Goal: Information Seeking & Learning: Learn about a topic

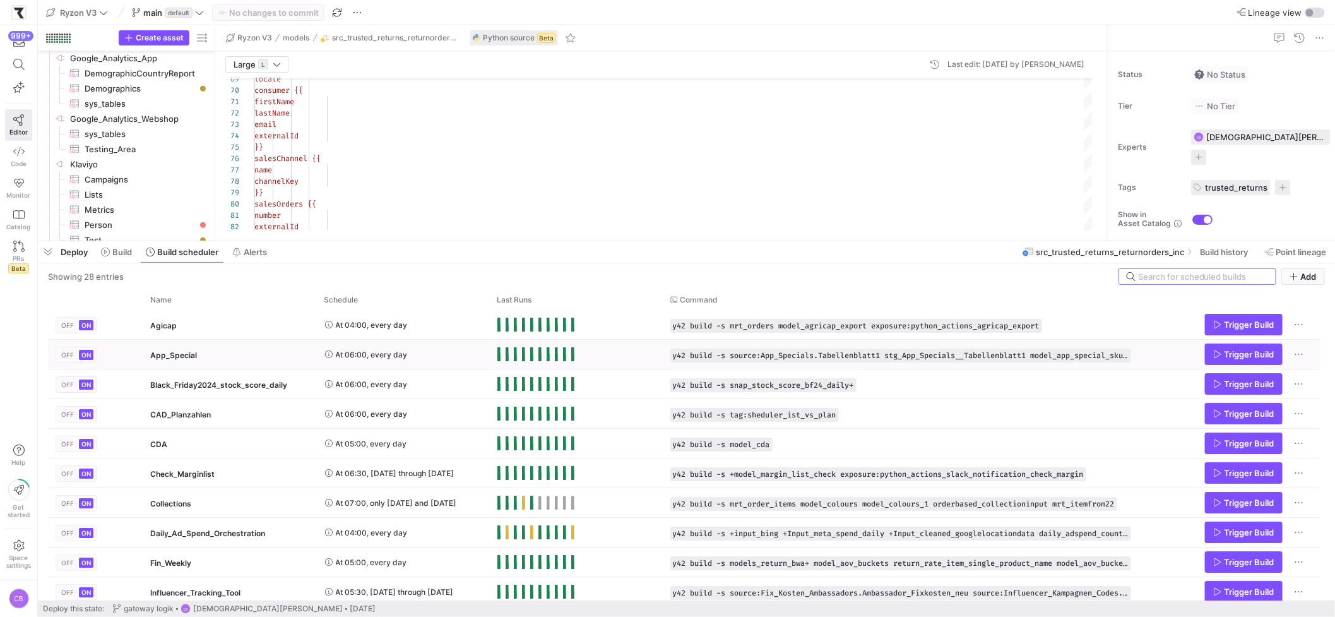
scroll to position [8, 0]
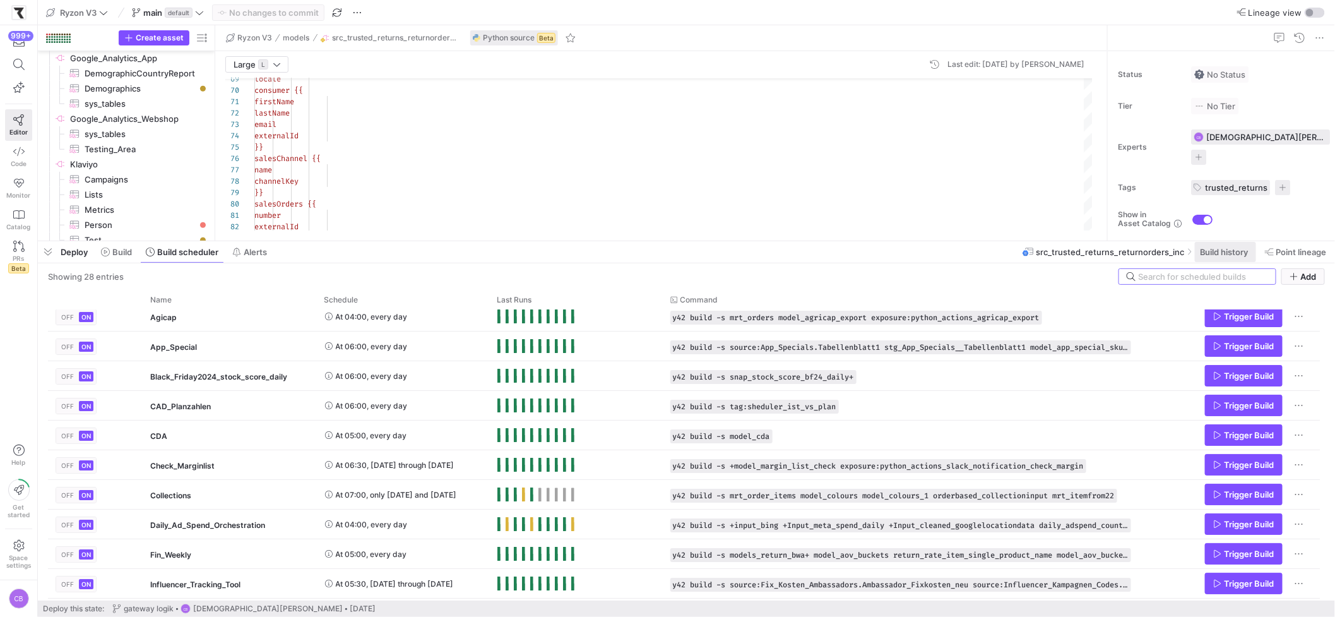
click at [1230, 256] on span "Build history" at bounding box center [1224, 252] width 49 height 10
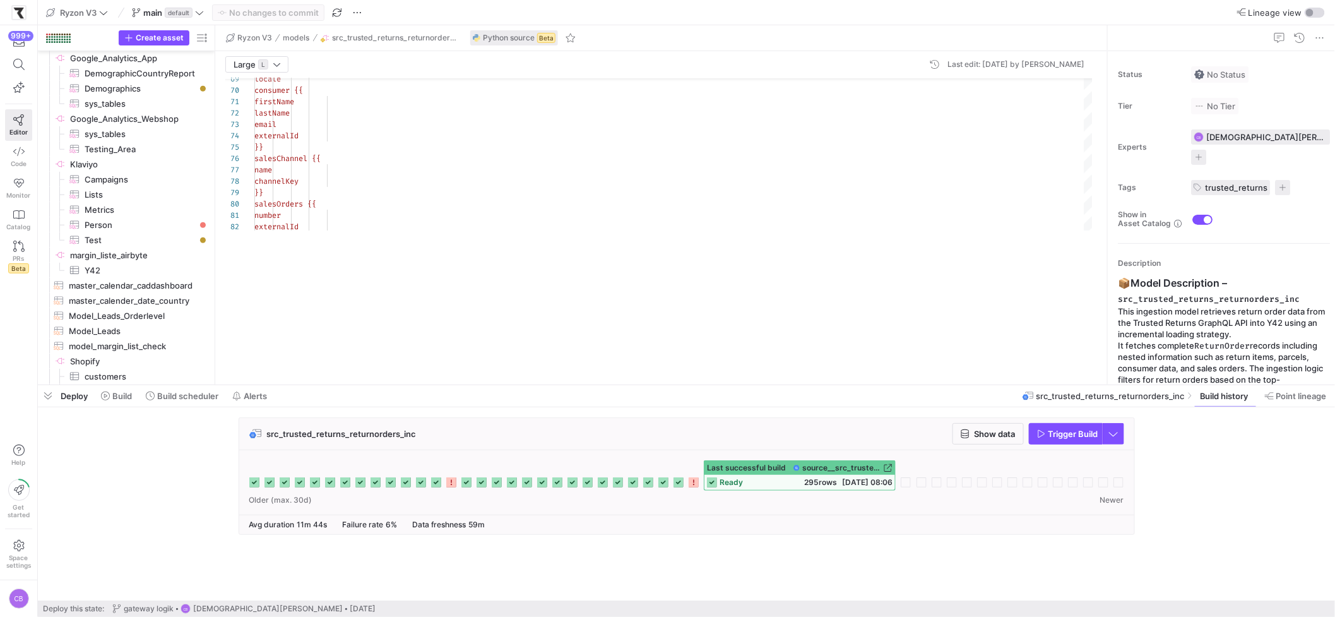
drag, startPoint x: 499, startPoint y: 240, endPoint x: 492, endPoint y: 379, distance: 138.4
click at [495, 384] on div at bounding box center [686, 384] width 1297 height 5
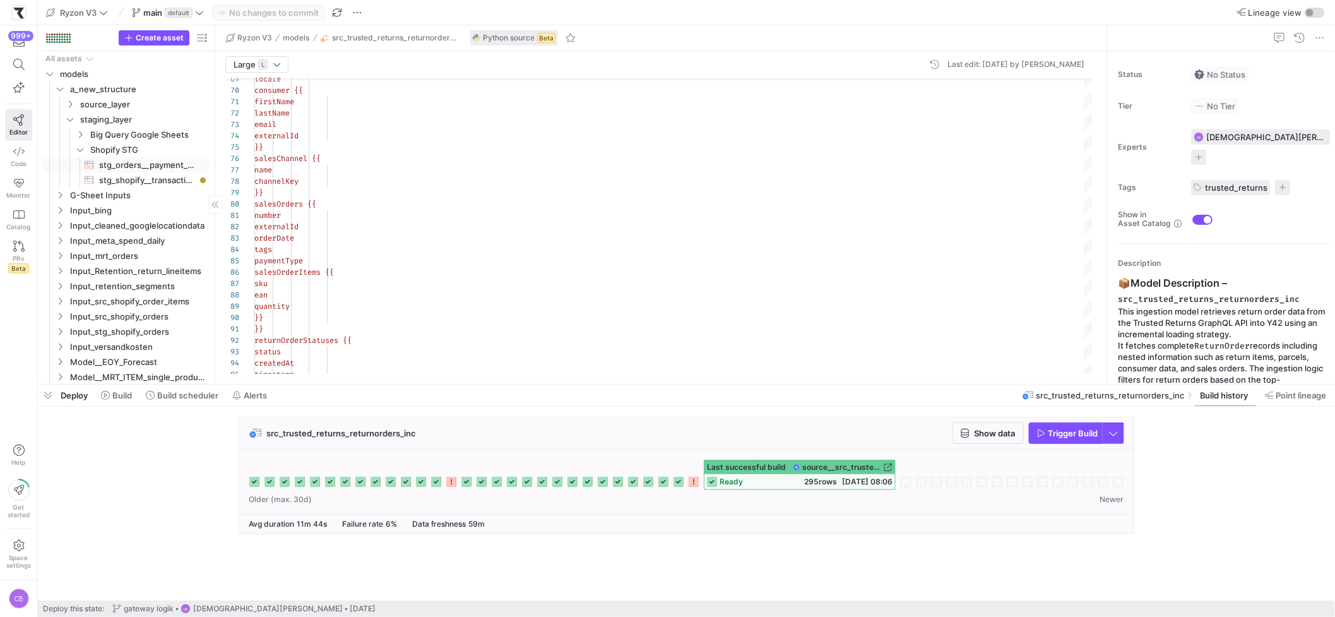
click at [120, 166] on span "stg_orders__payment_gateways​​​​​​​​​​" at bounding box center [147, 165] width 96 height 15
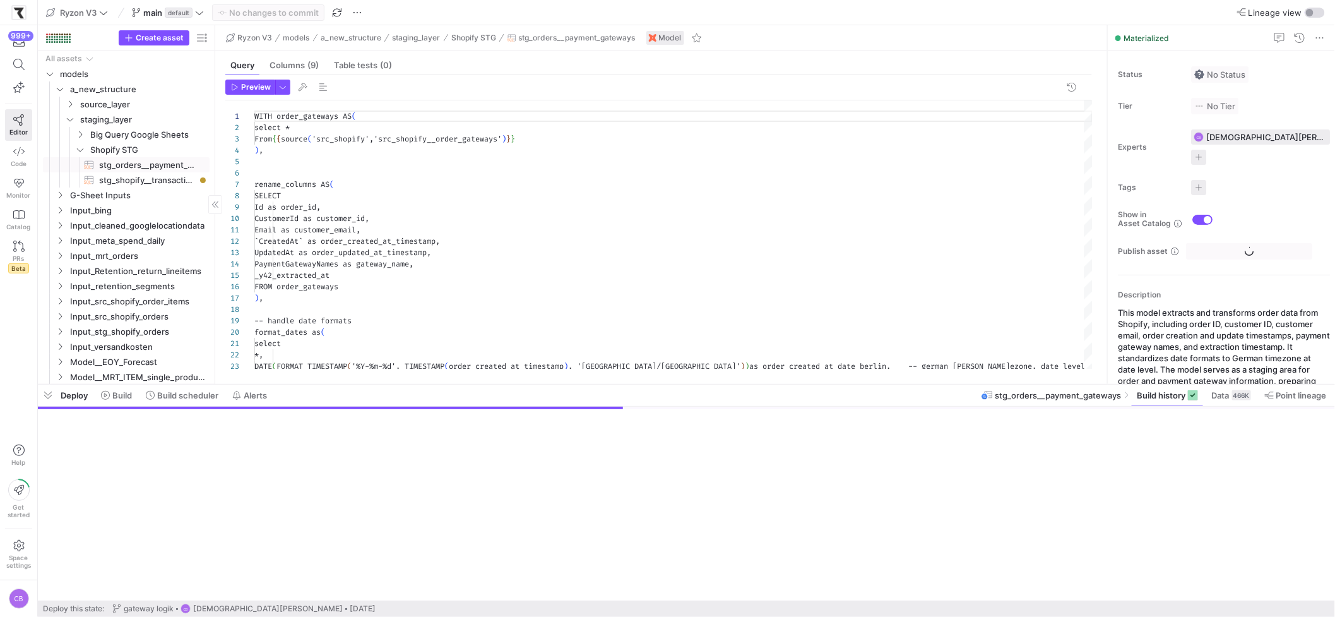
scroll to position [114, 0]
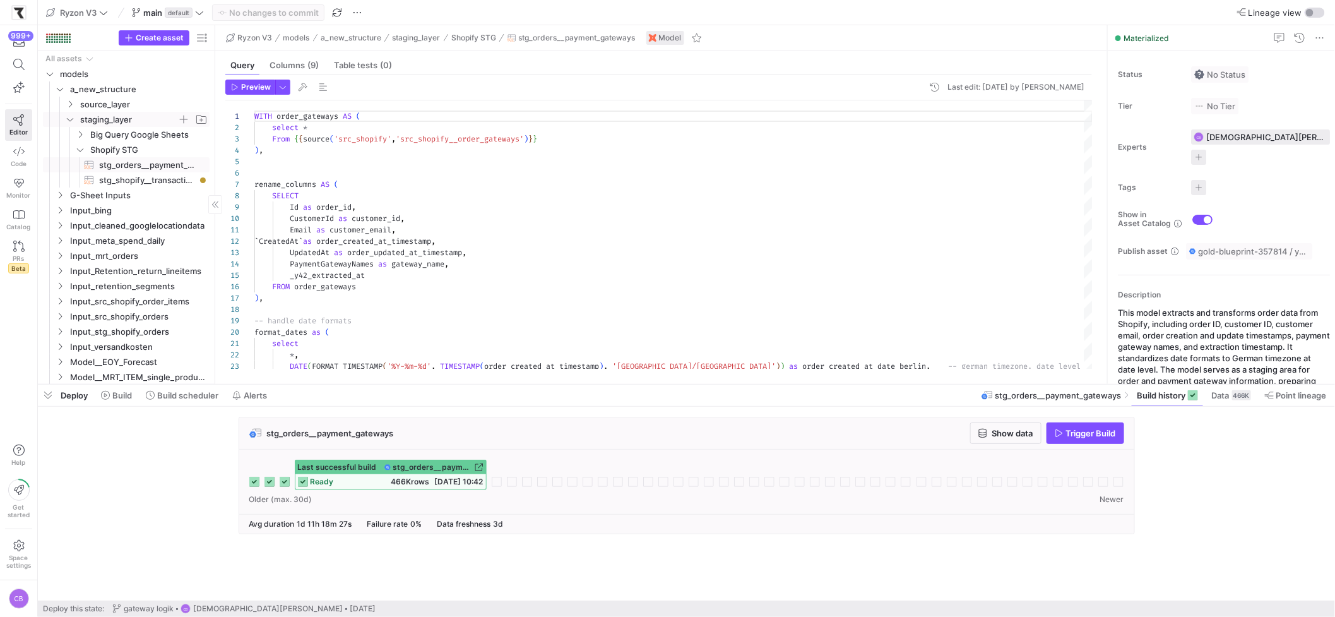
click at [69, 122] on icon "Press SPACE to select this row." at bounding box center [70, 120] width 9 height 8
click at [70, 105] on icon "Press SPACE to select this row." at bounding box center [70, 104] width 3 height 7
click at [80, 167] on icon "Press SPACE to select this row." at bounding box center [80, 165] width 9 height 8
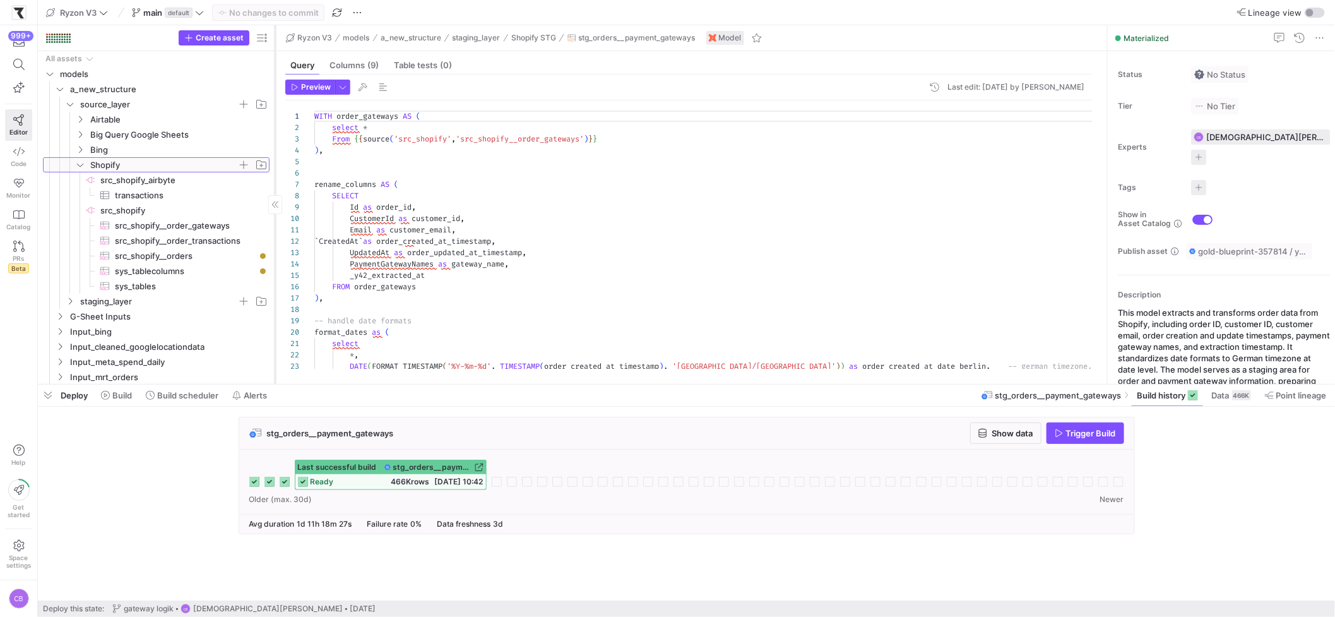
drag, startPoint x: 214, startPoint y: 220, endPoint x: 274, endPoint y: 231, distance: 60.9
click at [275, 231] on div at bounding box center [275, 204] width 1 height 359
click at [201, 240] on span "src_shopify__order_transactions​​​​​​​​​" at bounding box center [185, 241] width 140 height 15
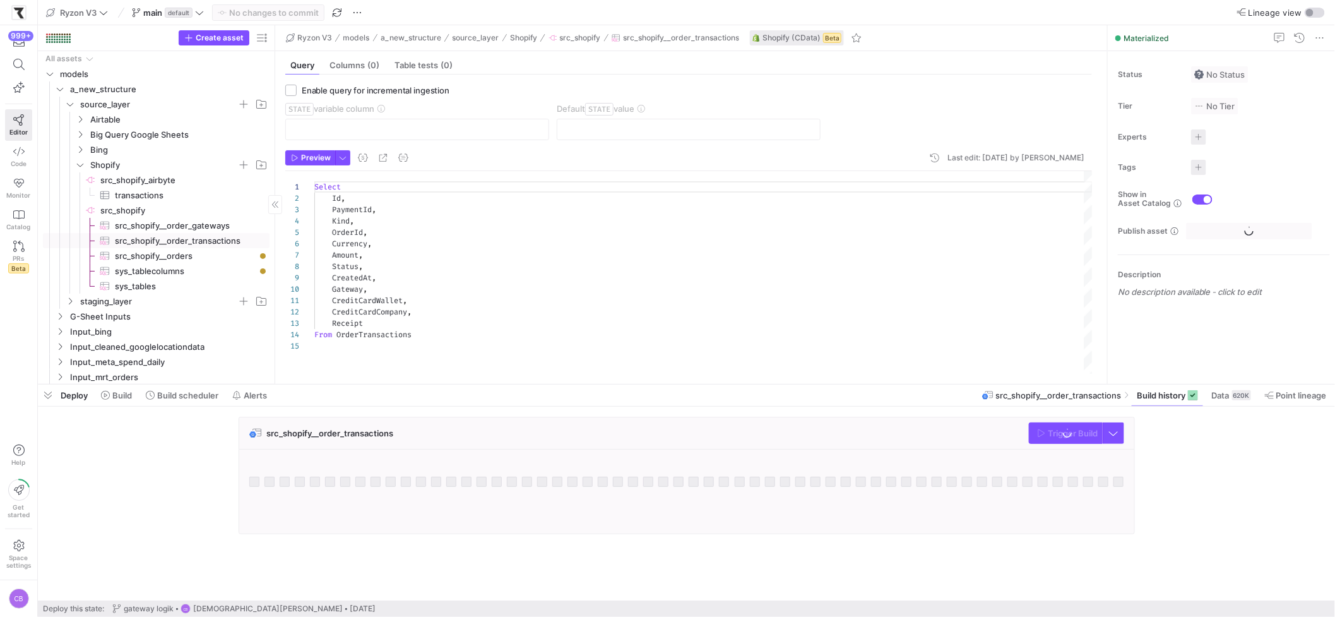
scroll to position [114, 0]
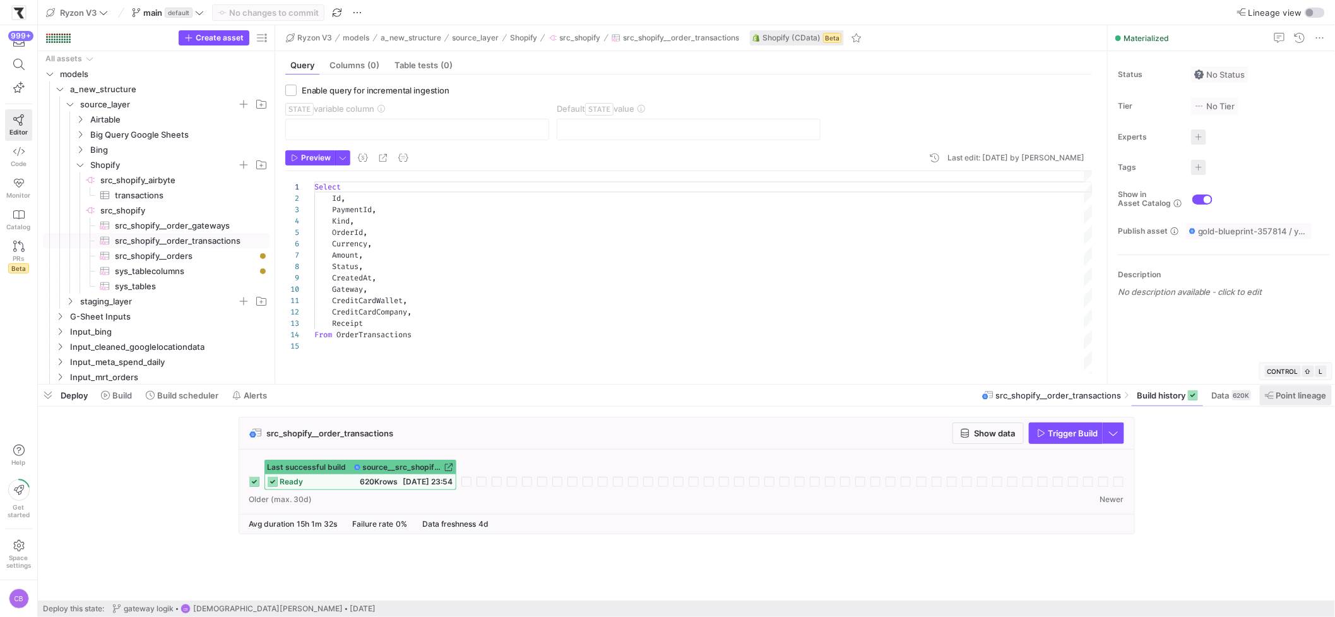
click at [1303, 395] on span "Point lineage" at bounding box center [1301, 395] width 50 height 10
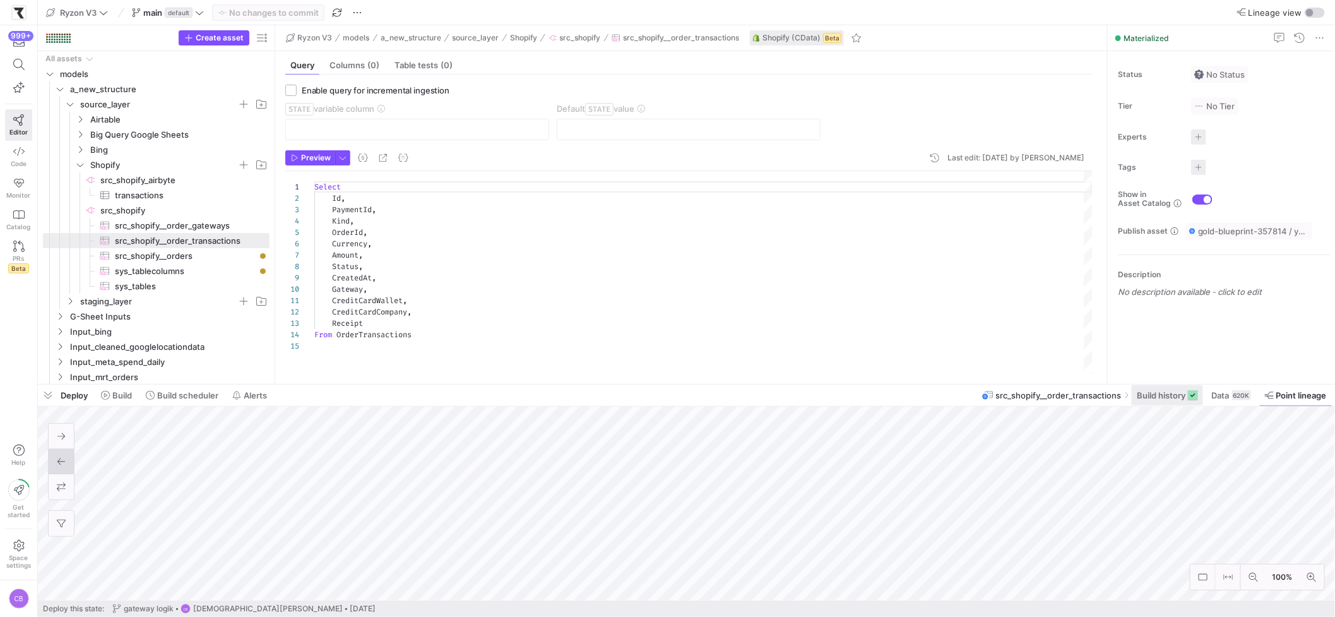
click at [1163, 398] on span "Build history" at bounding box center [1161, 395] width 49 height 10
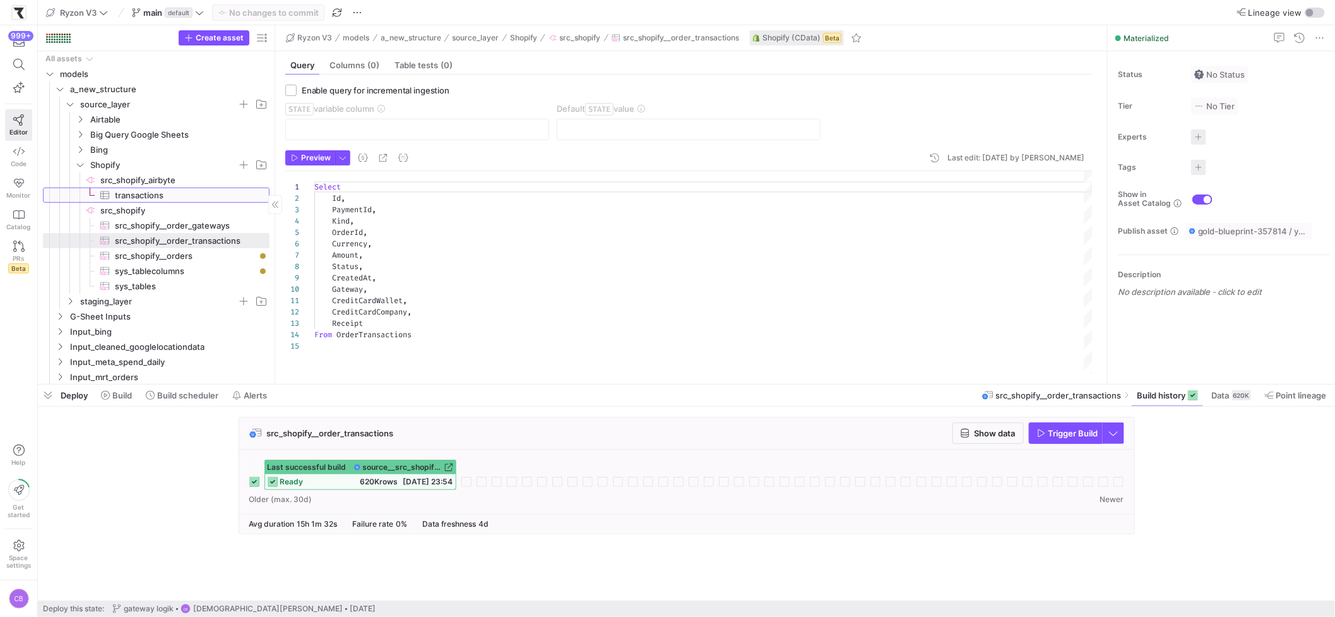
click at [148, 191] on span "transactions​​​​​​​​​" at bounding box center [185, 195] width 140 height 15
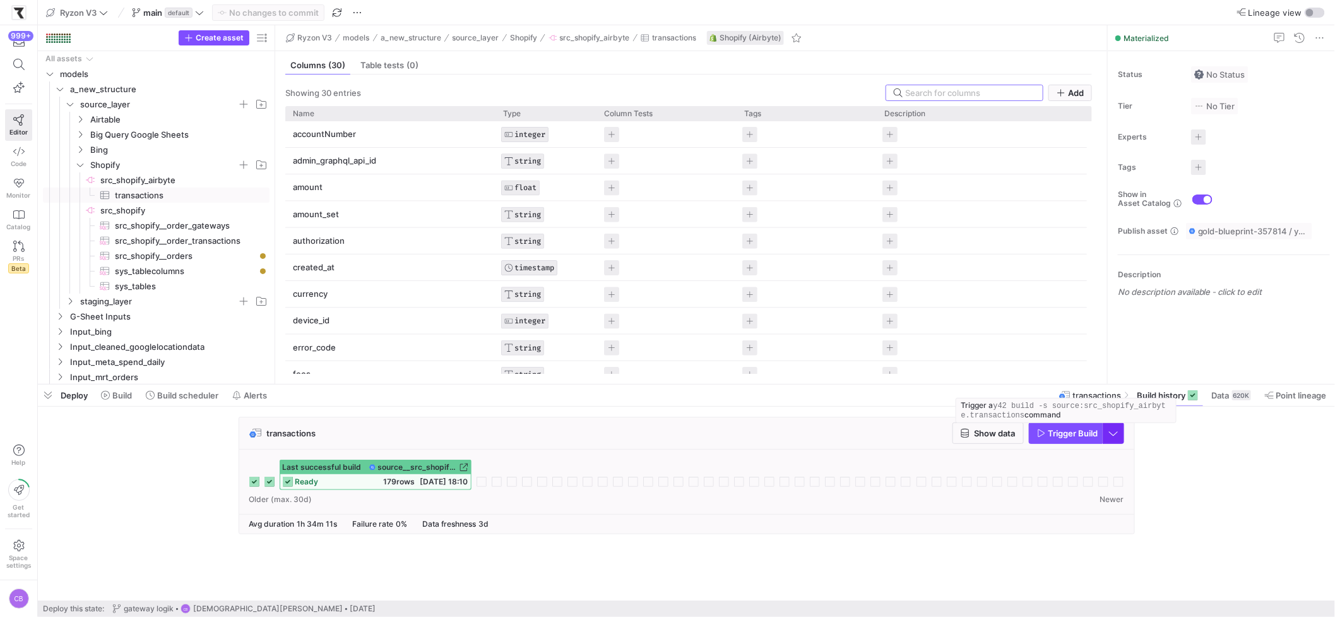
click at [1108, 436] on span "button" at bounding box center [1113, 433] width 20 height 20
click at [1050, 436] on div at bounding box center [667, 308] width 1335 height 617
click at [1048, 436] on span "Trigger Build" at bounding box center [1073, 433] width 50 height 10
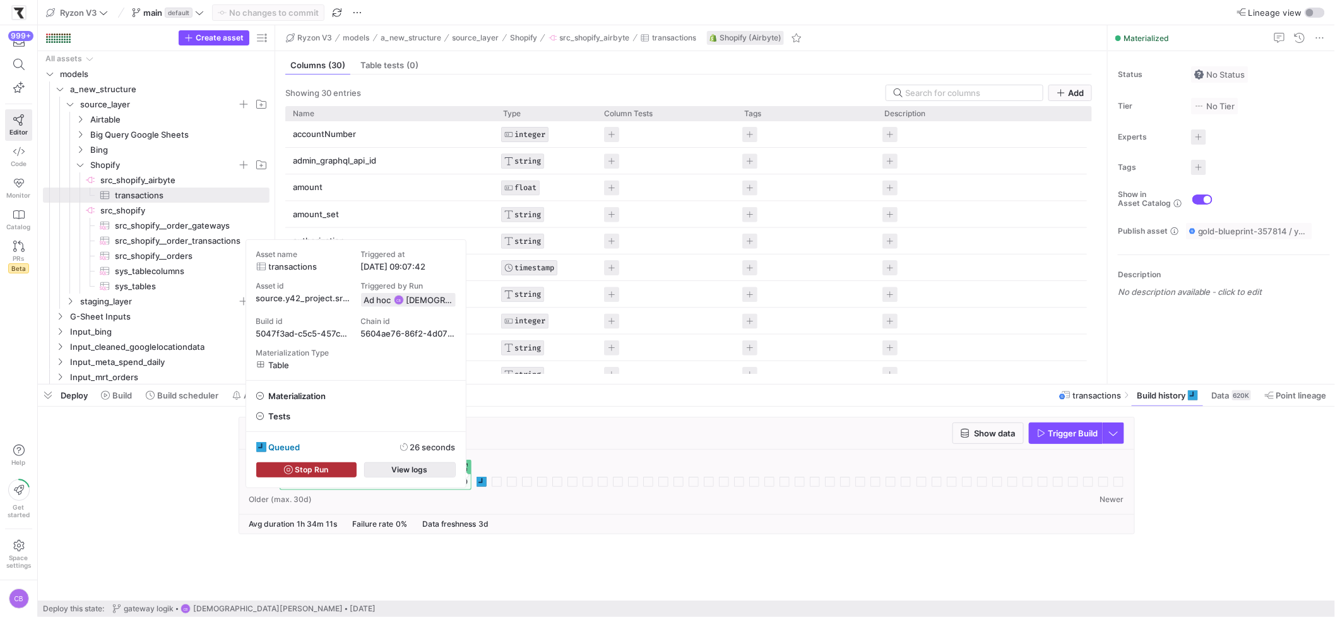
click at [408, 467] on span "View logs" at bounding box center [410, 469] width 36 height 9
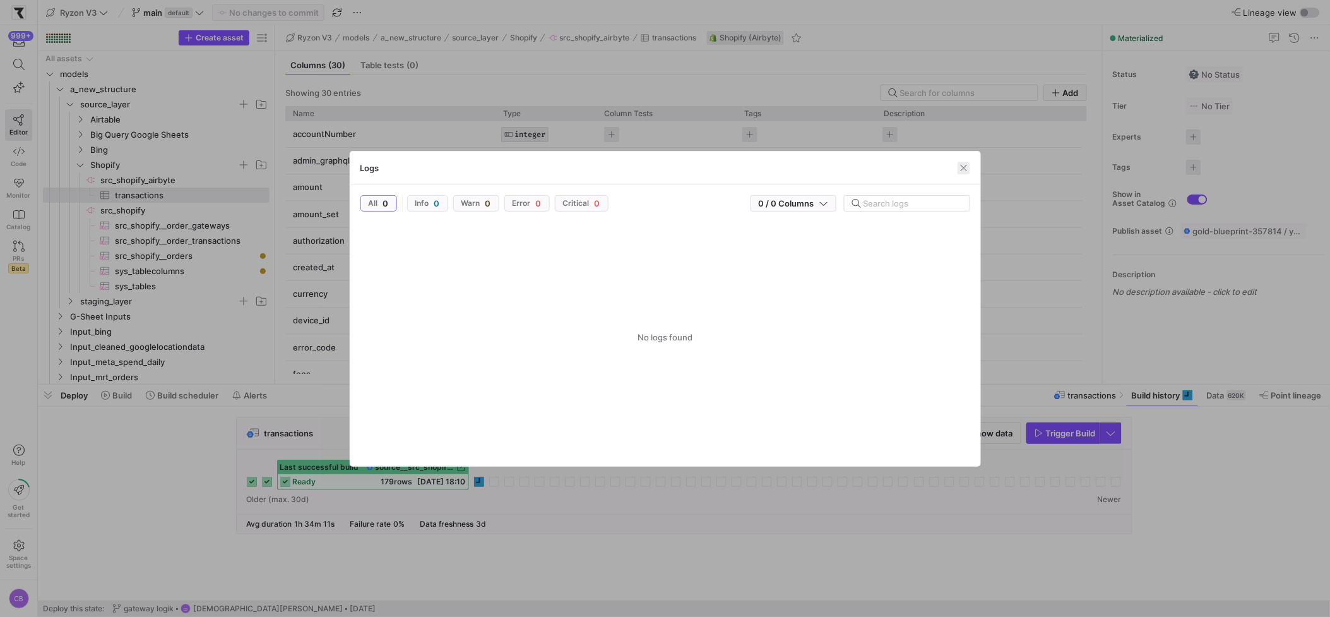
click at [966, 169] on span "button" at bounding box center [963, 168] width 13 height 13
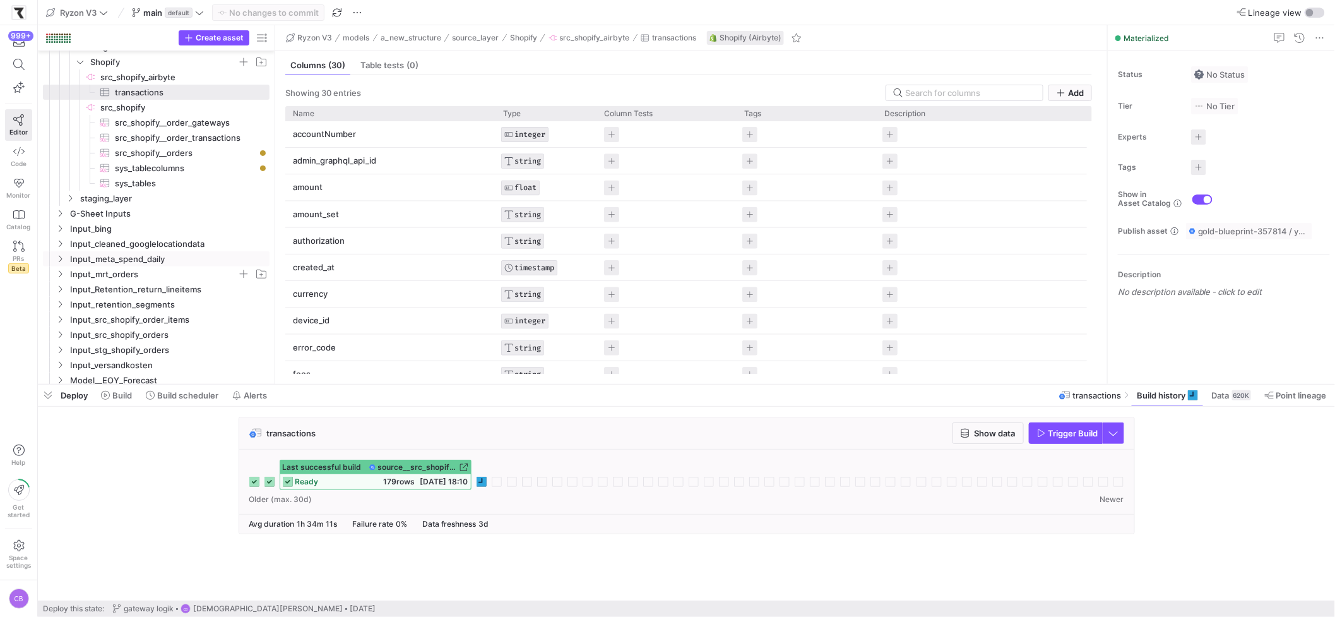
scroll to position [93, 0]
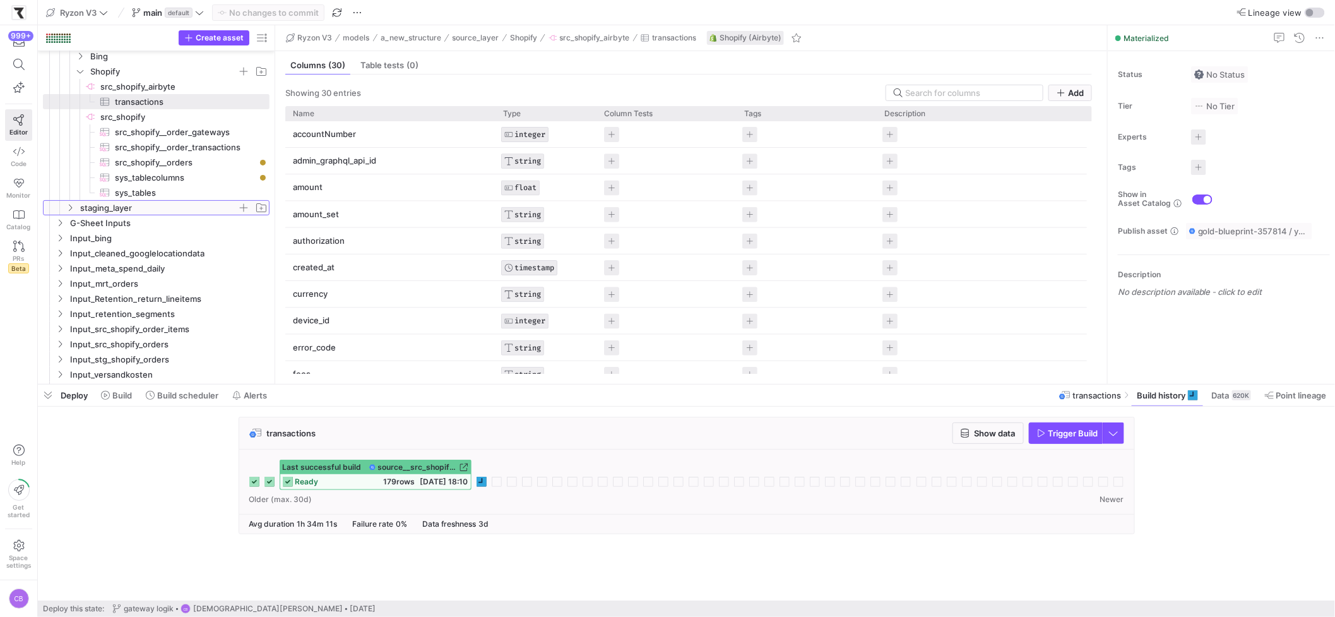
click at [68, 210] on icon "Press SPACE to select this row." at bounding box center [70, 208] width 9 height 8
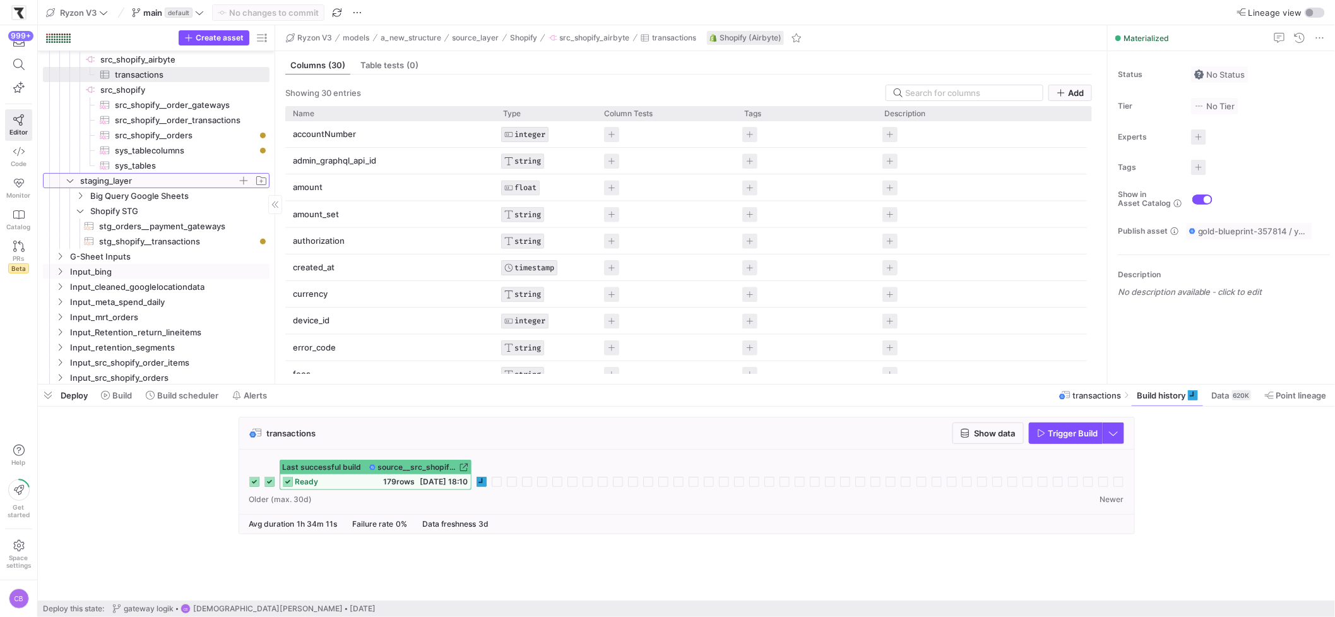
scroll to position [112, 0]
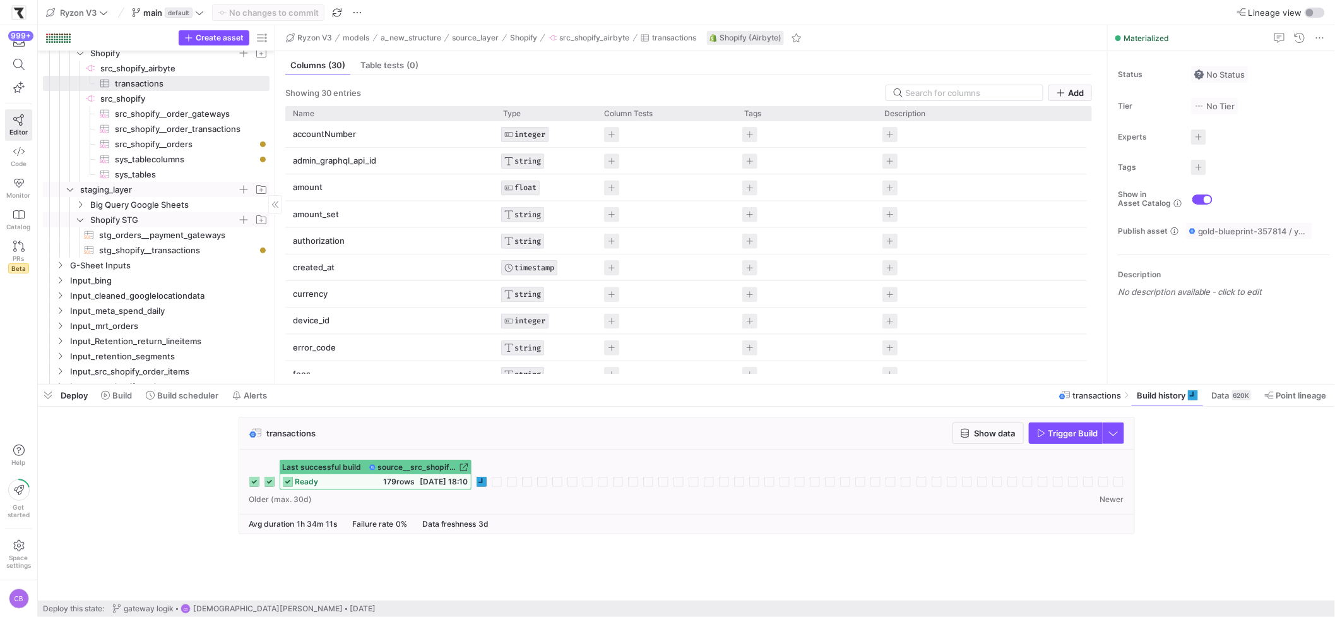
click at [81, 222] on icon "Press SPACE to select this row." at bounding box center [80, 220] width 9 height 8
click at [80, 218] on icon at bounding box center [80, 220] width 9 height 8
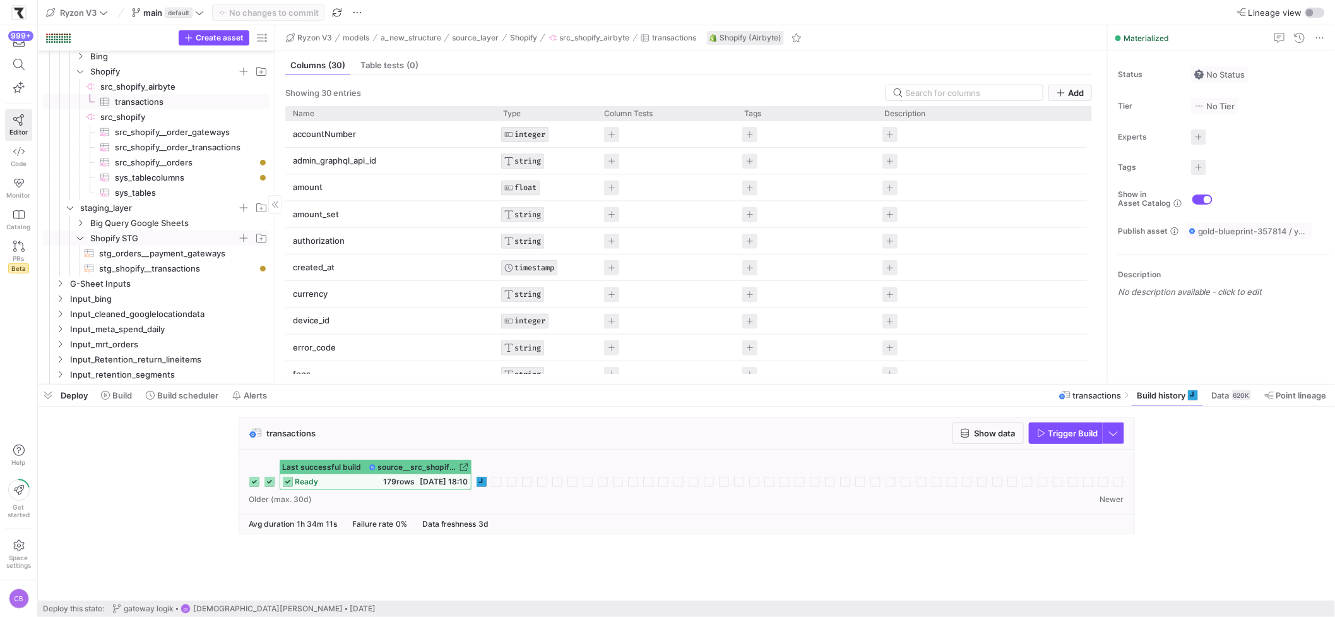
click at [148, 97] on span "transactions​​​​​​​​​" at bounding box center [185, 102] width 140 height 15
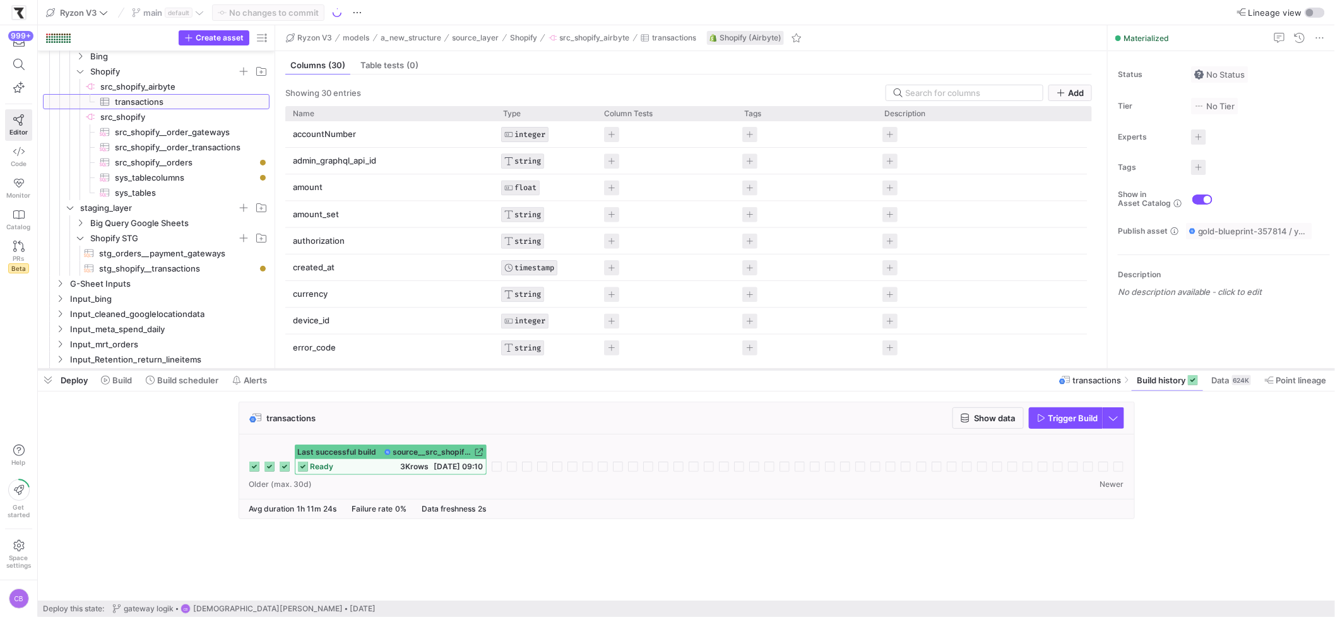
drag, startPoint x: 181, startPoint y: 385, endPoint x: 201, endPoint y: 370, distance: 25.2
click at [201, 370] on div at bounding box center [686, 369] width 1297 height 5
click at [183, 136] on span "src_shopify__order_gateways​​​​​​​​​" at bounding box center [185, 132] width 140 height 15
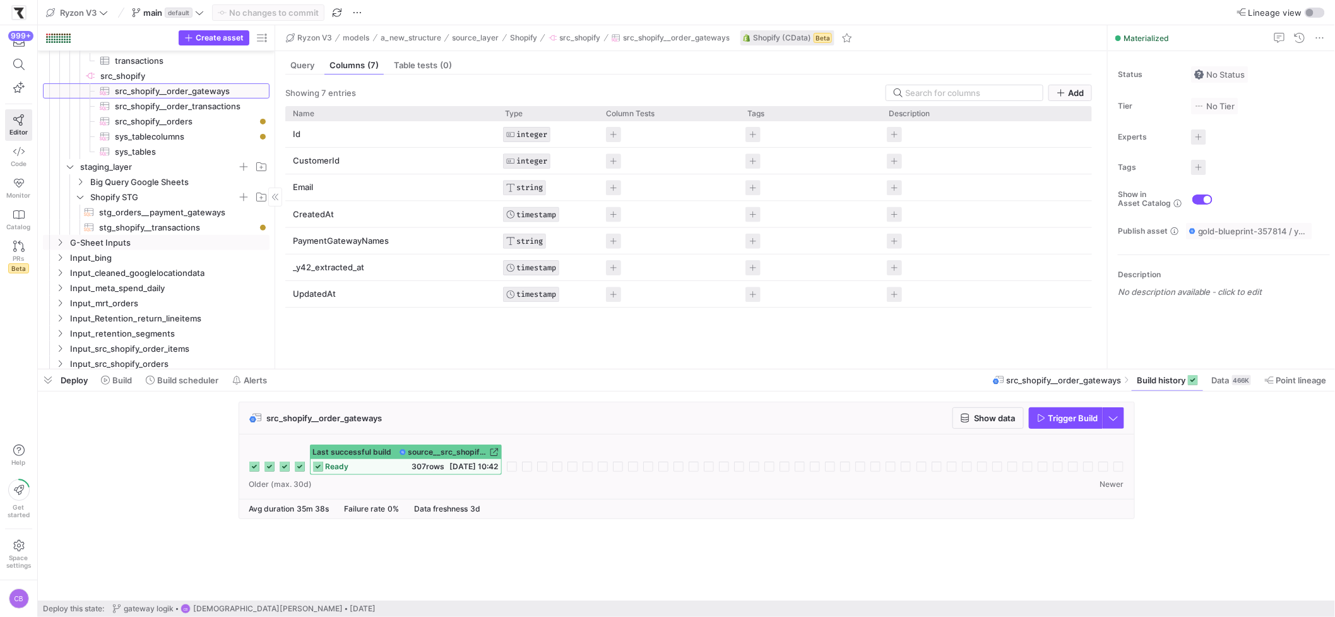
scroll to position [134, 0]
click at [170, 228] on span "stg_shopify__transactions​​​​​​​​​​" at bounding box center [177, 227] width 156 height 15
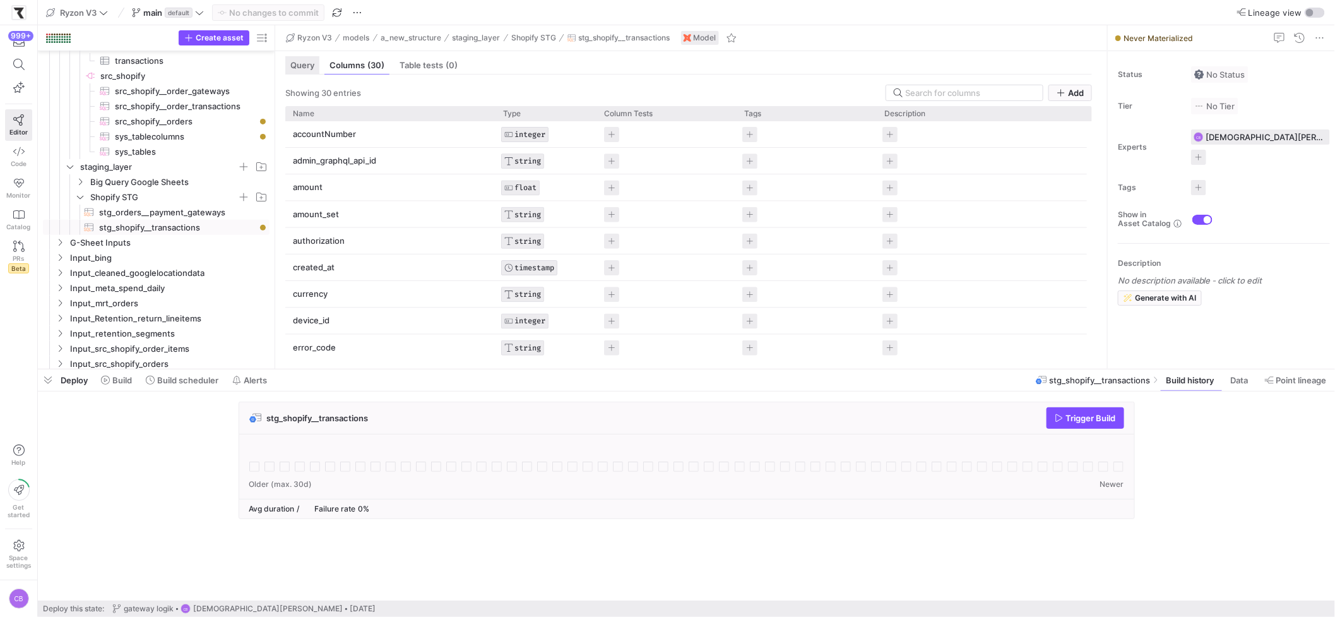
drag, startPoint x: 304, startPoint y: 61, endPoint x: 302, endPoint y: 69, distance: 8.9
click at [304, 61] on span "Query" at bounding box center [302, 65] width 24 height 8
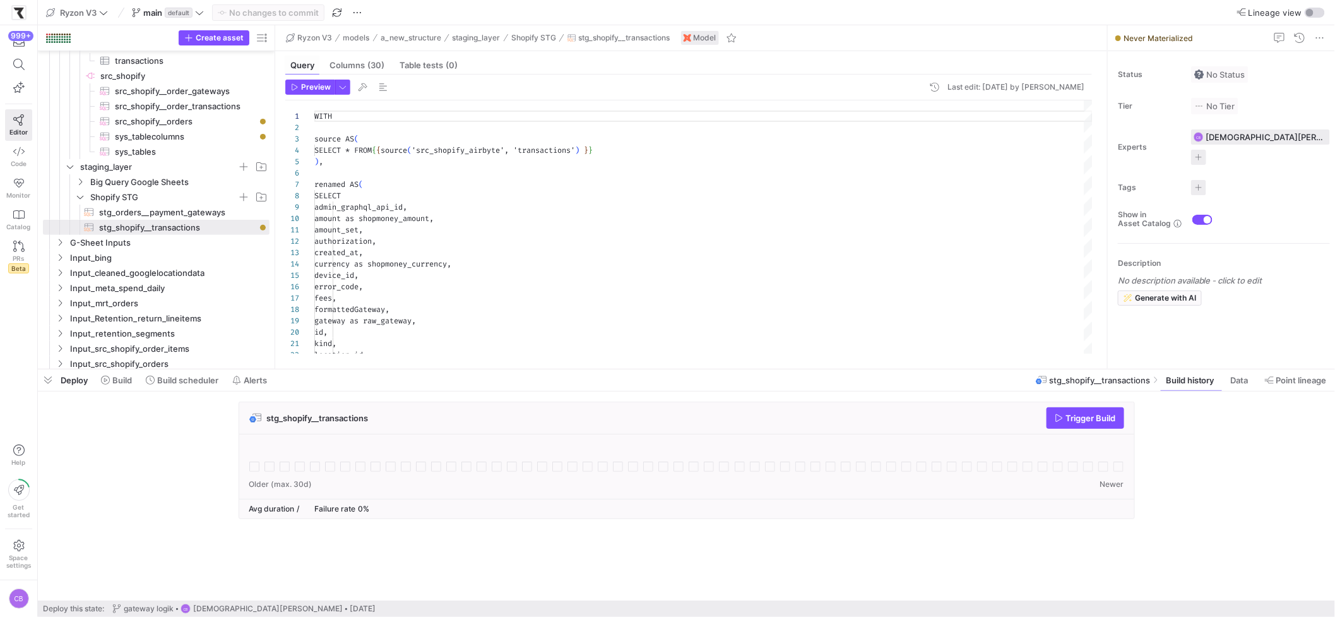
scroll to position [114, 0]
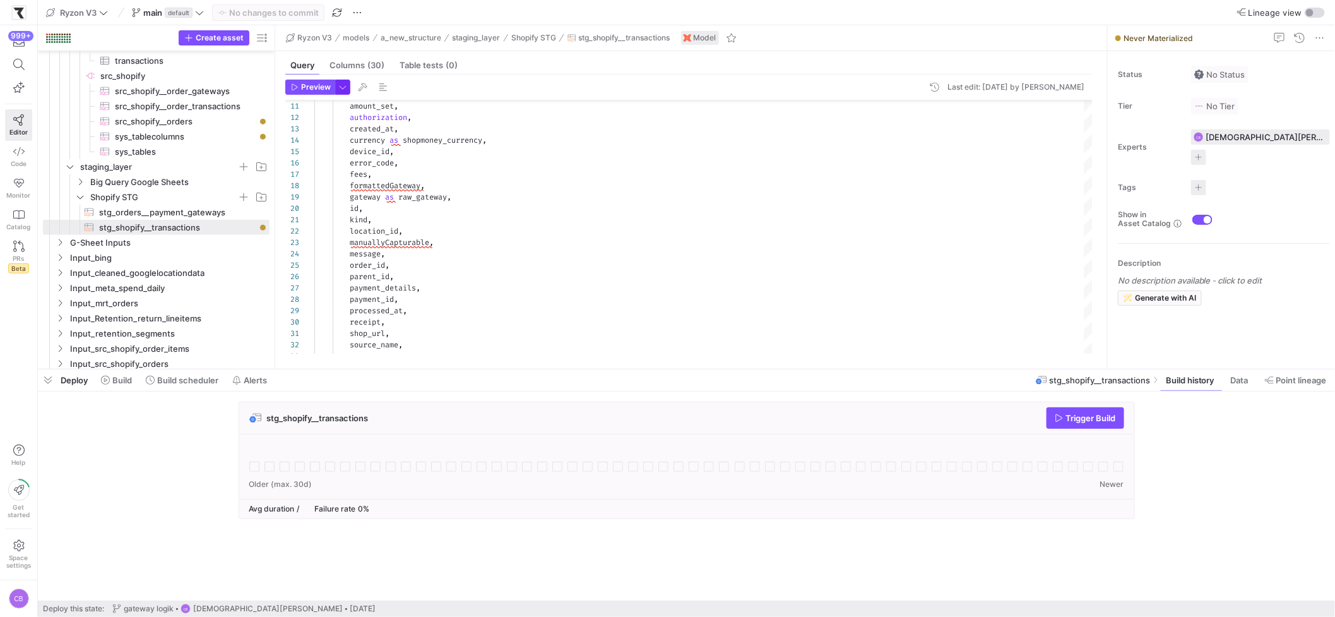
click at [344, 83] on span "button" at bounding box center [343, 87] width 14 height 14
click at [278, 169] on div "Full Preview Slower but complete preview" at bounding box center [261, 168] width 110 height 21
click at [227, 165] on p "Full Preview" at bounding box center [261, 163] width 110 height 10
click at [201, 165] on input "Full Preview Slower but complete preview" at bounding box center [196, 169] width 10 height 10
radio input "true"
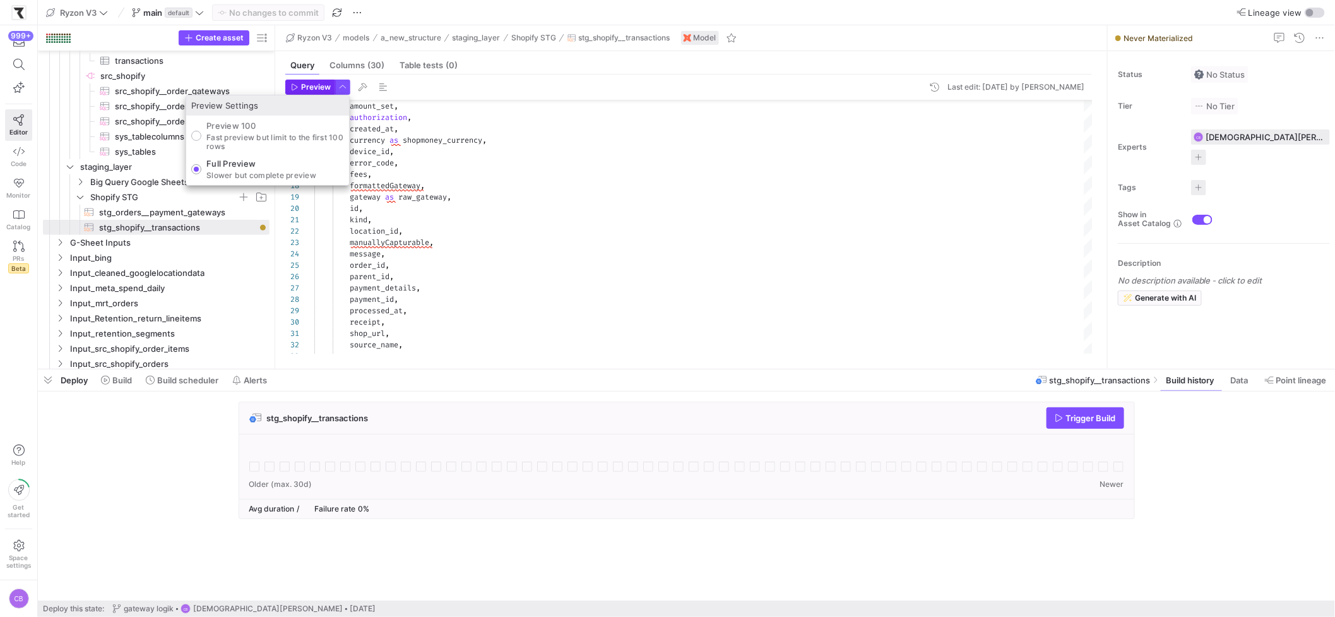
click at [303, 95] on div "Preview Settings Preview 100 Fast preview but limit to the first 100 rows Full …" at bounding box center [268, 140] width 164 height 91
click at [304, 93] on span "button" at bounding box center [310, 87] width 49 height 14
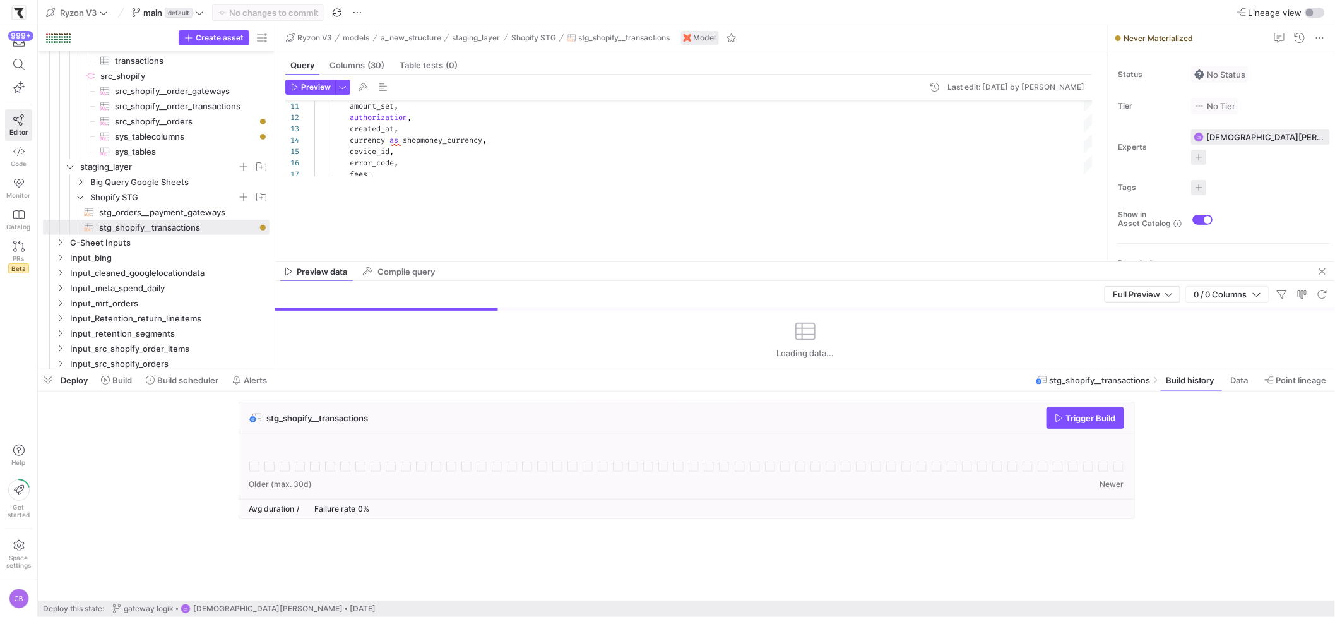
drag, startPoint x: 500, startPoint y: 147, endPoint x: 497, endPoint y: 287, distance: 139.5
click at [498, 262] on div at bounding box center [805, 261] width 1060 height 1
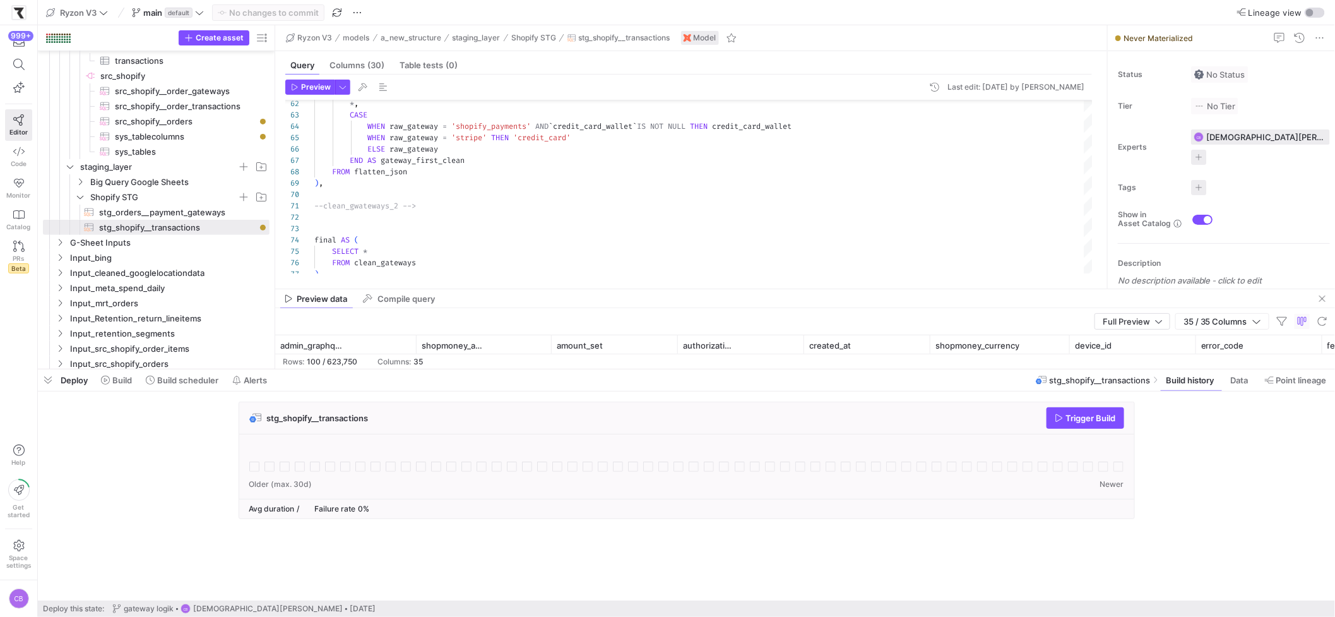
drag, startPoint x: 506, startPoint y: 389, endPoint x: 490, endPoint y: 491, distance: 102.9
click at [490, 491] on div "Deploy Build Build scheduler Alerts stg_shopify__transactions Build history Dat…" at bounding box center [686, 484] width 1297 height 231
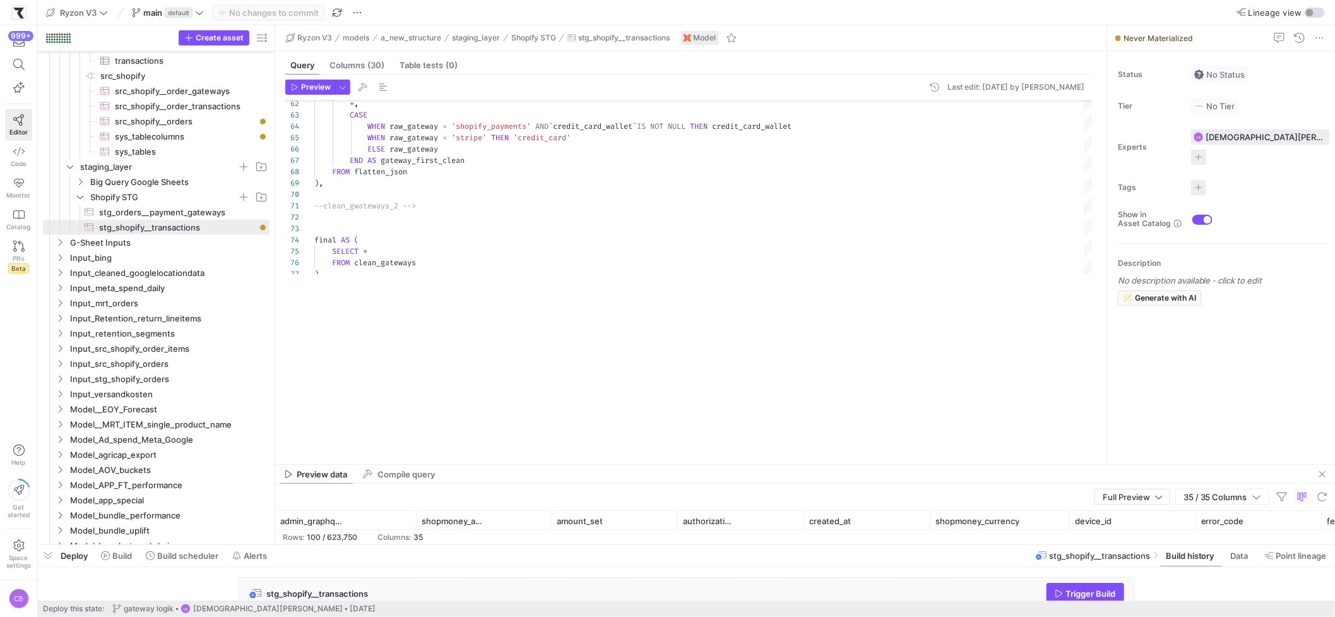
drag, startPoint x: 491, startPoint y: 370, endPoint x: 504, endPoint y: 511, distance: 142.0
click at [499, 547] on div at bounding box center [686, 544] width 1297 height 5
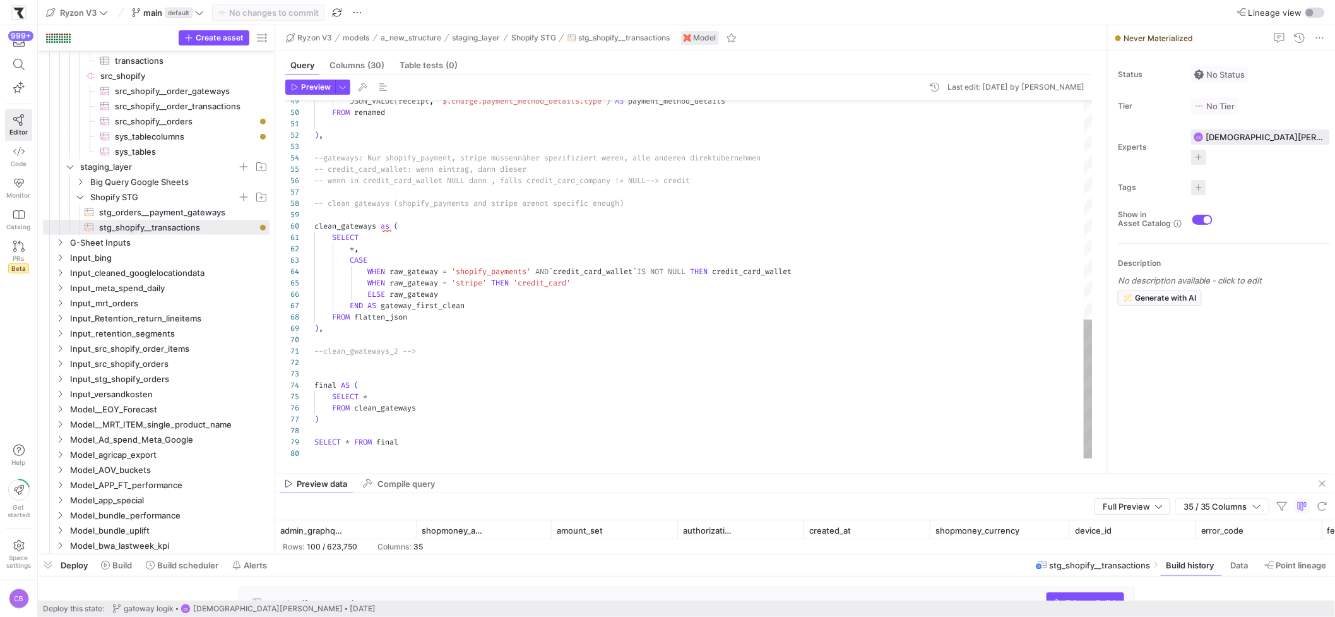
drag, startPoint x: 503, startPoint y: 475, endPoint x: 518, endPoint y: 342, distance: 134.0
click at [518, 342] on as-split "Ryzon V3 models a_new_structure staging_layer Shopify STG stg_shopify__transact…" at bounding box center [805, 289] width 1060 height 528
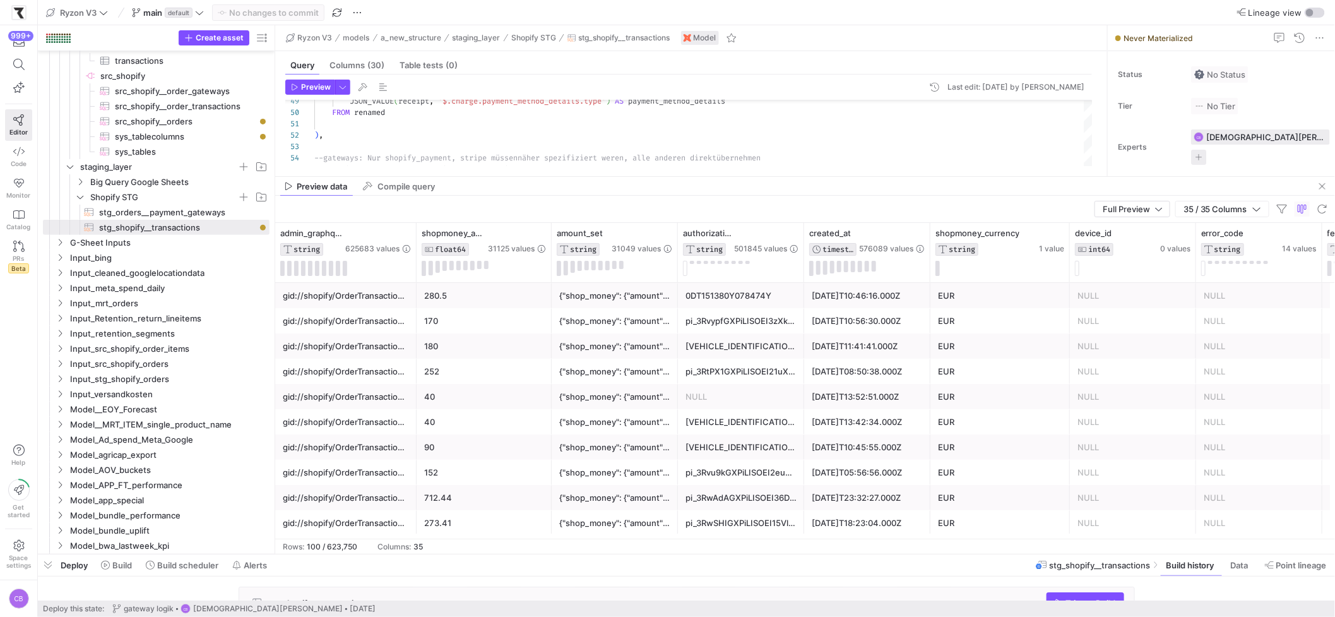
drag, startPoint x: 530, startPoint y: 472, endPoint x: 517, endPoint y: 200, distance: 272.4
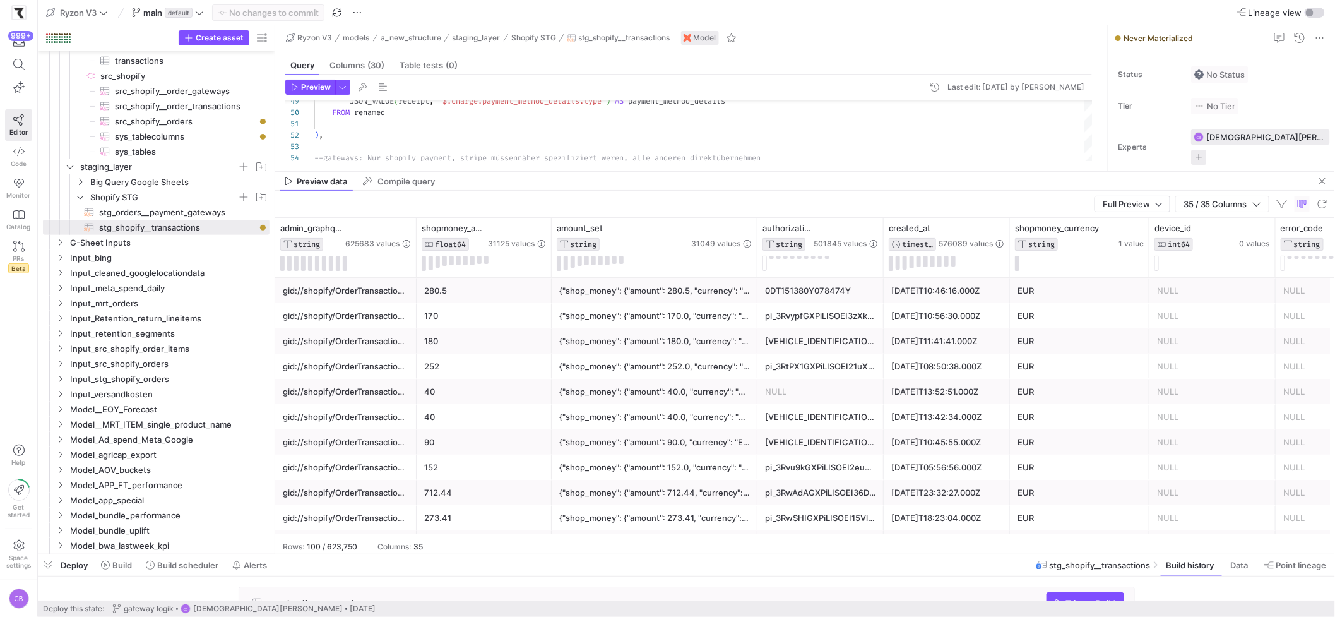
drag, startPoint x: 675, startPoint y: 260, endPoint x: 797, endPoint y: 278, distance: 123.1
click at [797, 278] on div "admin_graphql_api_id STRING 625683 values shopmoney_amount FLOAT64 31125 values…" at bounding box center [805, 378] width 1060 height 321
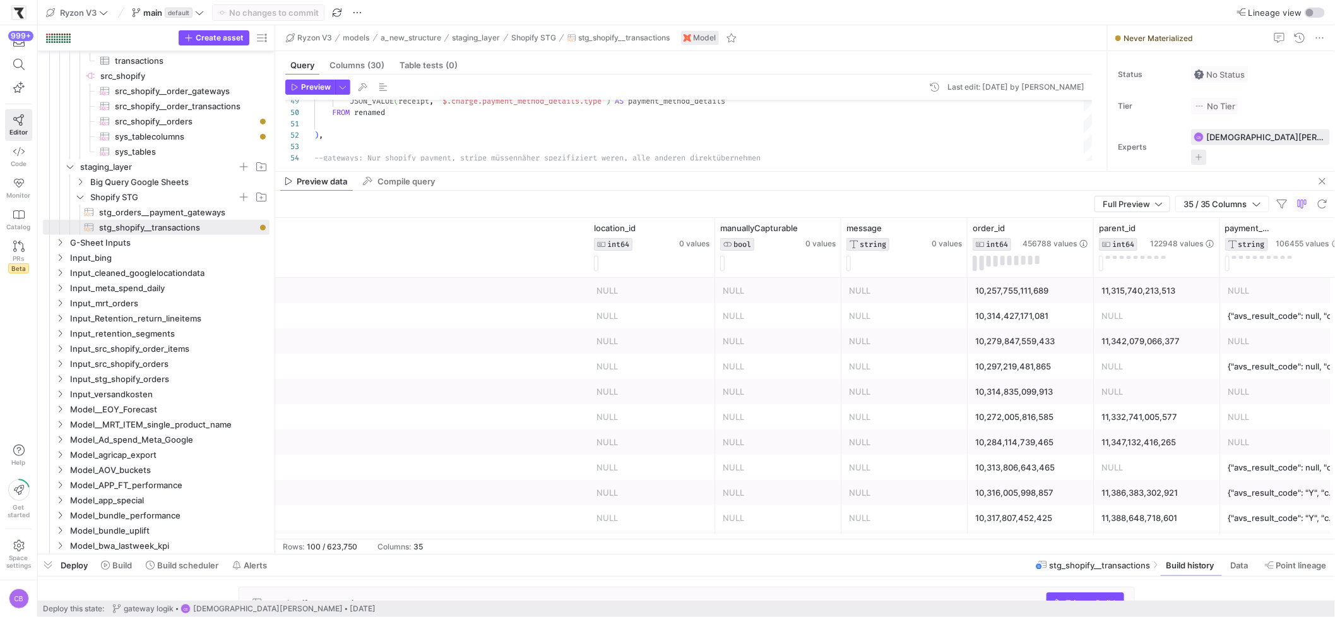
scroll to position [0, 2123]
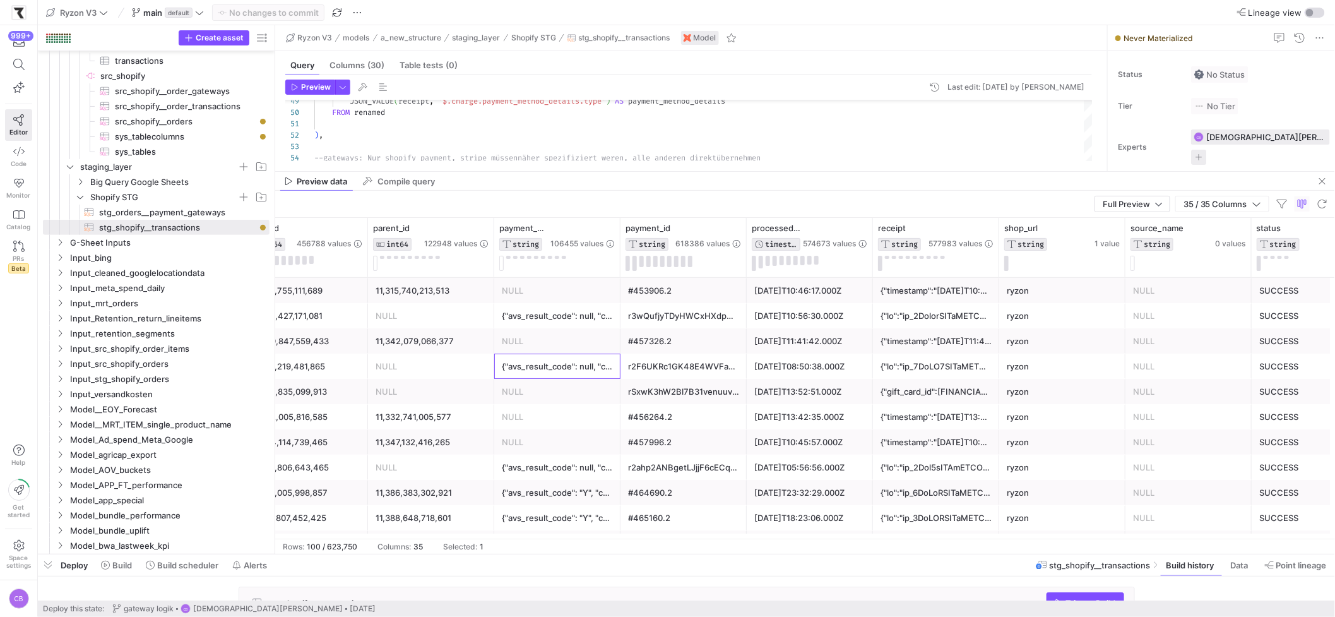
click at [590, 360] on div "{"avs_result_code": null, "cvv_result_code": null, "credit_card_bin": "439479",…" at bounding box center [557, 366] width 111 height 25
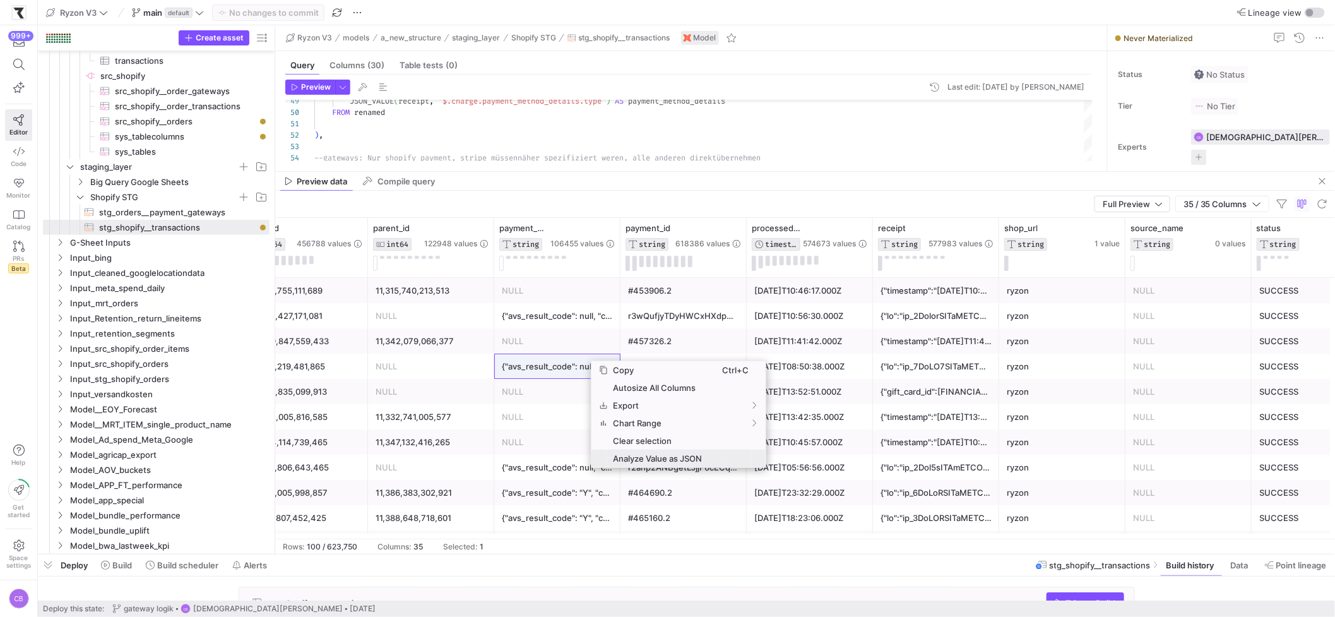
click at [650, 459] on span "Analyze Value as JSON" at bounding box center [665, 458] width 114 height 18
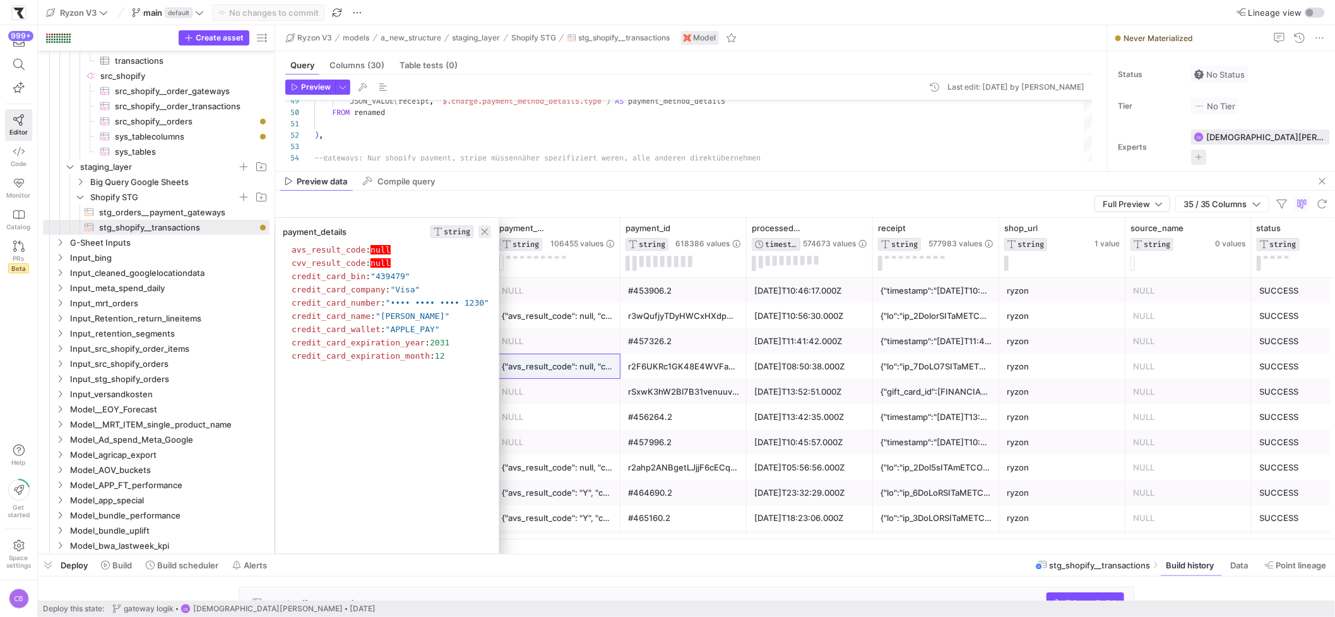
click at [491, 235] on span "button" at bounding box center [484, 231] width 13 height 13
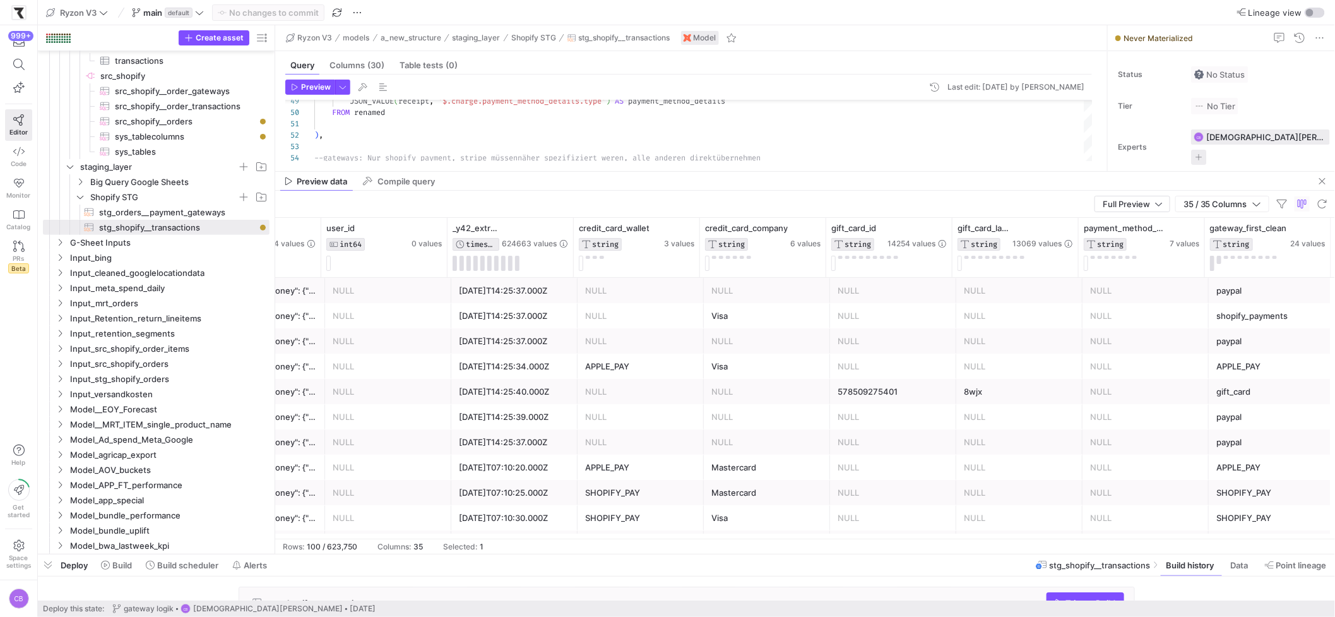
click at [635, 372] on div "APPLE_PAY" at bounding box center [640, 366] width 111 height 25
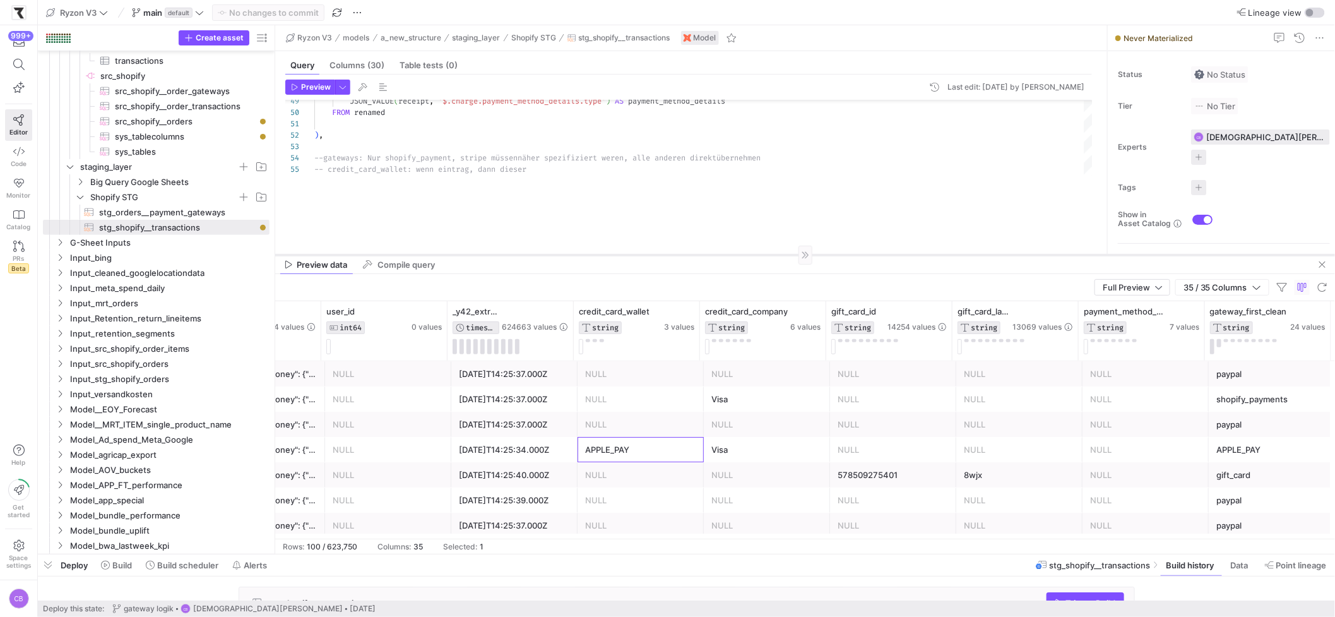
drag, startPoint x: 1021, startPoint y: 171, endPoint x: 1014, endPoint y: 256, distance: 84.8
click at [1014, 255] on div at bounding box center [805, 254] width 1060 height 1
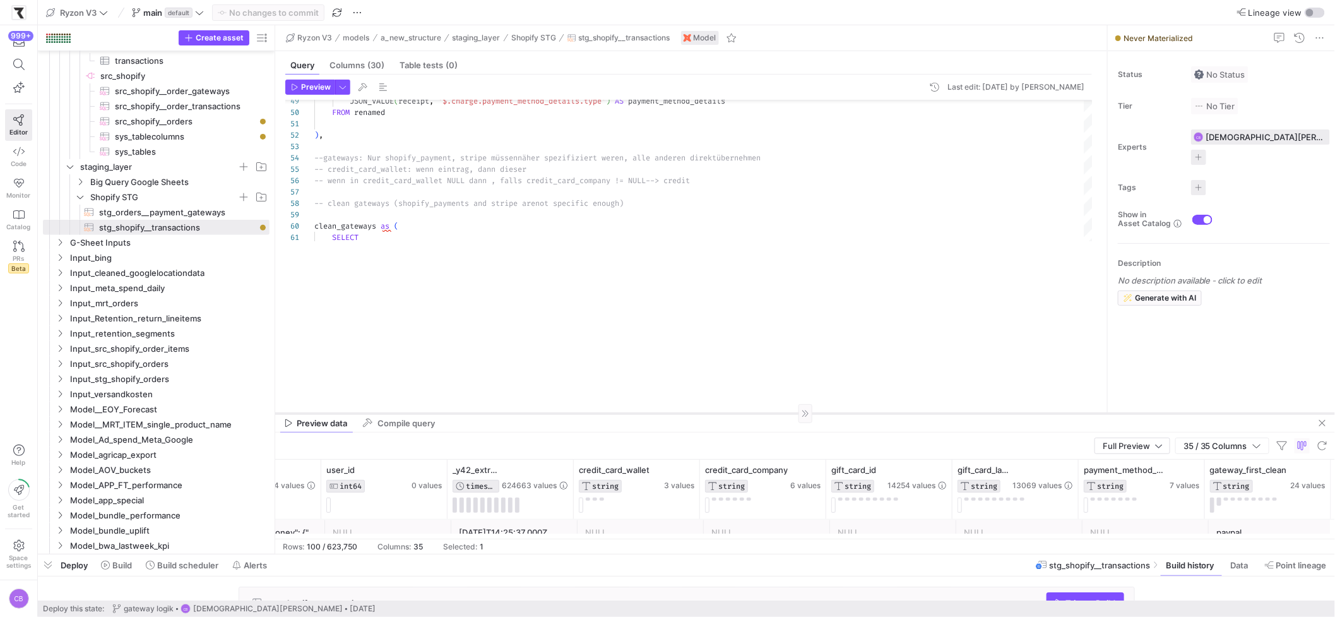
drag, startPoint x: 592, startPoint y: 256, endPoint x: 601, endPoint y: 418, distance: 163.1
click at [601, 413] on div at bounding box center [805, 413] width 1060 height 1
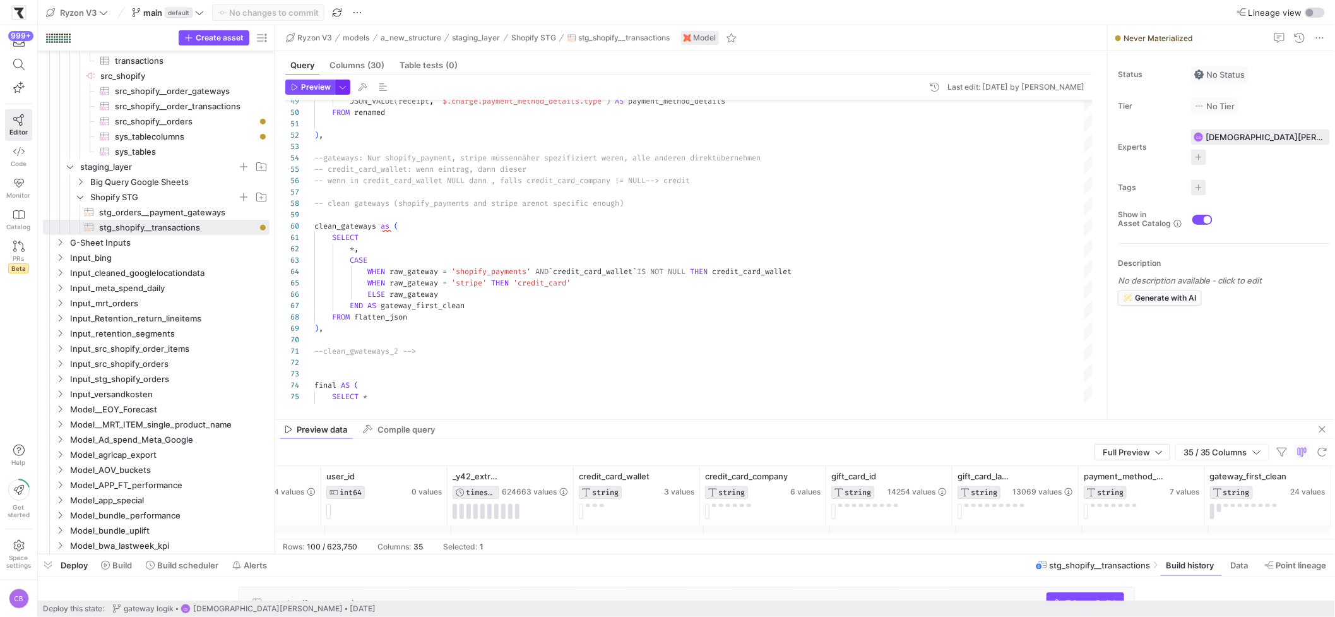
click at [342, 91] on span "button" at bounding box center [343, 87] width 14 height 14
click at [506, 379] on div at bounding box center [667, 308] width 1335 height 617
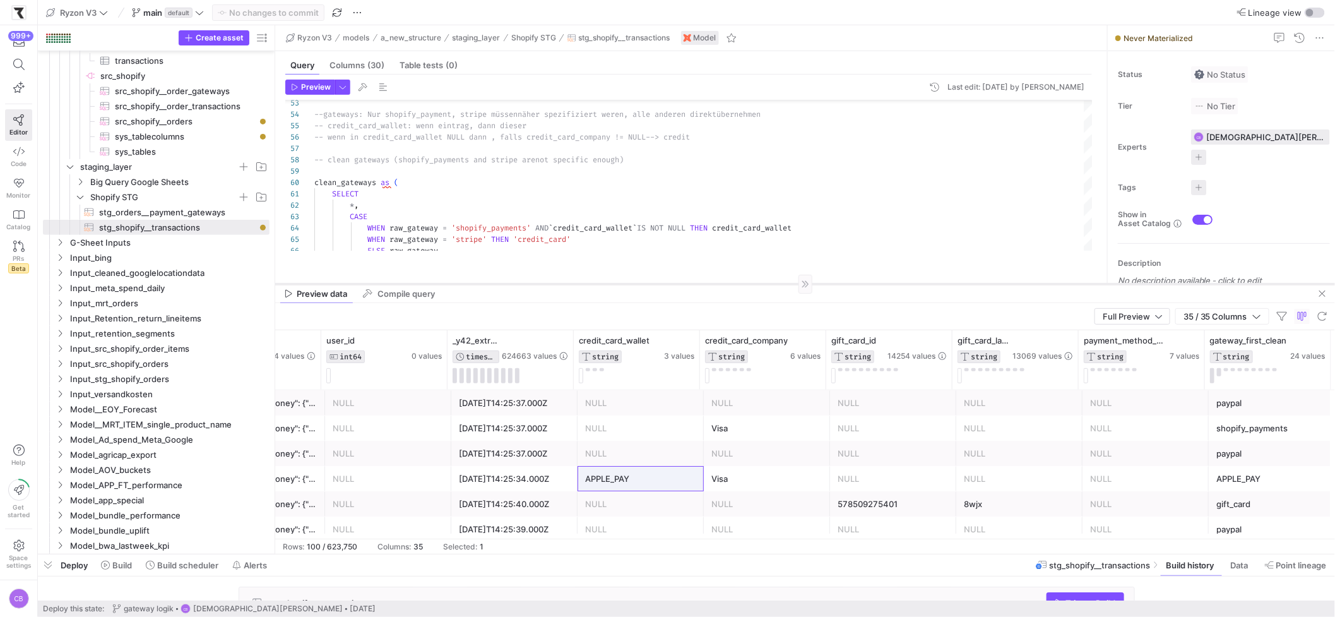
drag, startPoint x: 454, startPoint y: 420, endPoint x: 475, endPoint y: 284, distance: 137.4
click at [475, 284] on div at bounding box center [805, 283] width 1060 height 1
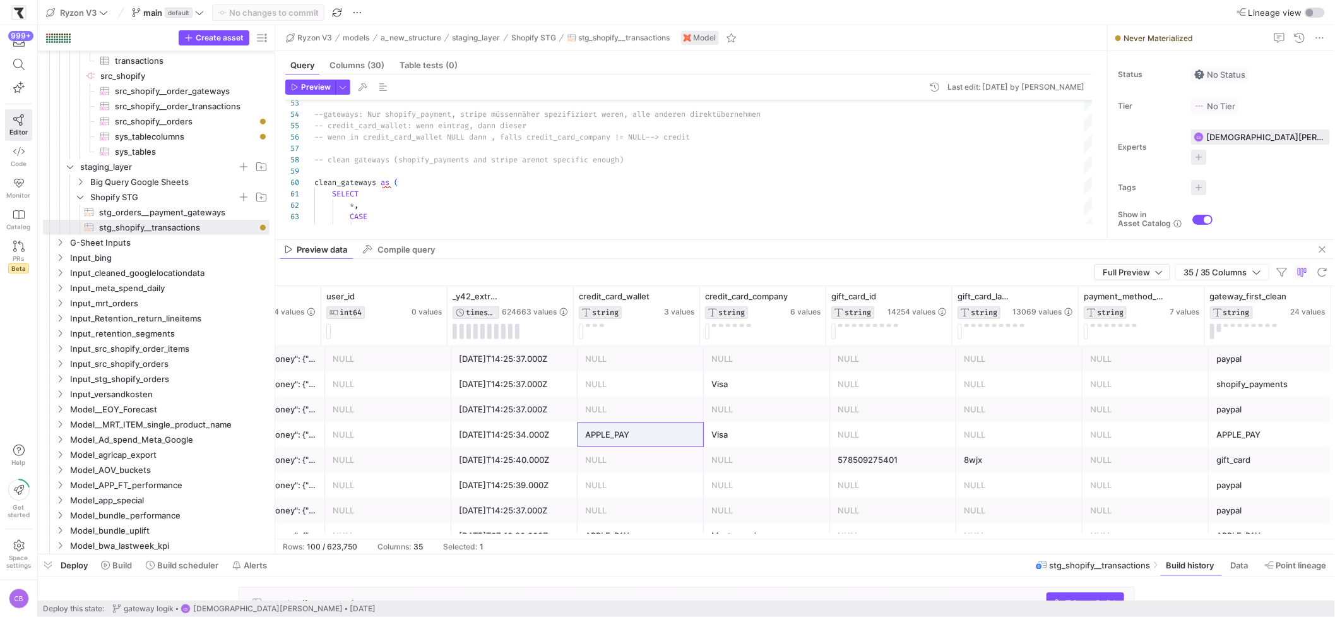
drag, startPoint x: 973, startPoint y: 283, endPoint x: 964, endPoint y: 206, distance: 77.4
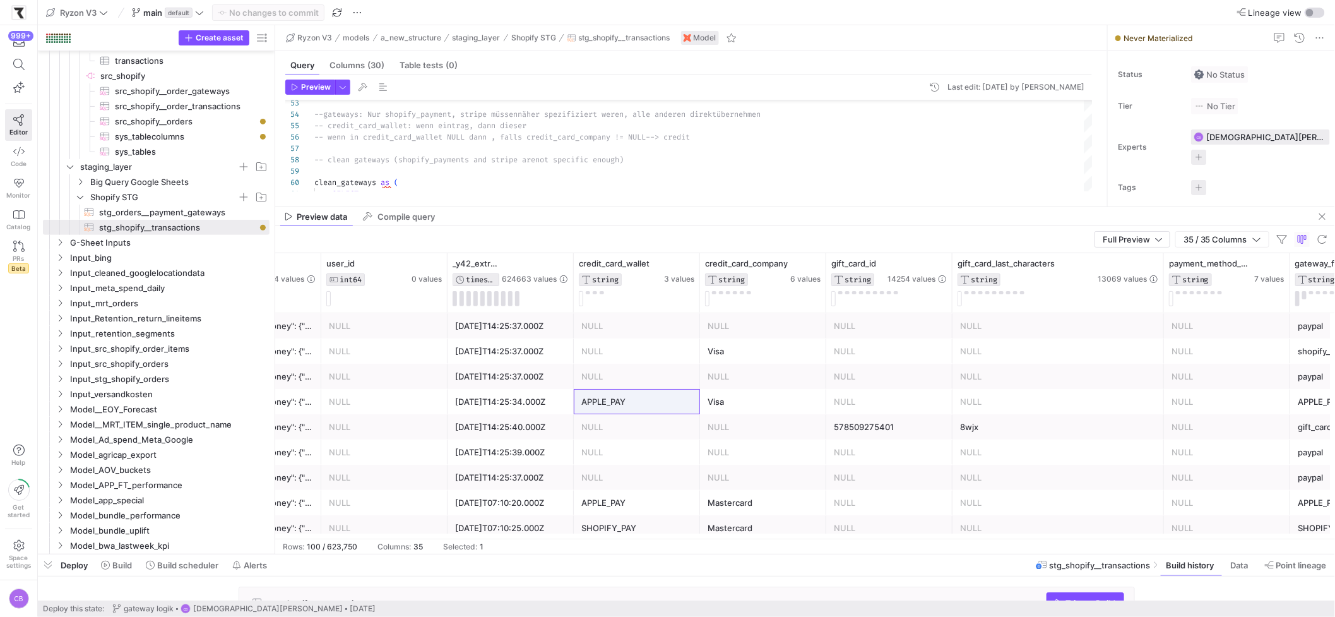
drag, startPoint x: 1076, startPoint y: 295, endPoint x: 1146, endPoint y: 319, distance: 73.9
click at [1161, 307] on div at bounding box center [1163, 282] width 5 height 59
click at [1334, 312] on html "999+ Editor Code Monitor Catalog PRs Beta Help Get started Space settings CB Ry…" at bounding box center [667, 308] width 1335 height 617
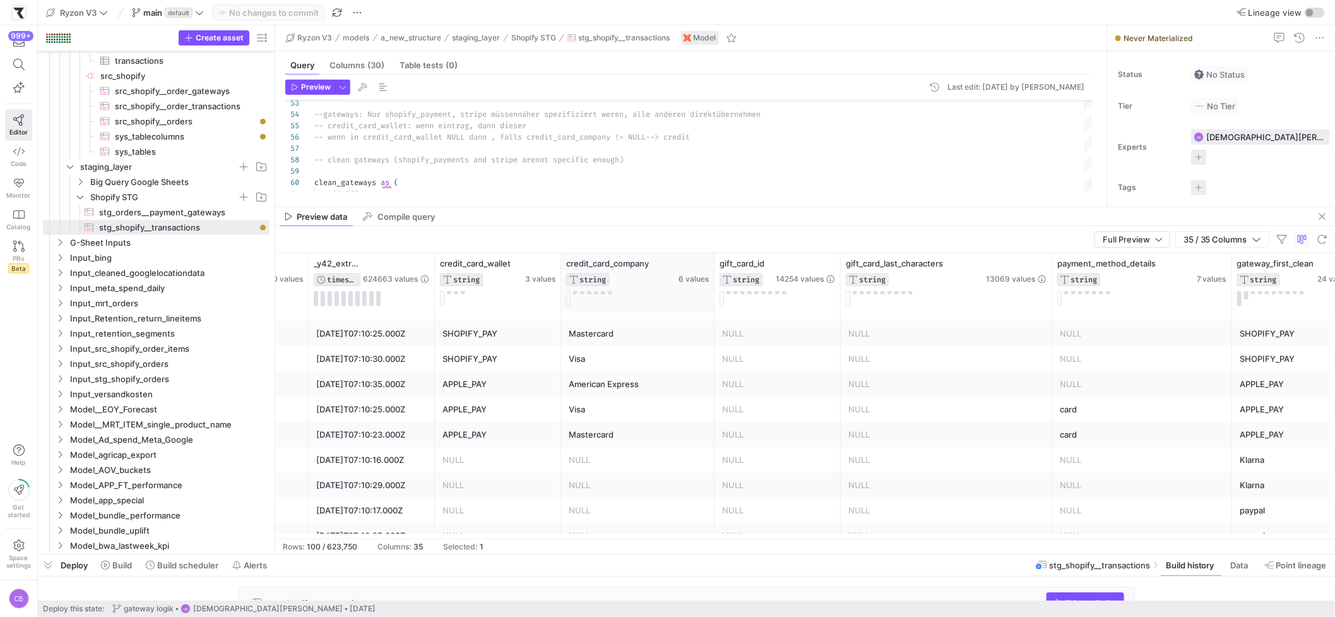
drag, startPoint x: 685, startPoint y: 288, endPoint x: 713, endPoint y: 296, distance: 28.2
click at [713, 296] on div at bounding box center [713, 282] width 5 height 59
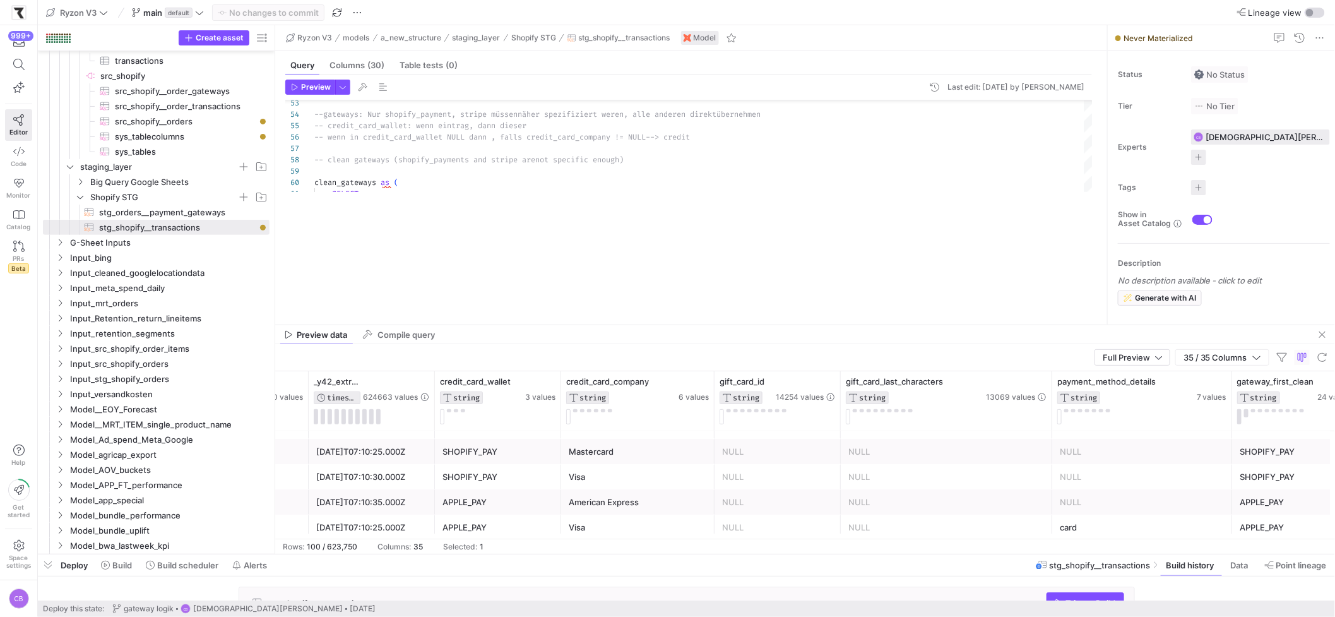
drag, startPoint x: 685, startPoint y: 206, endPoint x: 694, endPoint y: 316, distance: 110.8
click at [694, 324] on div at bounding box center [805, 324] width 1060 height 1
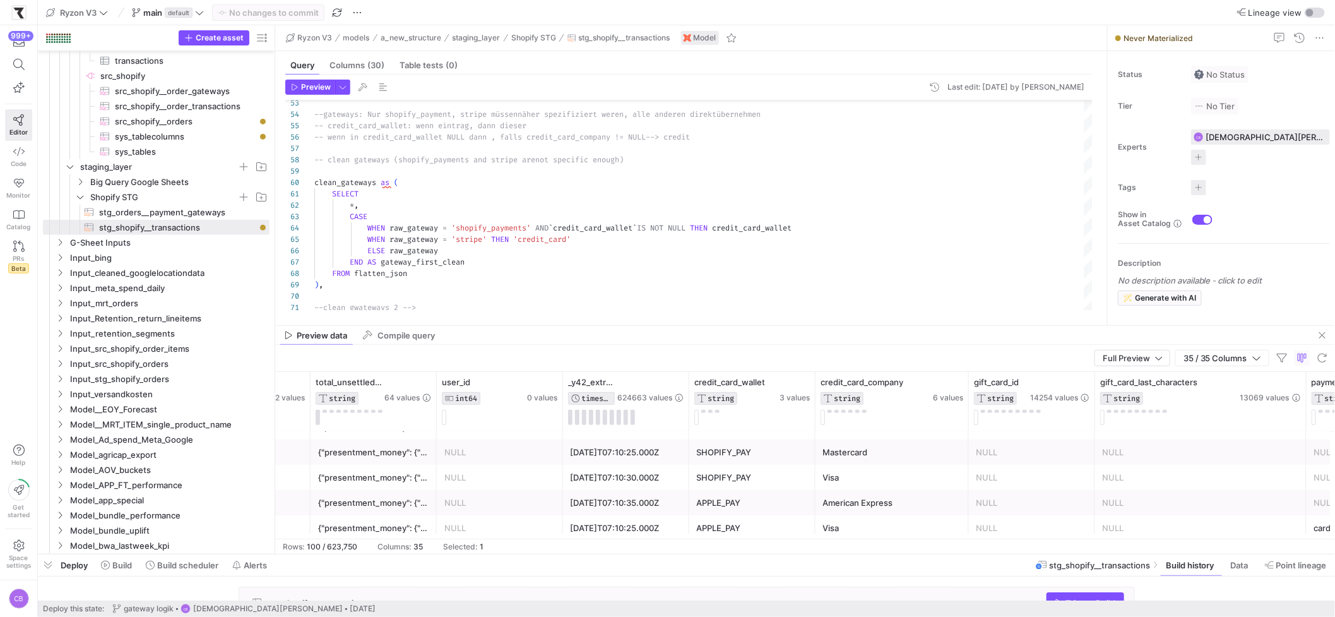
scroll to position [0, 3203]
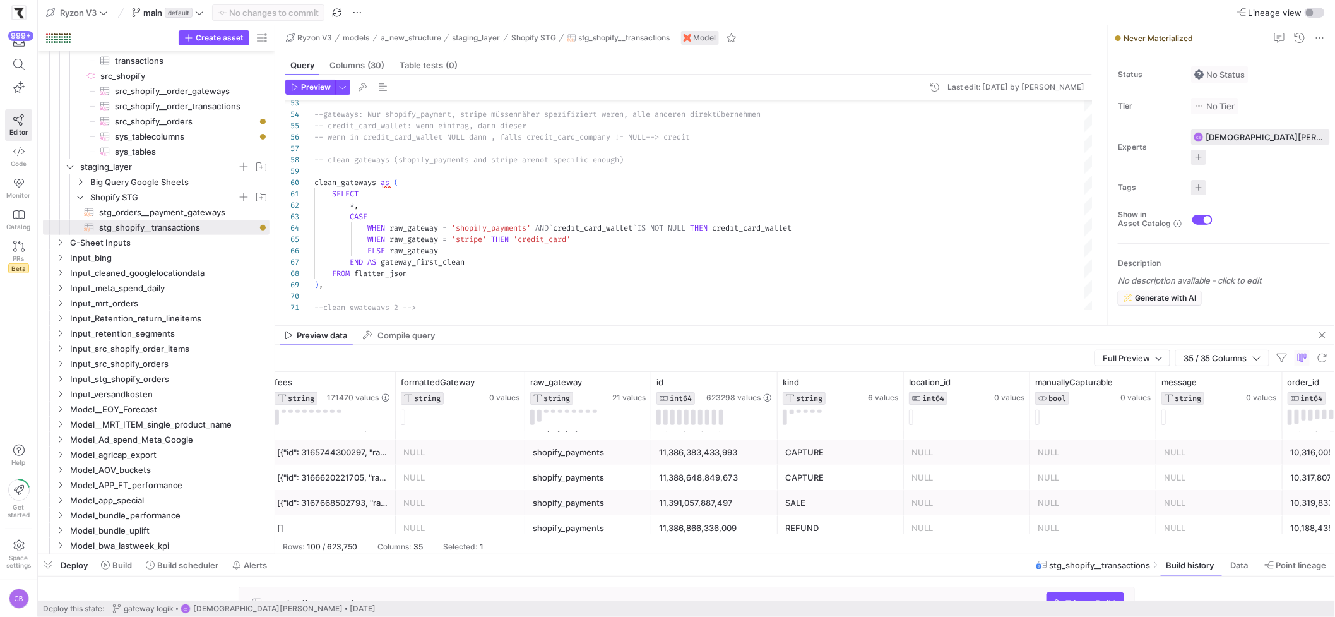
click at [595, 478] on div "shopify_payments" at bounding box center [588, 477] width 111 height 25
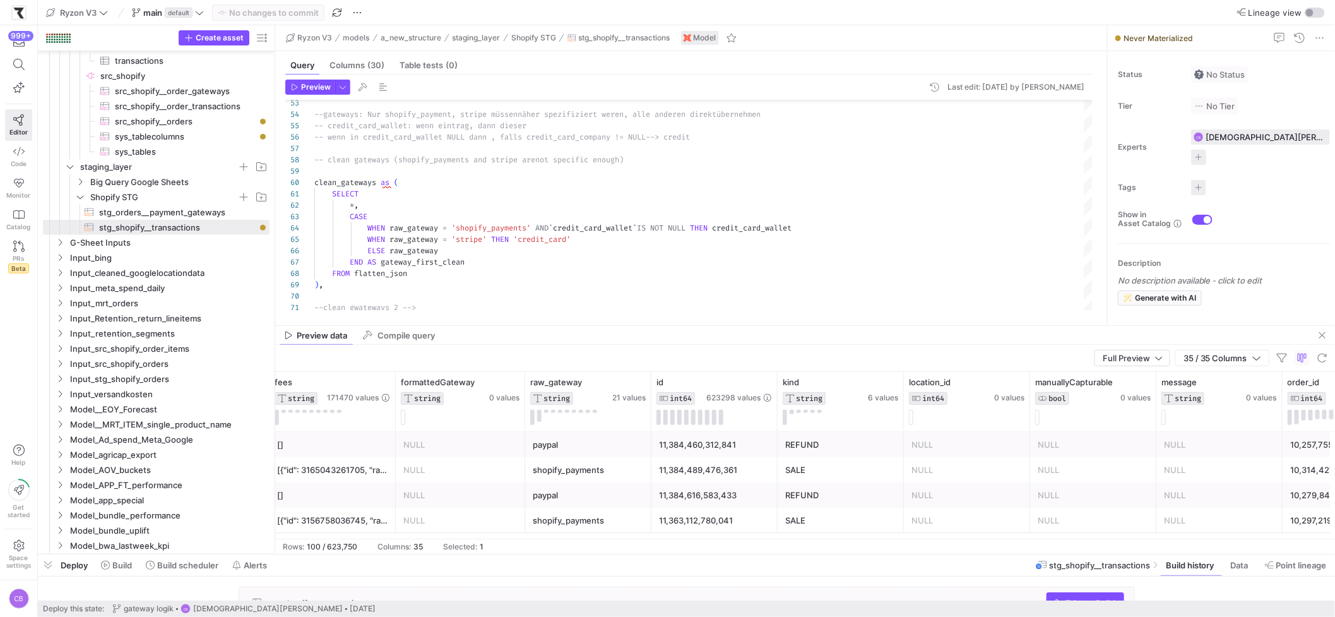
click at [582, 468] on div "shopify_payments" at bounding box center [588, 470] width 111 height 25
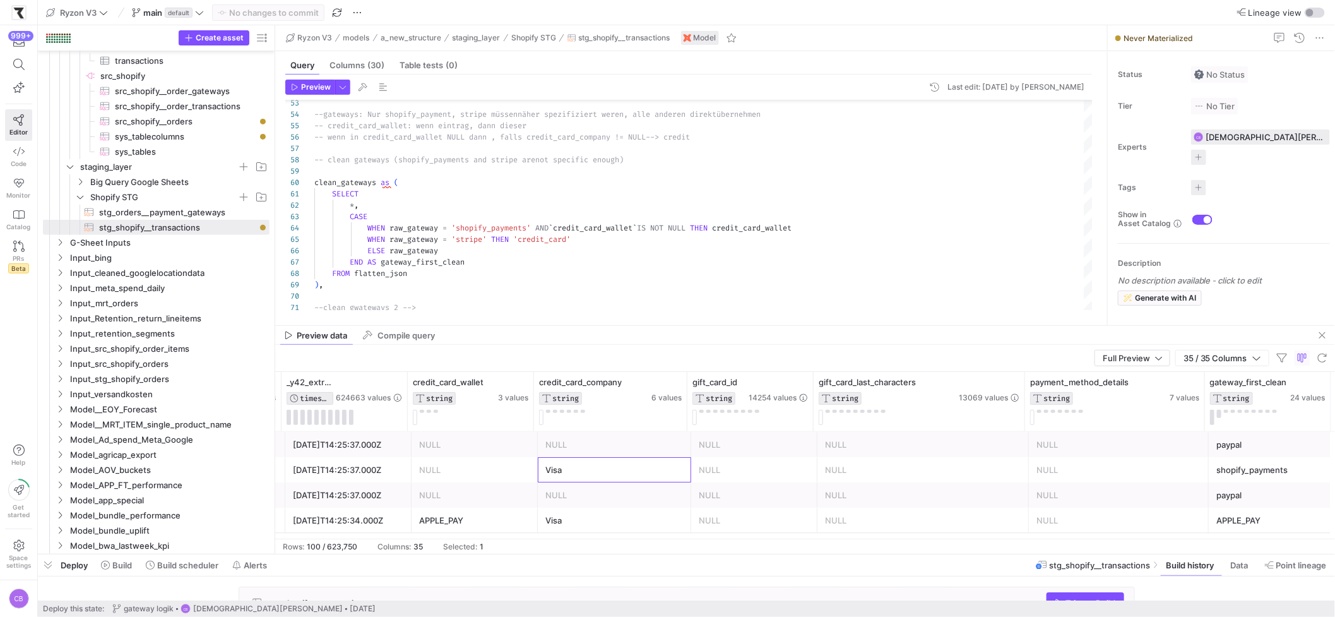
click at [581, 471] on div "Visa" at bounding box center [614, 470] width 138 height 25
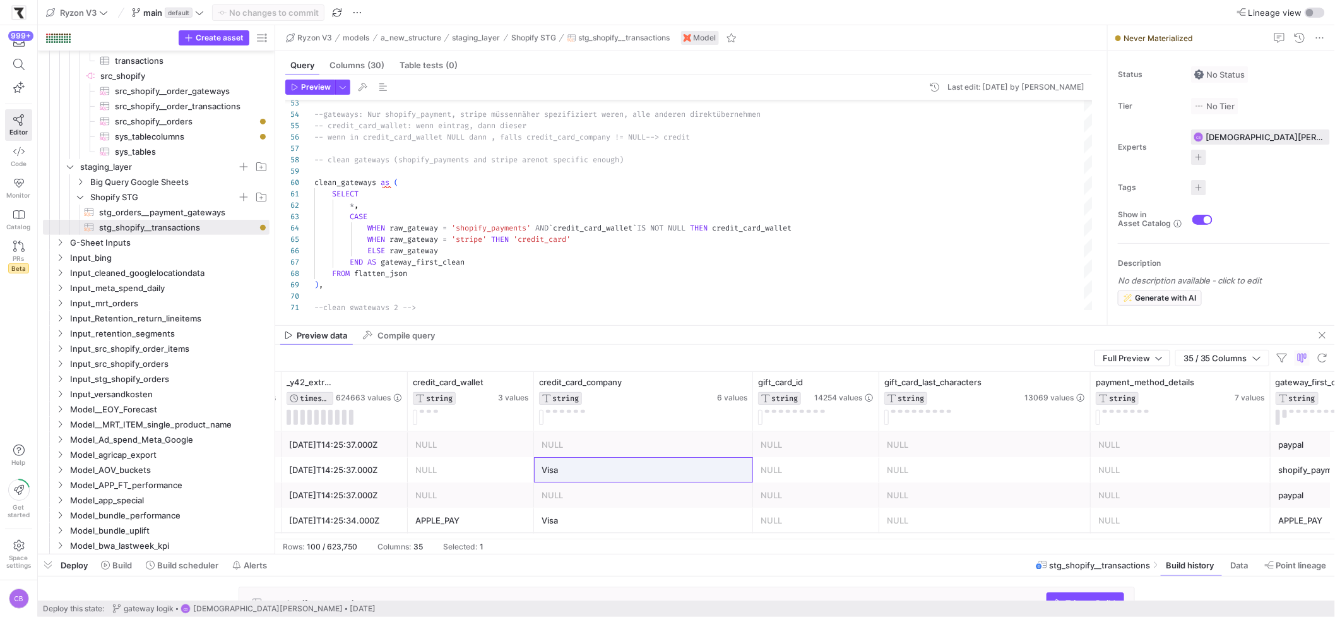
drag, startPoint x: 683, startPoint y: 417, endPoint x: 750, endPoint y: 441, distance: 71.1
click at [757, 437] on div "total_unsettled_set STRING 64 values user_id INT64 0 values _y42_extracted_at T…" at bounding box center [805, 455] width 1060 height 167
click at [631, 323] on mat-tab-group "Query Columns (30) Table tests (0) Preview Last edit: [DATE] by [PERSON_NAME] 5…" at bounding box center [688, 188] width 827 height 274
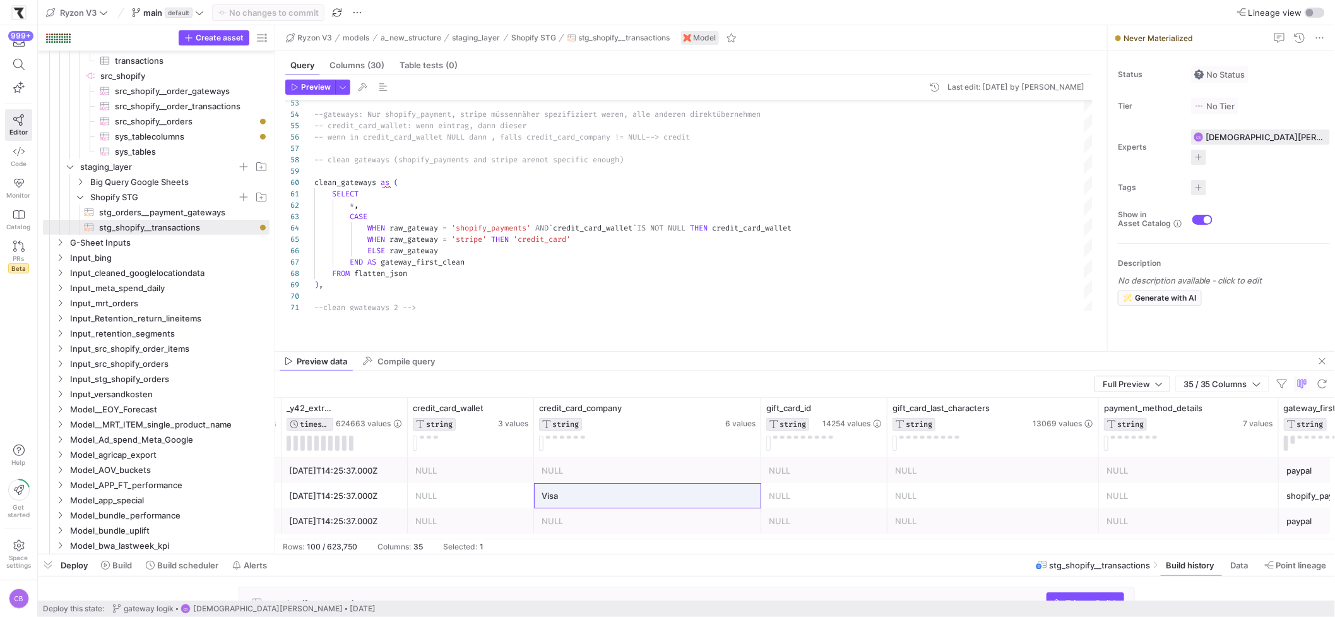
drag, startPoint x: 631, startPoint y: 327, endPoint x: 631, endPoint y: 353, distance: 25.9
click at [631, 353] on as-split "Ryzon V3 models a_new_structure staging_layer Shopify STG stg_shopify__transact…" at bounding box center [805, 289] width 1060 height 528
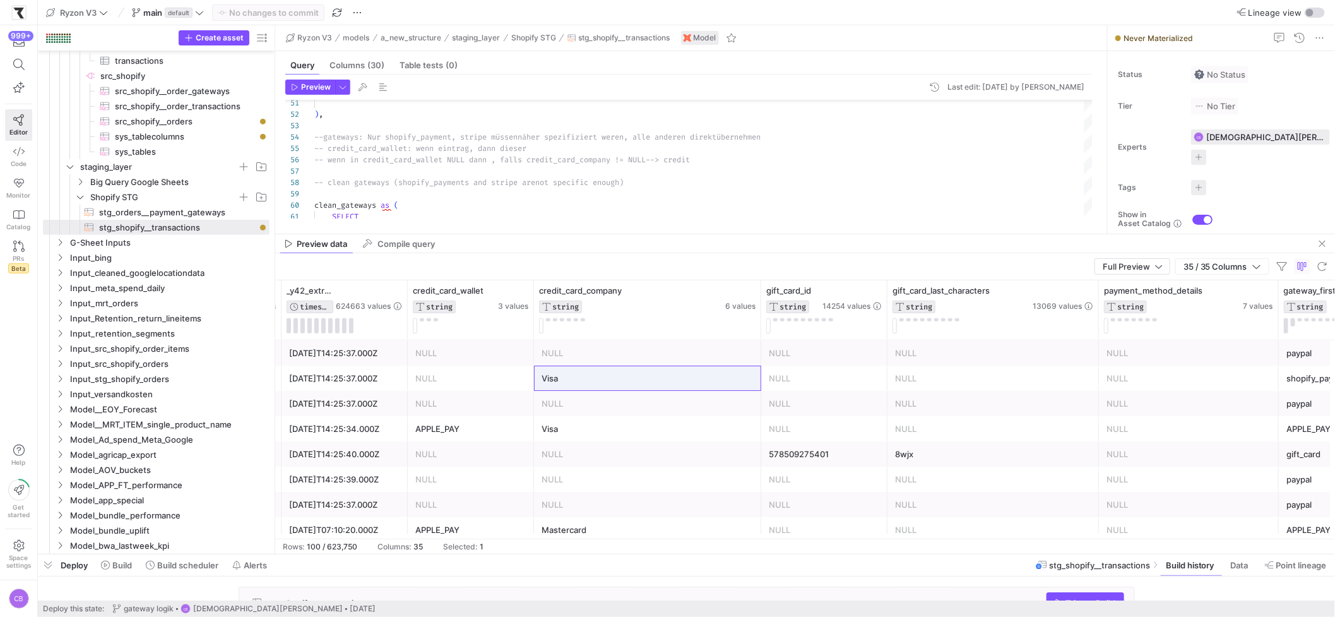
drag, startPoint x: 498, startPoint y: 353, endPoint x: 541, endPoint y: 209, distance: 150.2
click at [541, 208] on as-split "Ryzon V3 models a_new_structure staging_layer Shopify STG stg_shopify__transact…" at bounding box center [805, 289] width 1060 height 528
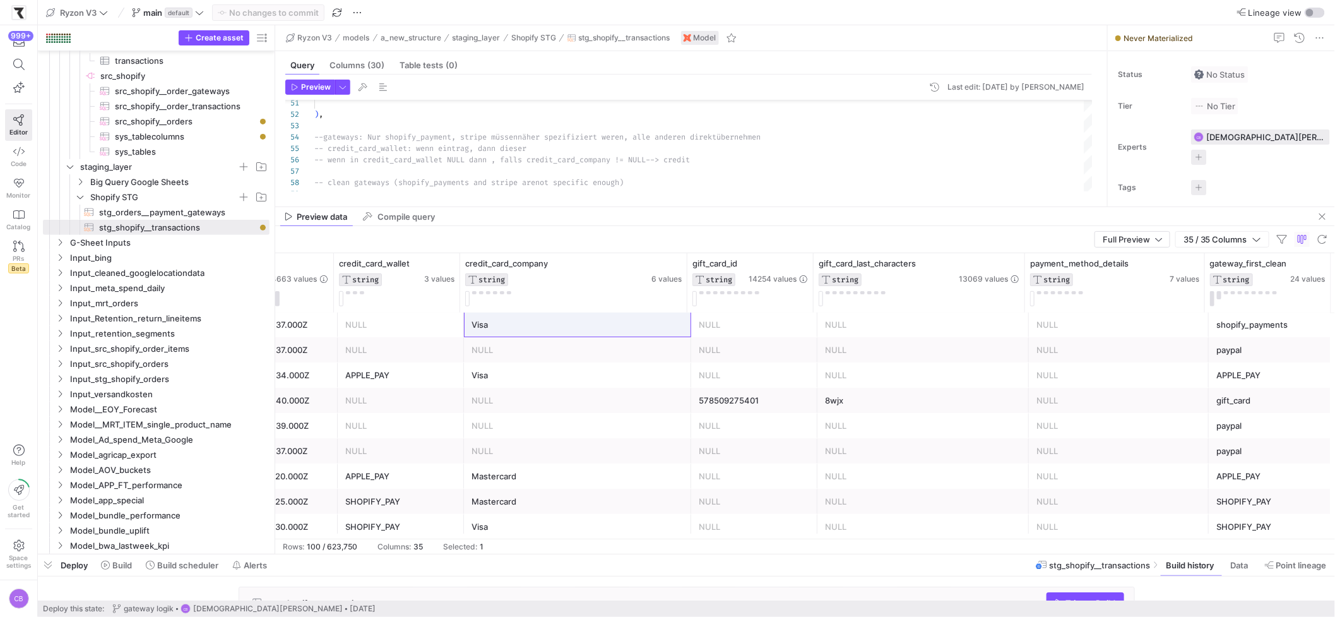
click at [1244, 502] on div "SHOPIFY_PAY" at bounding box center [1271, 501] width 111 height 25
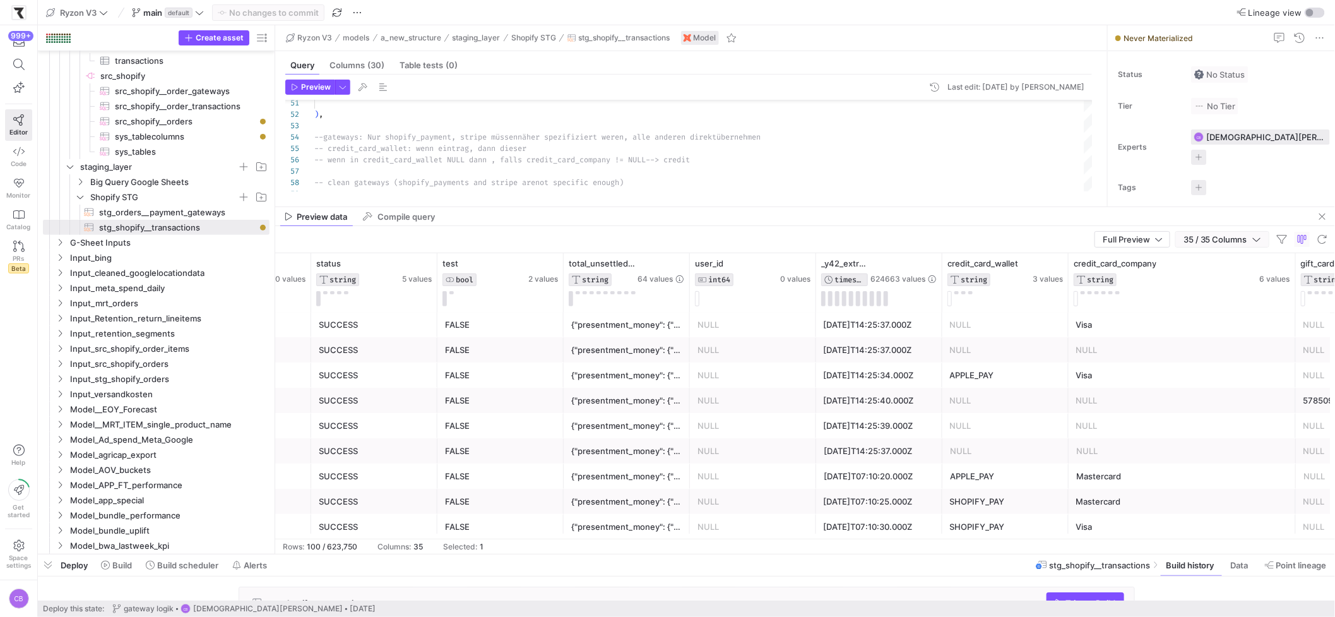
click at [1263, 241] on button "35 / 35 Columns" at bounding box center [1222, 239] width 94 height 16
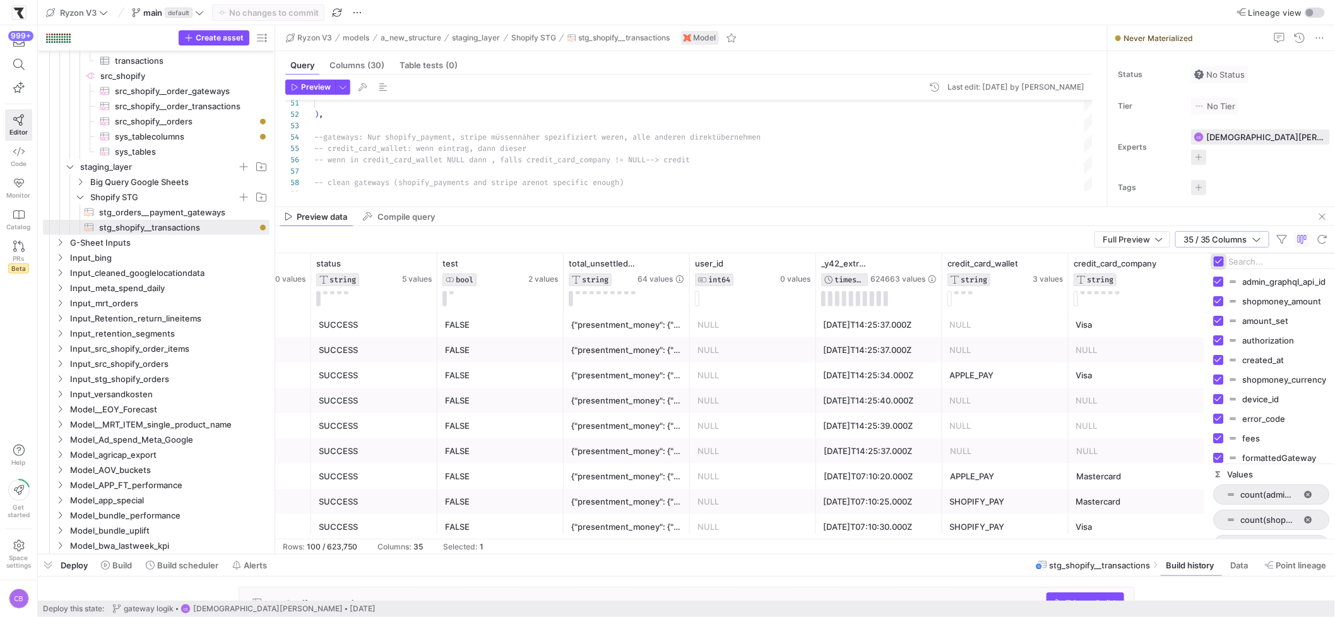
click at [1223, 261] on input "Toggle Select All Columns" at bounding box center [1219, 261] width 10 height 10
checkbox input "false"
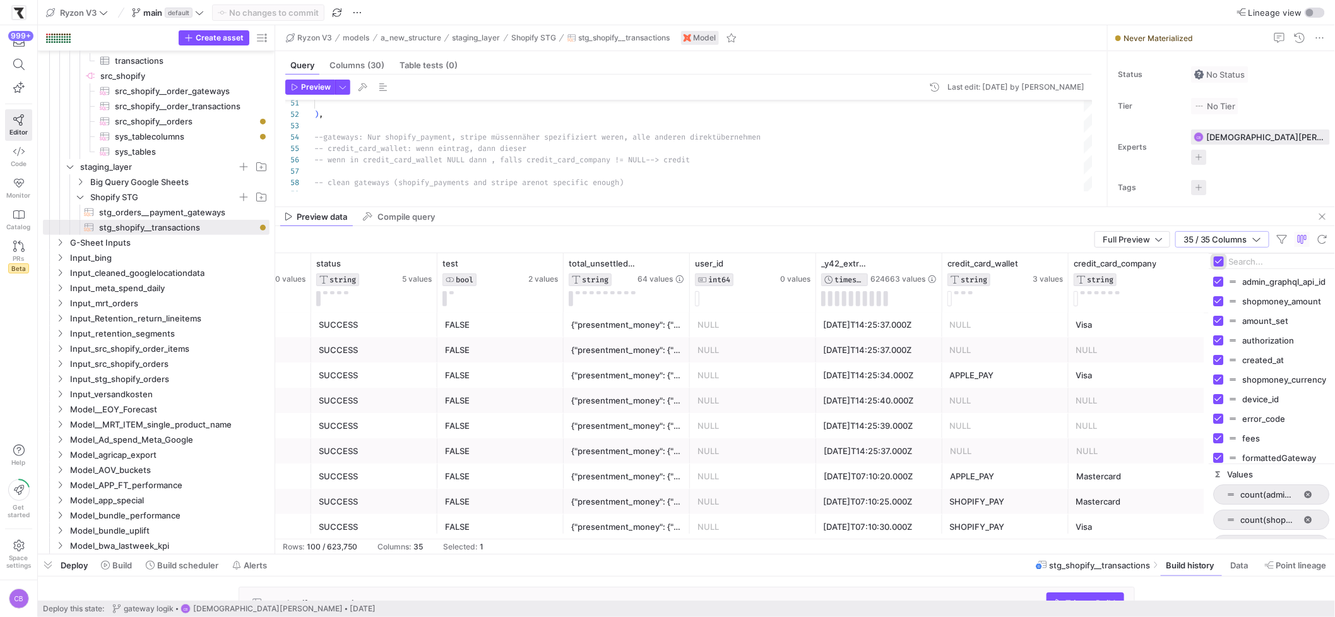
checkbox input "false"
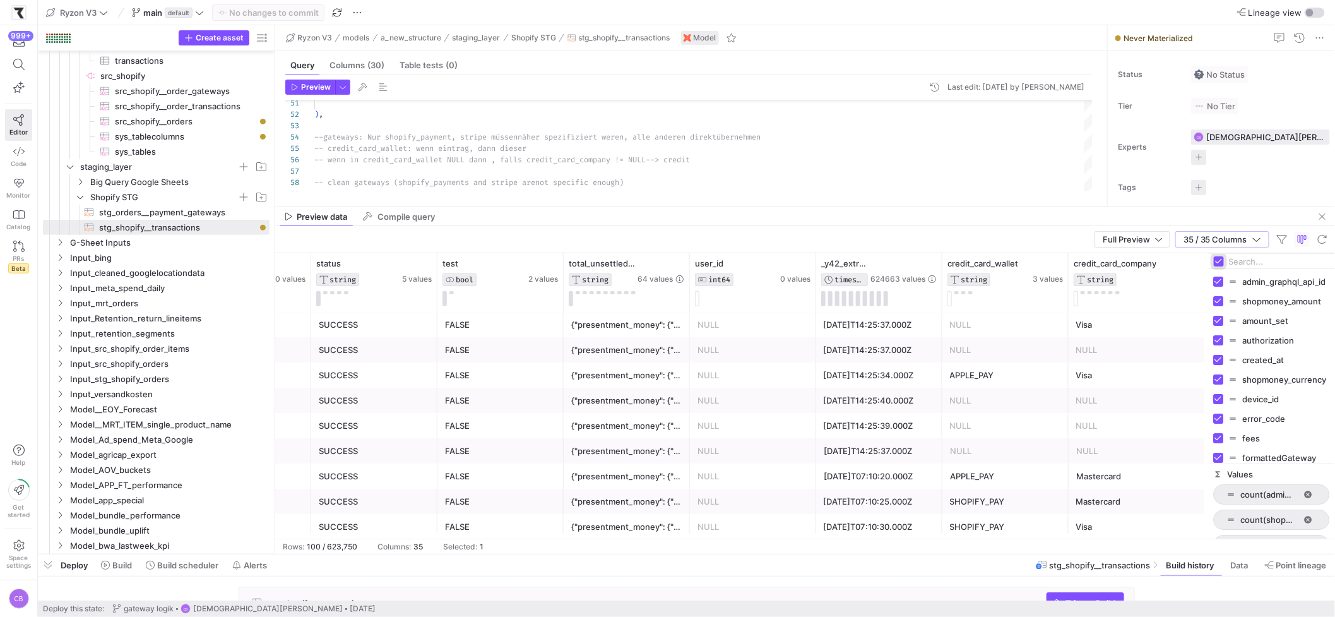
checkbox input "false"
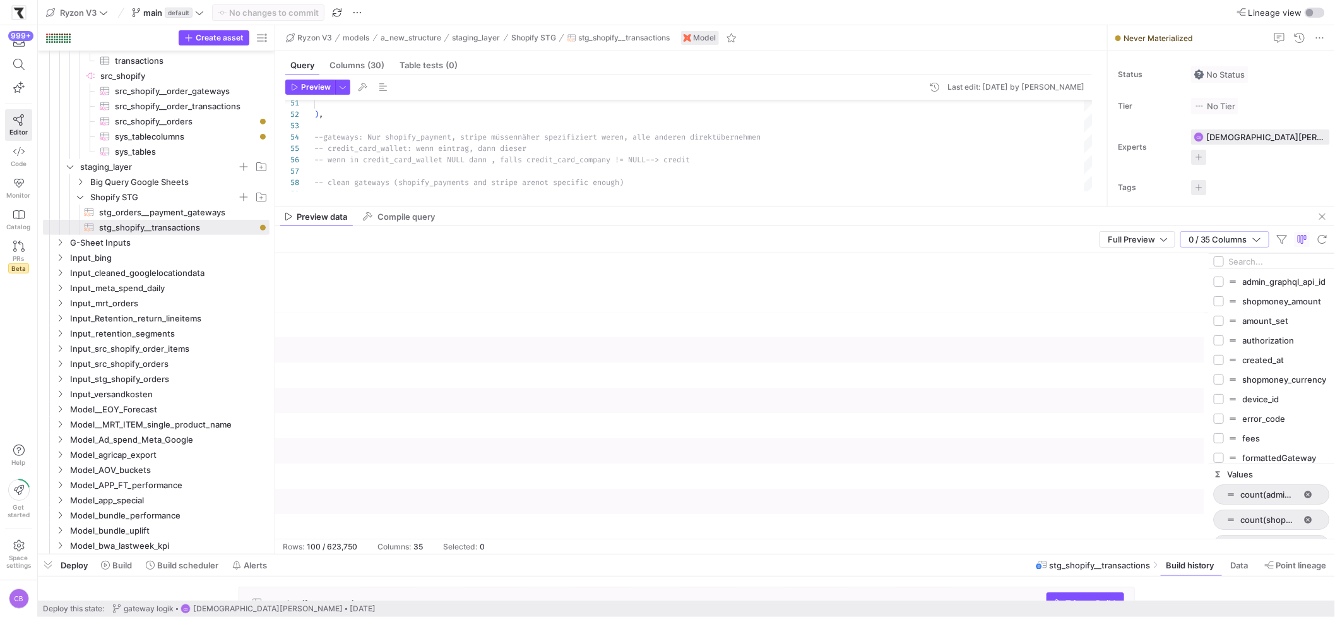
click at [1245, 264] on input "Filter Columns Input" at bounding box center [1279, 261] width 101 height 25
type input "s"
type input "raw"
click at [1220, 284] on input "Press SPACE to toggle visibility (hidden)" at bounding box center [1219, 281] width 10 height 10
checkbox input "true"
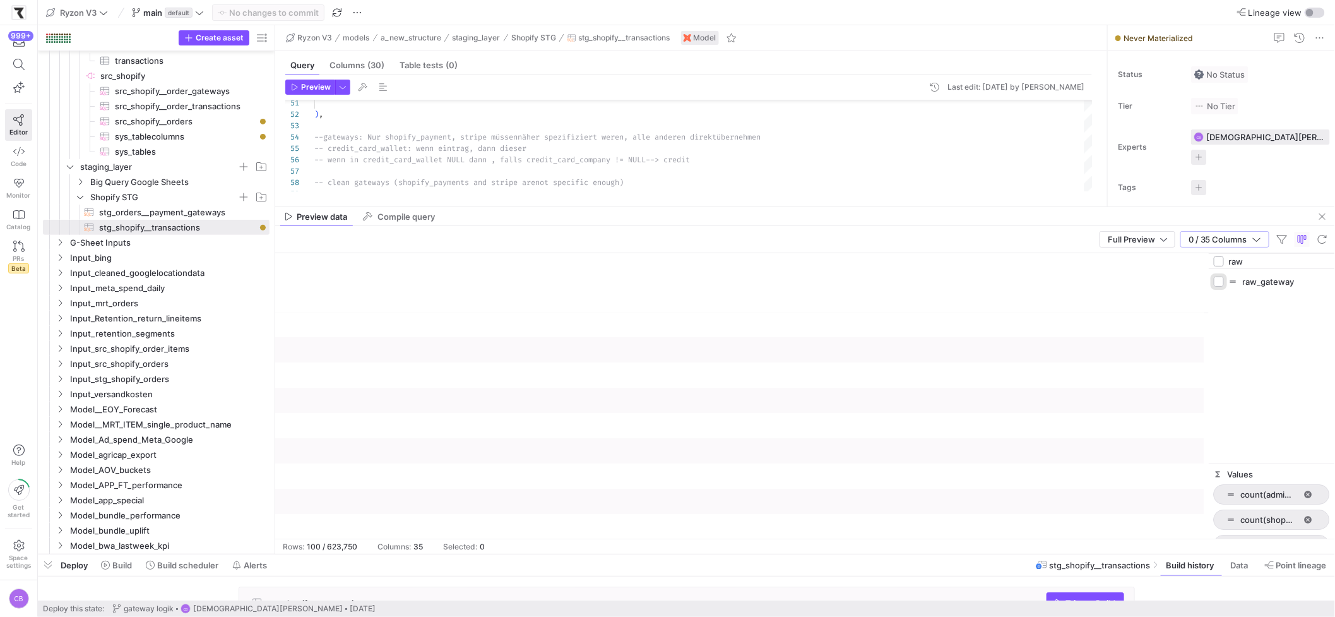
checkbox input "true"
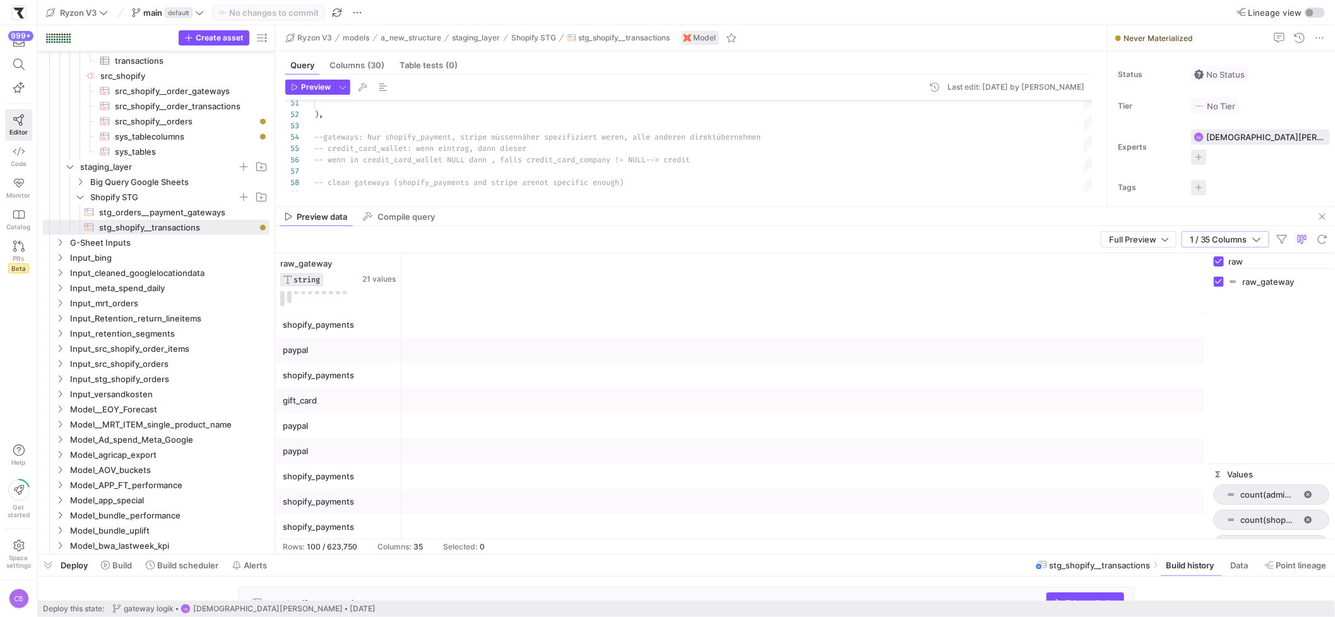
drag, startPoint x: 1256, startPoint y: 264, endPoint x: 1227, endPoint y: 260, distance: 29.4
click at [1227, 260] on div "raw" at bounding box center [1272, 261] width 126 height 15
type input "gate"
checkbox input "false"
type input "gateway"
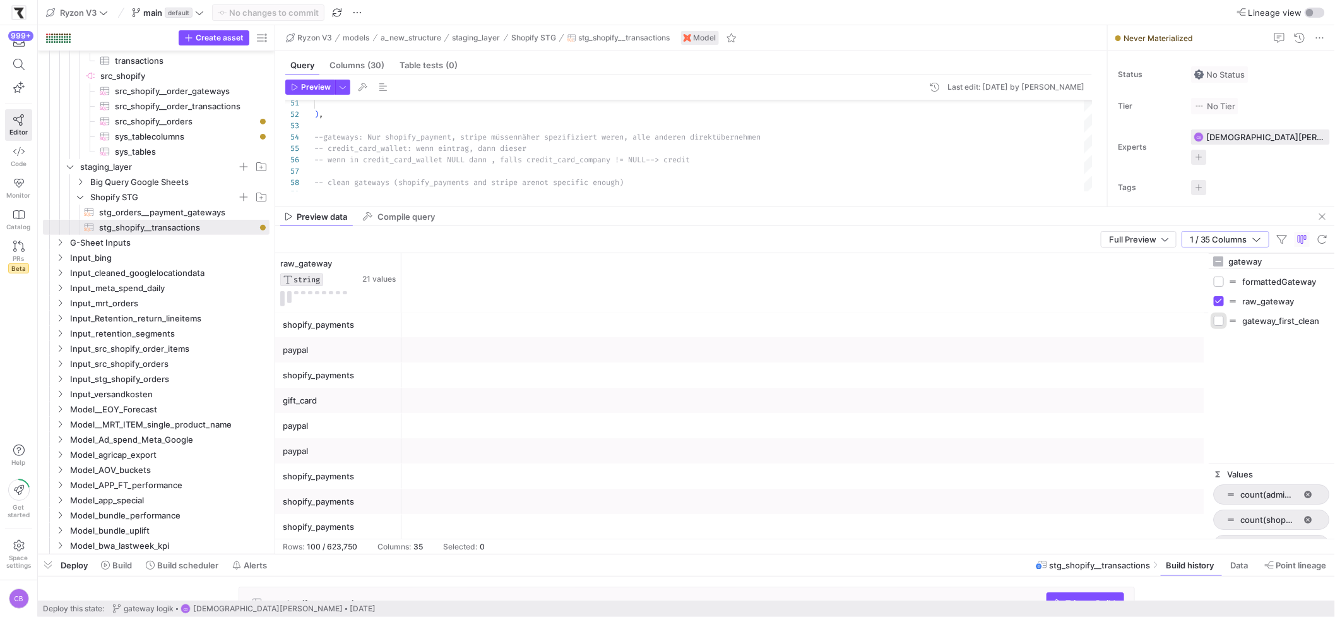
click at [1220, 324] on input "Press SPACE to toggle visibility (hidden)" at bounding box center [1219, 321] width 10 height 10
checkbox input "true"
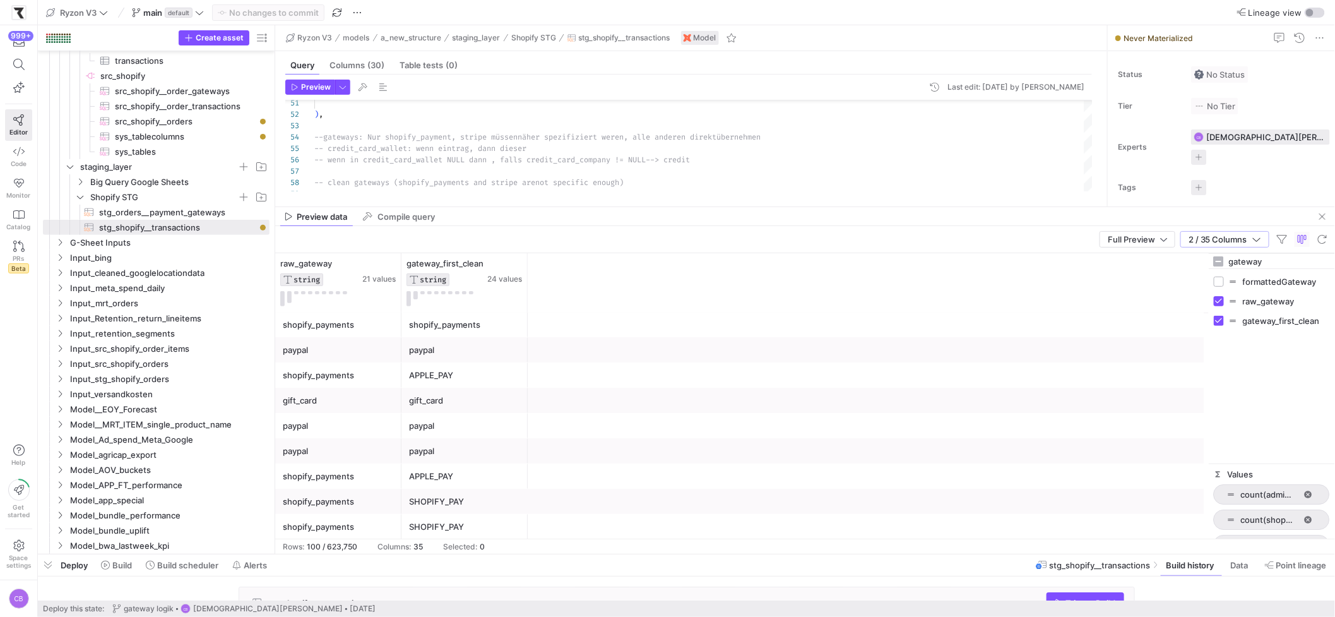
drag, startPoint x: 1269, startPoint y: 263, endPoint x: 1218, endPoint y: 256, distance: 51.6
click at [1218, 256] on div "gateway" at bounding box center [1272, 261] width 126 height 15
type input "cre"
click at [1217, 307] on div "credit_card_wallet" at bounding box center [1272, 301] width 116 height 20
click at [1219, 305] on input "Press SPACE to toggle visibility (hidden)" at bounding box center [1219, 301] width 10 height 10
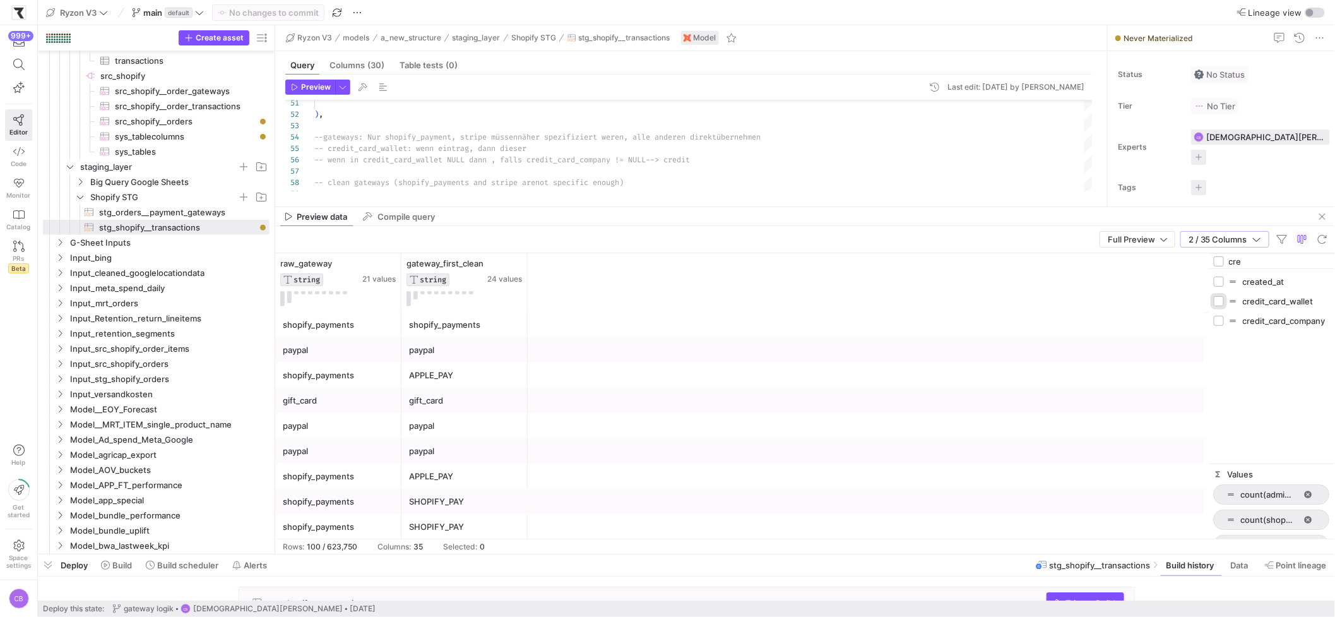
checkbox input "true"
checkbox input "false"
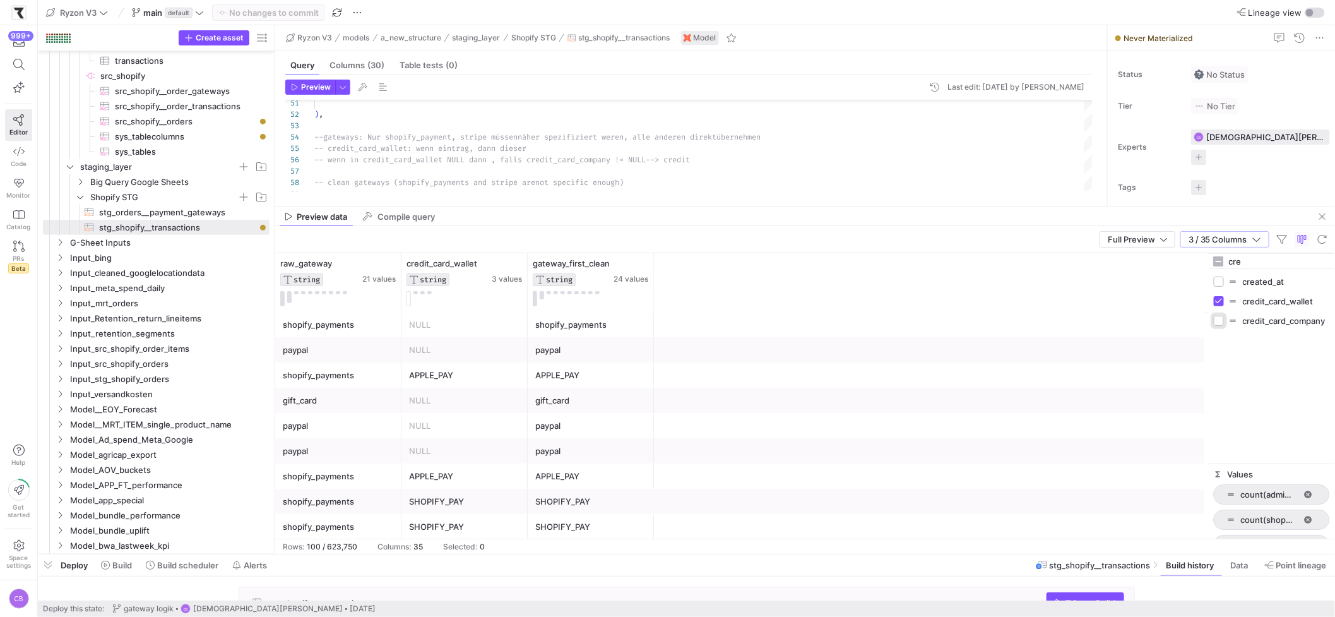
click at [1219, 321] on input "Press SPACE to toggle visibility (hidden)" at bounding box center [1219, 321] width 10 height 10
checkbox input "true"
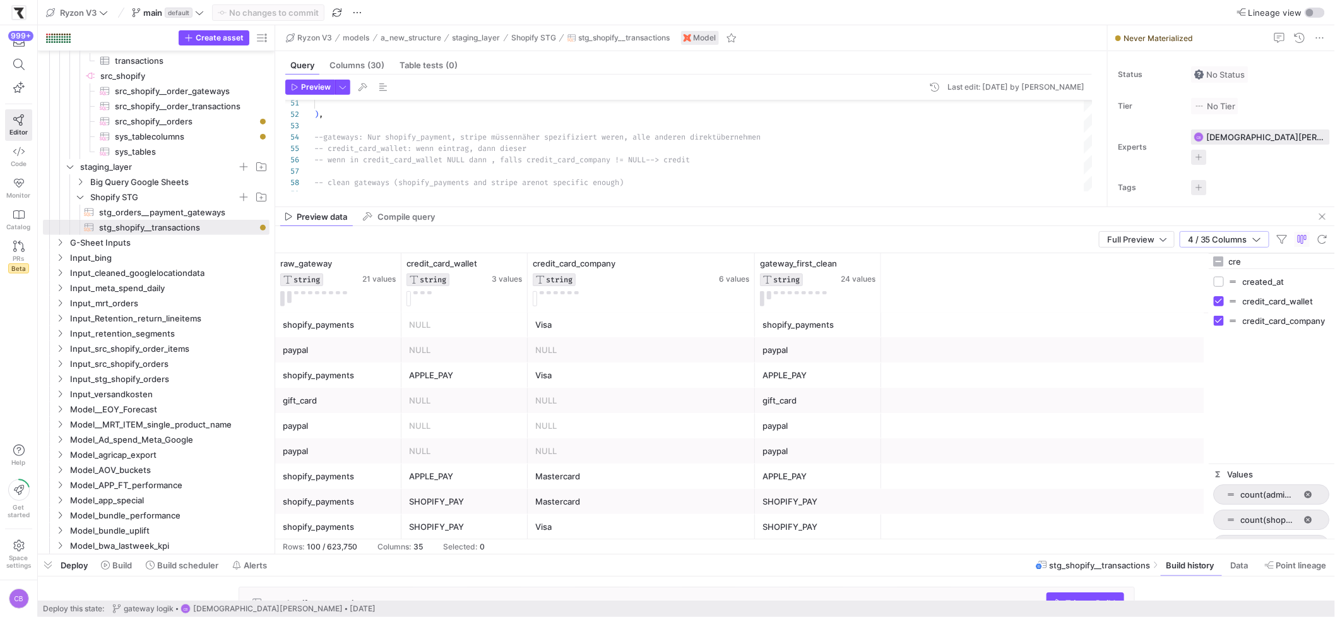
drag, startPoint x: 1255, startPoint y: 263, endPoint x: 1228, endPoint y: 255, distance: 27.8
click at [1228, 255] on div "cre" at bounding box center [1272, 261] width 126 height 15
click at [468, 254] on div "credit_card_wallet STRING 3 values" at bounding box center [464, 282] width 126 height 59
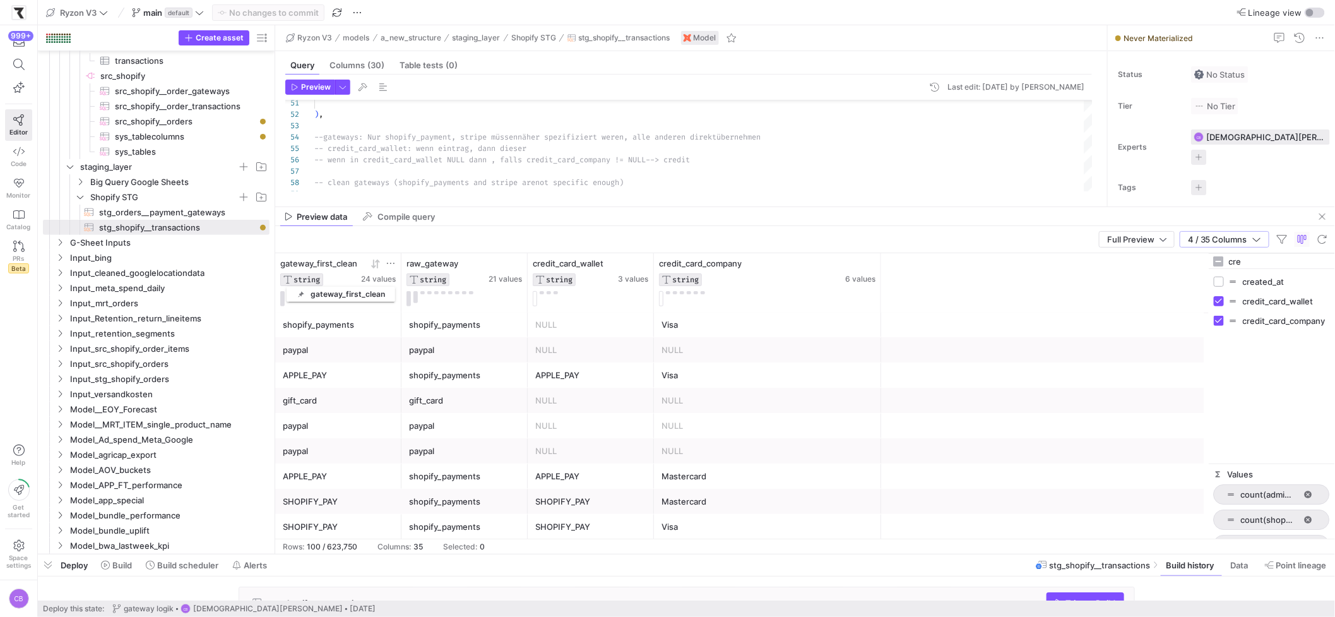
drag, startPoint x: 828, startPoint y: 263, endPoint x: 293, endPoint y: 284, distance: 535.6
click at [293, 284] on div "gateway_first_clean STRING" at bounding box center [319, 272] width 78 height 28
drag, startPoint x: 318, startPoint y: 274, endPoint x: 424, endPoint y: 275, distance: 106.0
click at [424, 275] on div "STRING" at bounding box center [427, 279] width 43 height 13
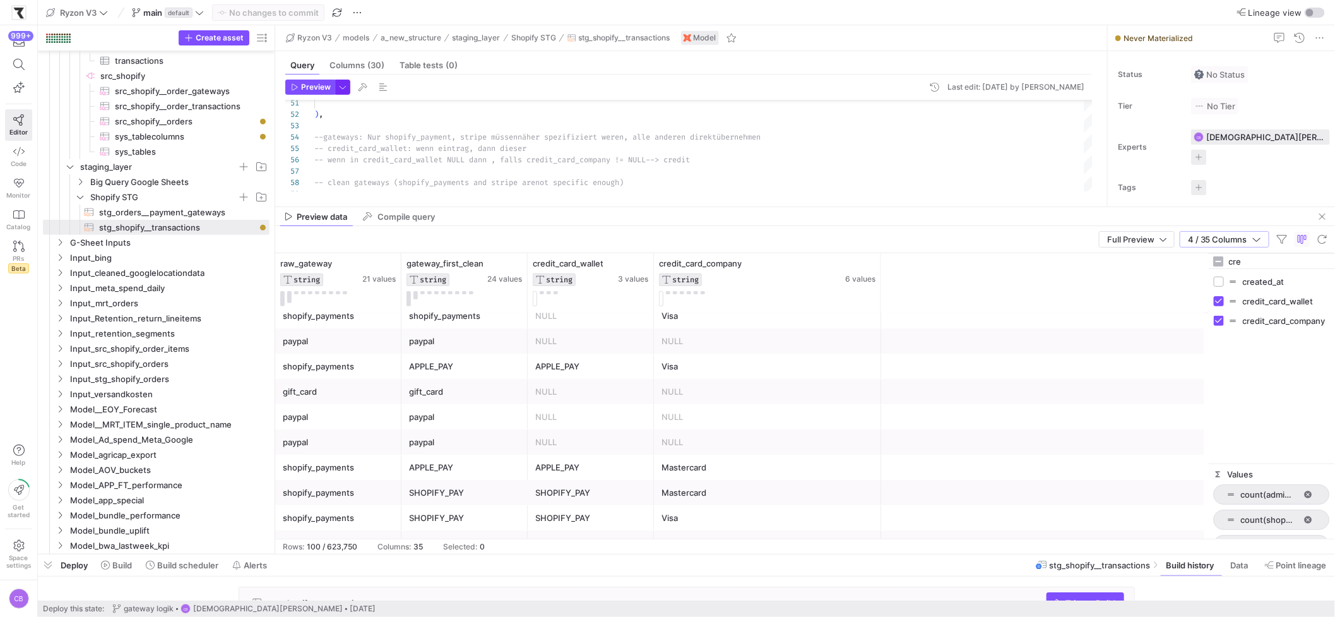
click at [338, 86] on span "button" at bounding box center [343, 87] width 14 height 14
click at [732, 416] on div at bounding box center [667, 308] width 1335 height 617
click at [470, 347] on div "shopify_payments" at bounding box center [464, 342] width 111 height 25
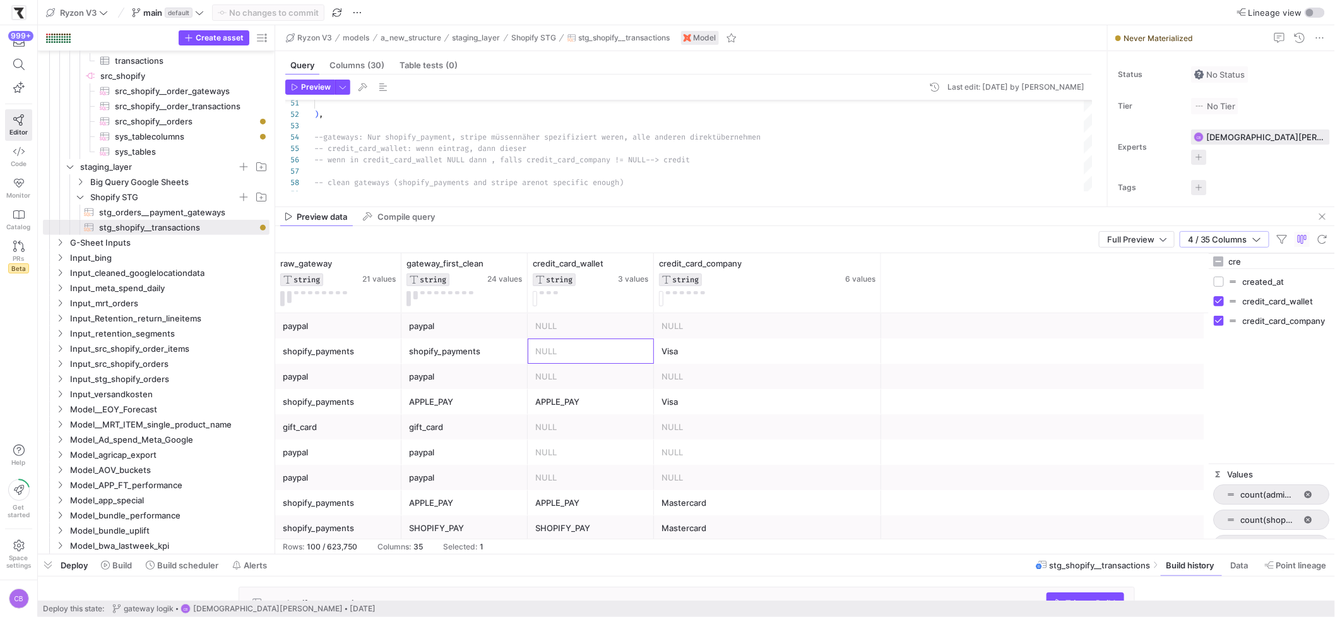
click at [591, 353] on div "NULL" at bounding box center [590, 351] width 111 height 25
drag, startPoint x: 466, startPoint y: 268, endPoint x: 797, endPoint y: 268, distance: 330.1
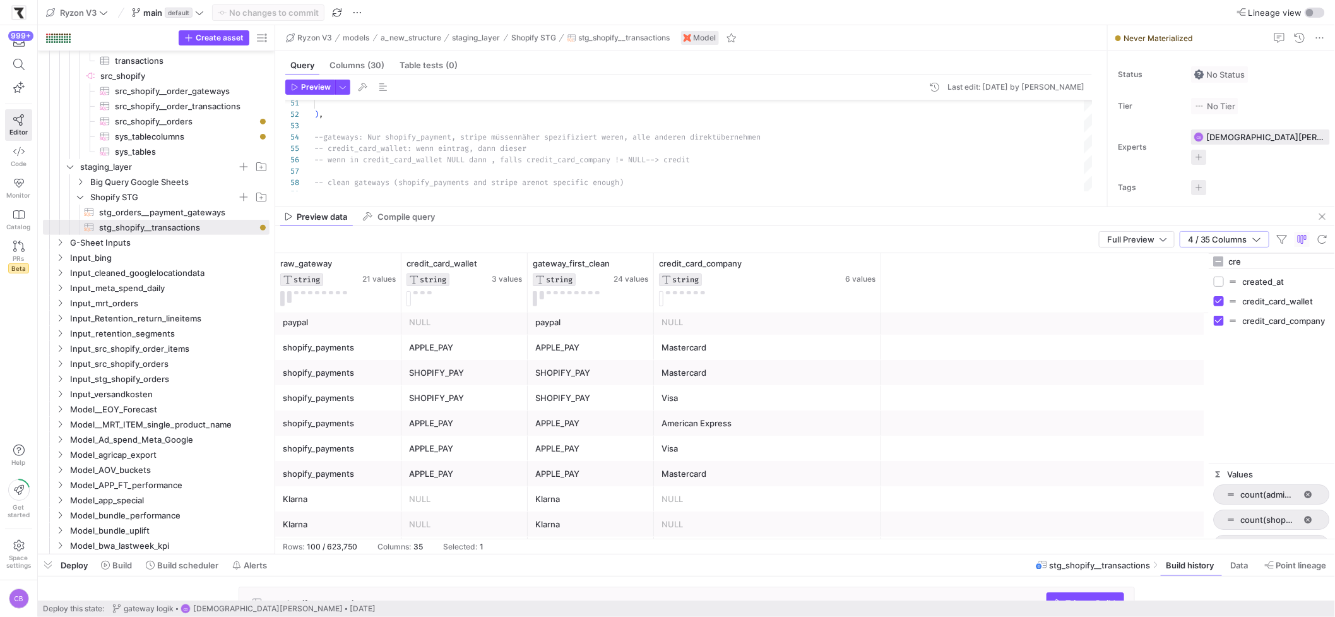
scroll to position [137, 0]
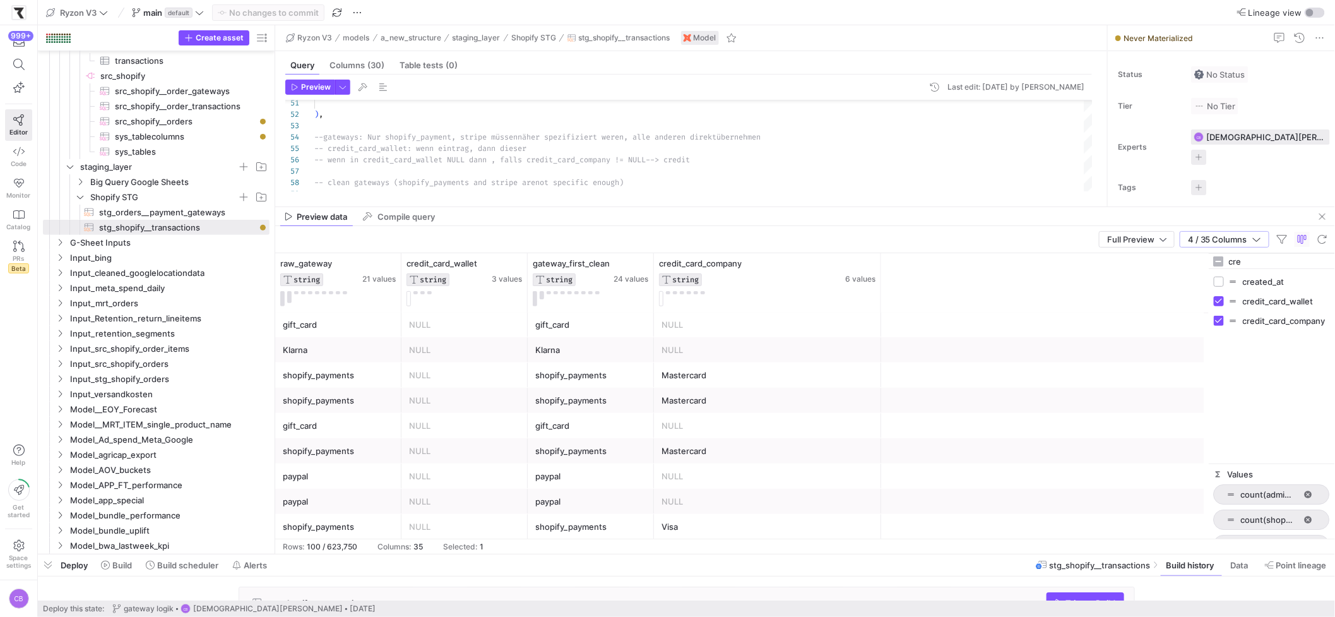
click at [369, 452] on div "shopify_payments" at bounding box center [338, 451] width 111 height 25
click at [542, 297] on button at bounding box center [542, 295] width 4 height 8
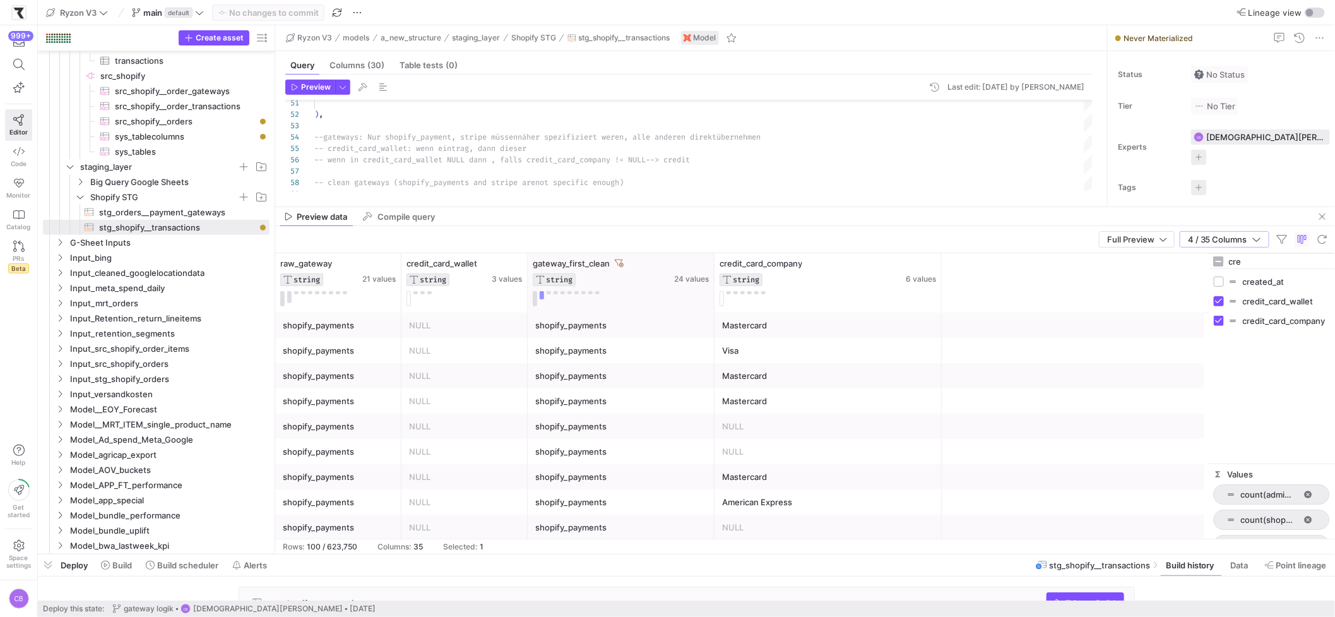
drag, startPoint x: 650, startPoint y: 291, endPoint x: 711, endPoint y: 295, distance: 60.7
click at [711, 295] on div at bounding box center [713, 282] width 5 height 59
drag, startPoint x: 1284, startPoint y: 263, endPoint x: 1113, endPoint y: 272, distance: 171.3
click at [1113, 272] on div "raw_gateway STRING 21 values credit_card_wallet STRING 3 values credit_card_com…" at bounding box center [805, 395] width 1060 height 285
drag, startPoint x: 1258, startPoint y: 266, endPoint x: 1145, endPoint y: 253, distance: 113.7
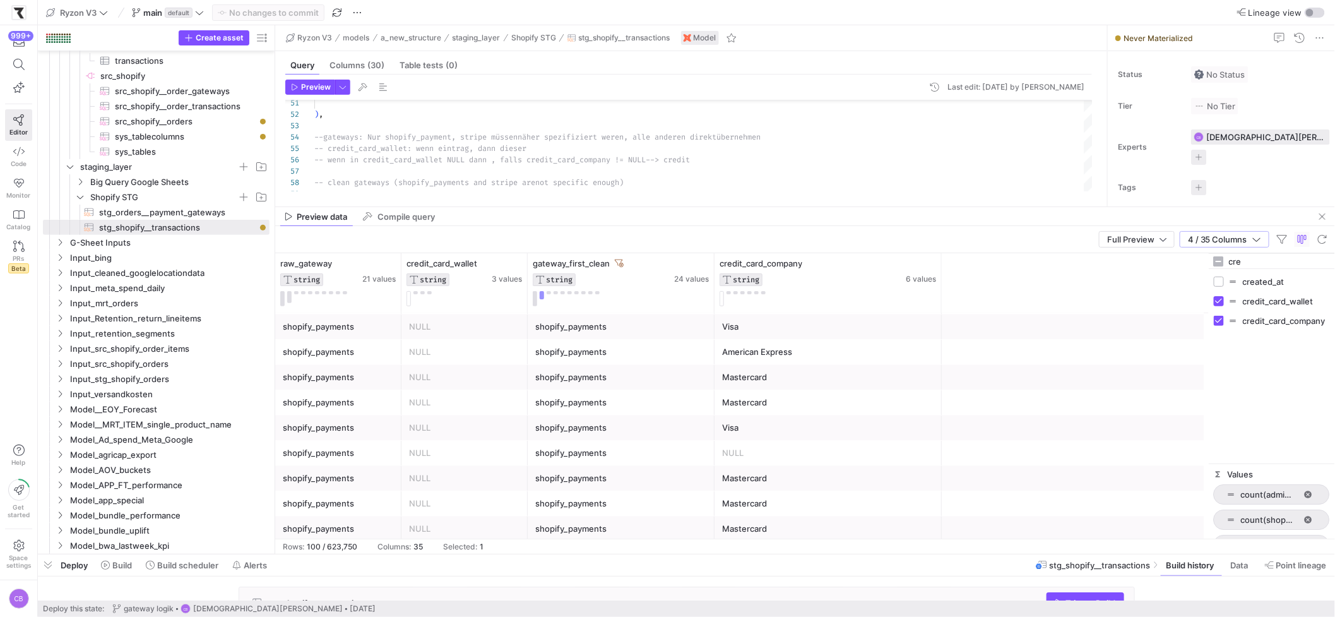
click at [1145, 253] on div "raw_gateway STRING 21 values credit_card_wallet STRING 3 values credit_card_com…" at bounding box center [805, 395] width 1060 height 285
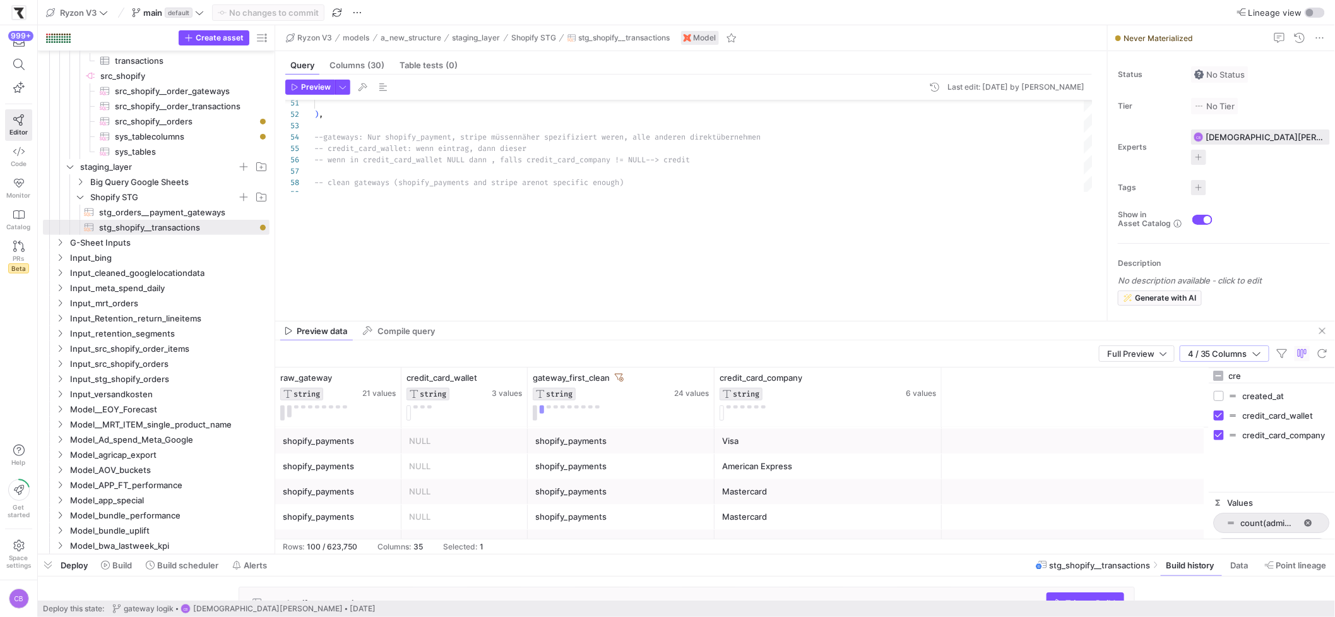
drag, startPoint x: 1050, startPoint y: 207, endPoint x: 987, endPoint y: 289, distance: 103.9
click at [1049, 321] on div at bounding box center [805, 321] width 1060 height 1
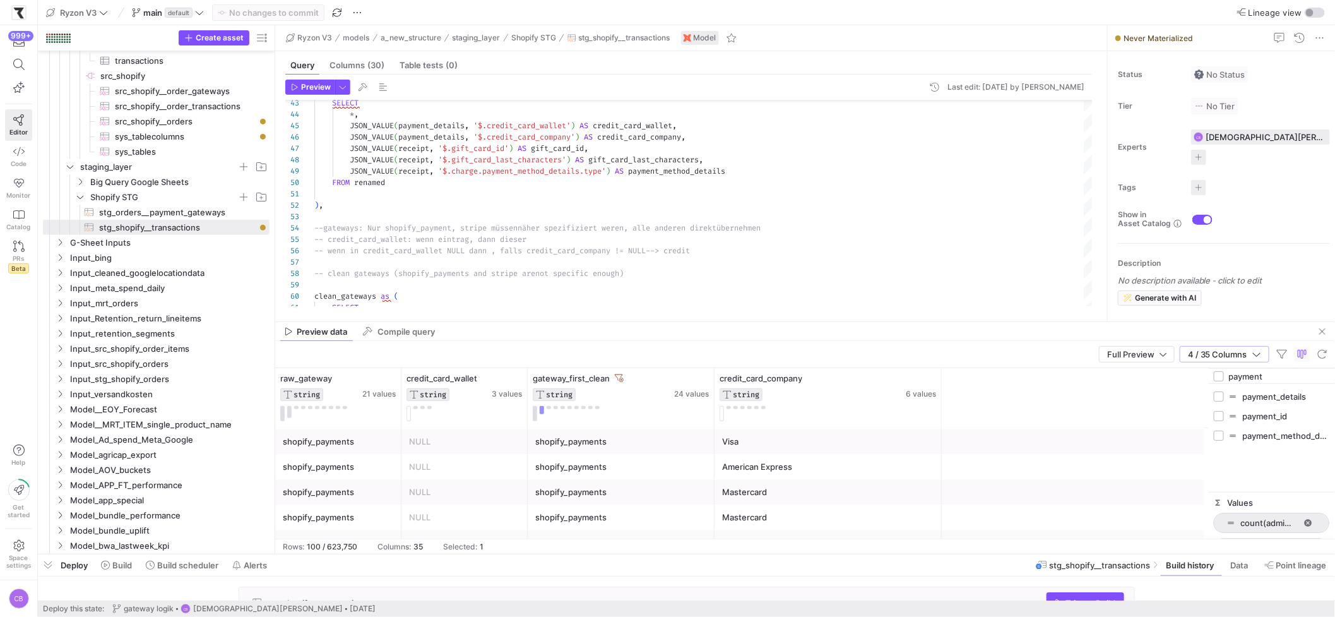
type input "payment"
click at [1220, 439] on input "Press SPACE to toggle visibility (hidden)" at bounding box center [1219, 435] width 10 height 10
checkbox input "true"
checkbox input "false"
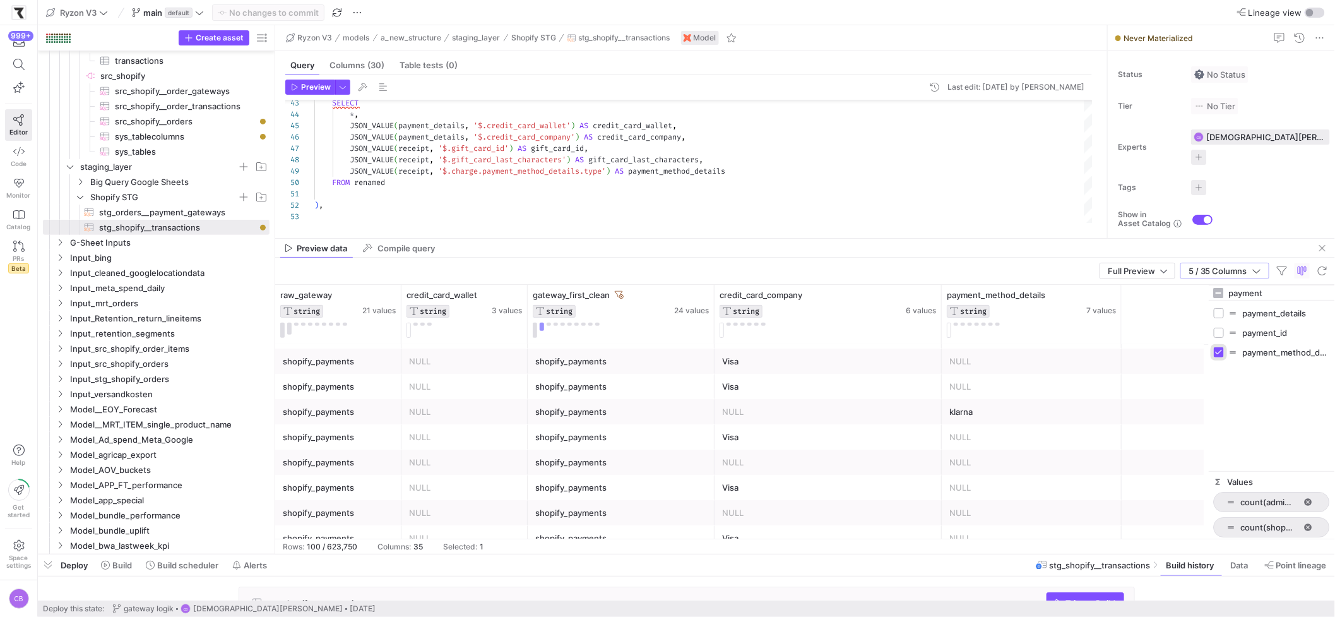
drag, startPoint x: 981, startPoint y: 321, endPoint x: 966, endPoint y: 198, distance: 124.1
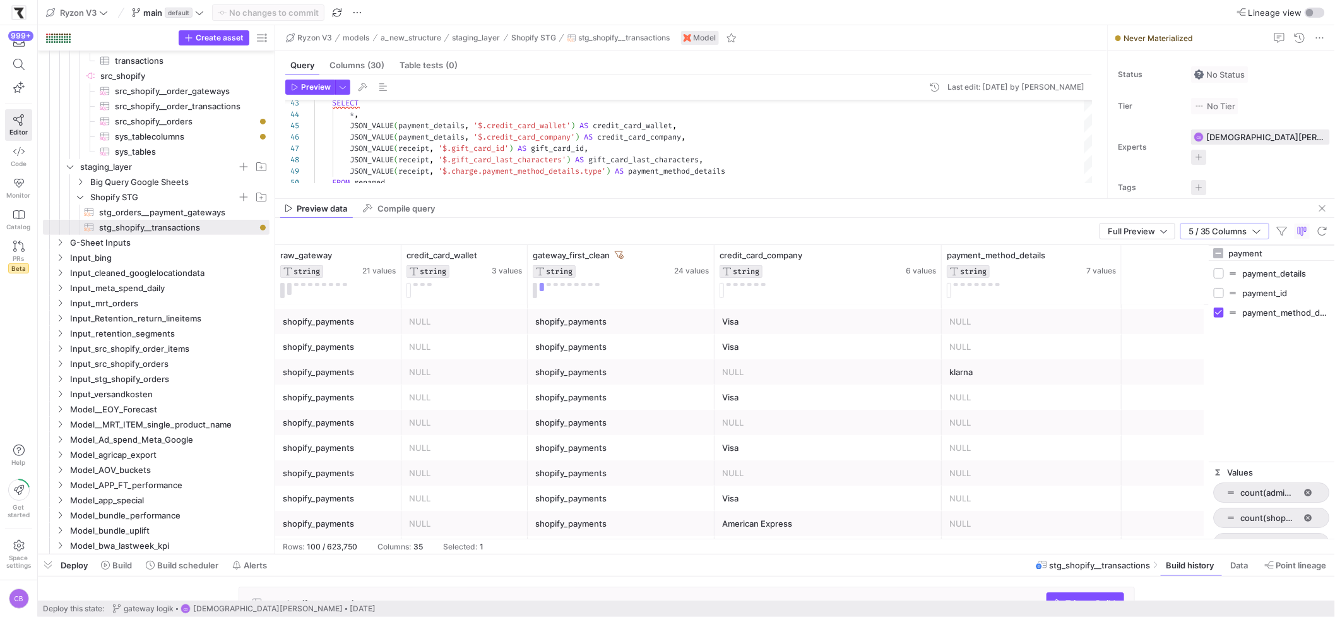
drag, startPoint x: 1289, startPoint y: 253, endPoint x: 1214, endPoint y: 244, distance: 75.7
click at [1214, 244] on y42-sql-data-preview "Full Preview 5 / 35 Columns Drag here to set row groups Drag here to set column…" at bounding box center [805, 386] width 1060 height 336
type input "cre"
checkbox input "false"
type input "cre"
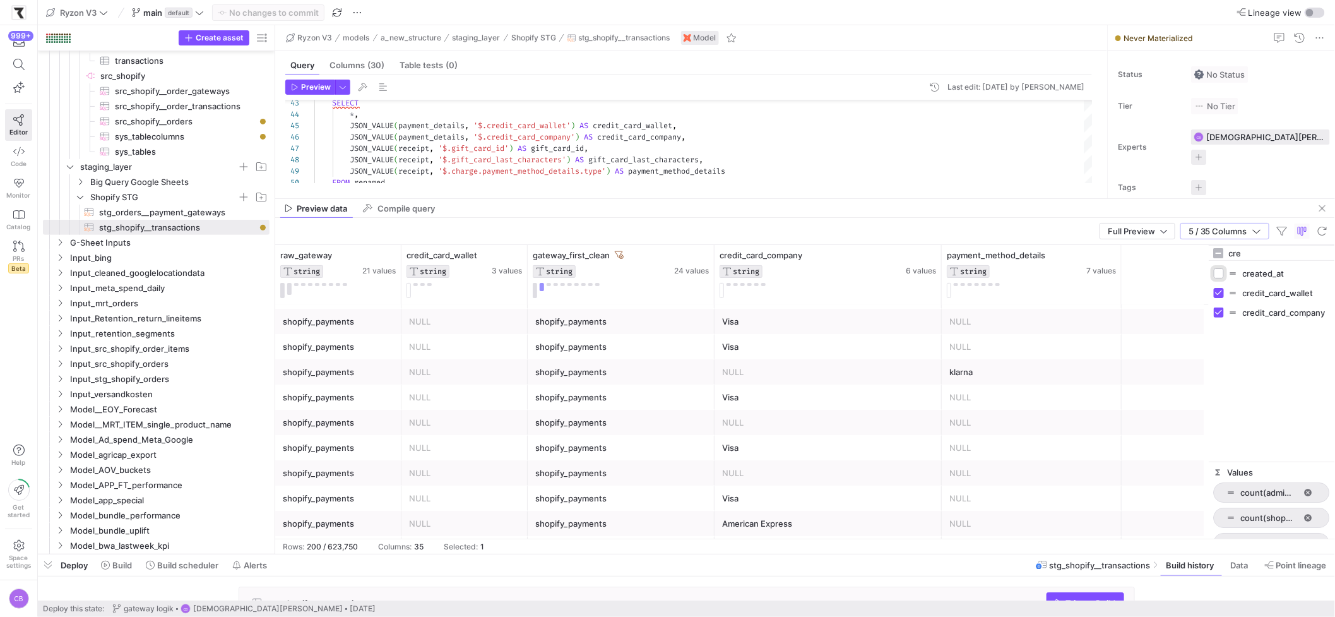
click at [1219, 274] on input "Press SPACE to toggle visibility (hidden)" at bounding box center [1219, 273] width 10 height 10
checkbox input "true"
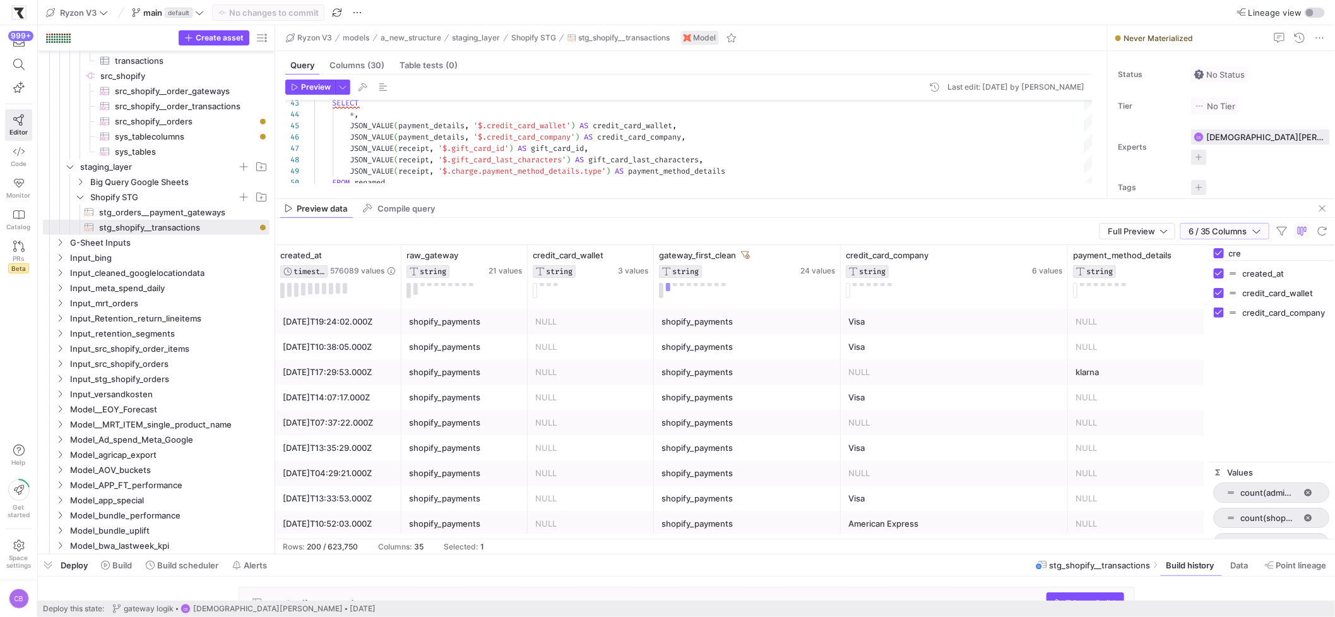
click at [1256, 235] on icon "button" at bounding box center [1256, 231] width 9 height 9
drag, startPoint x: 391, startPoint y: 374, endPoint x: 384, endPoint y: 362, distance: 14.7
click at [391, 374] on div "[DATE]T17:29:53.000Z" at bounding box center [338, 372] width 111 height 25
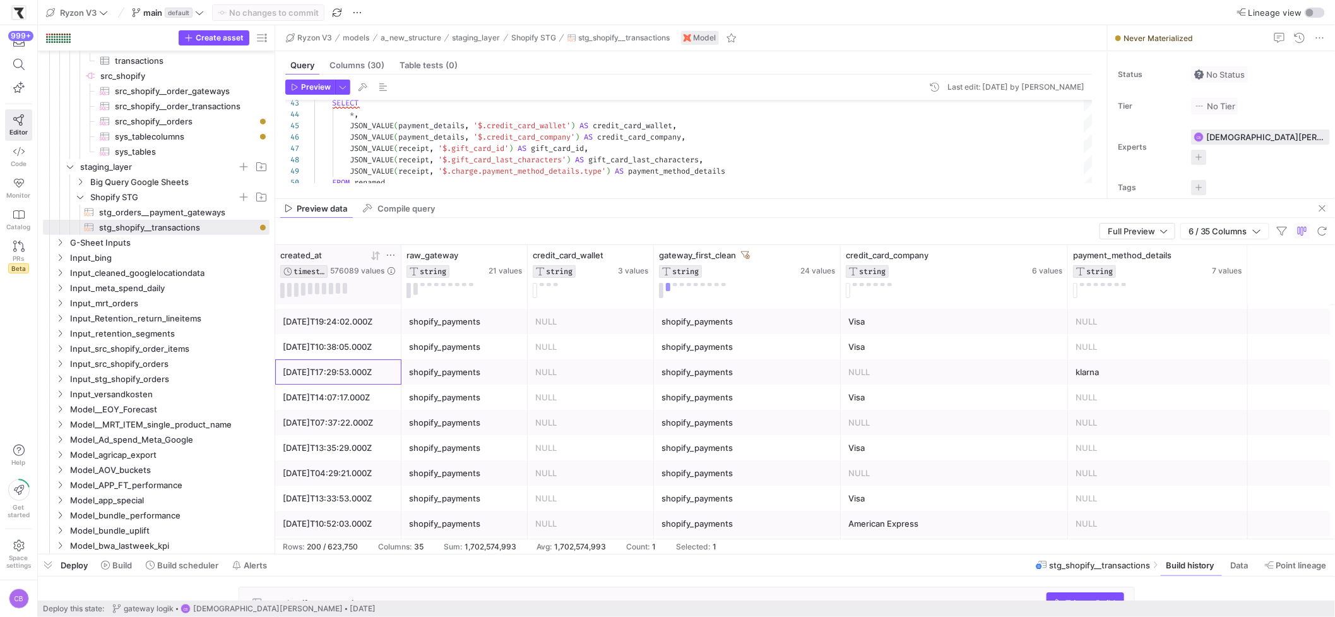
click at [379, 258] on icon at bounding box center [375, 256] width 10 height 10
click at [373, 259] on icon at bounding box center [373, 255] width 4 height 9
click at [906, 380] on div "Mastercard" at bounding box center [954, 372] width 212 height 25
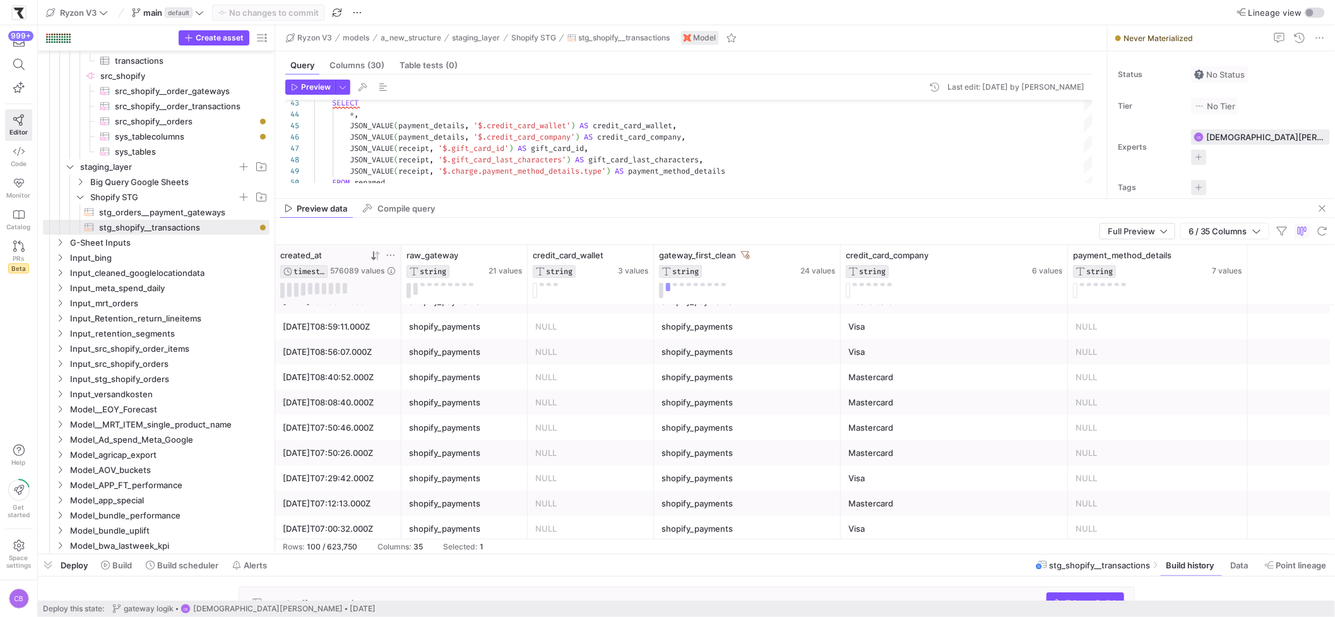
scroll to position [2561, 0]
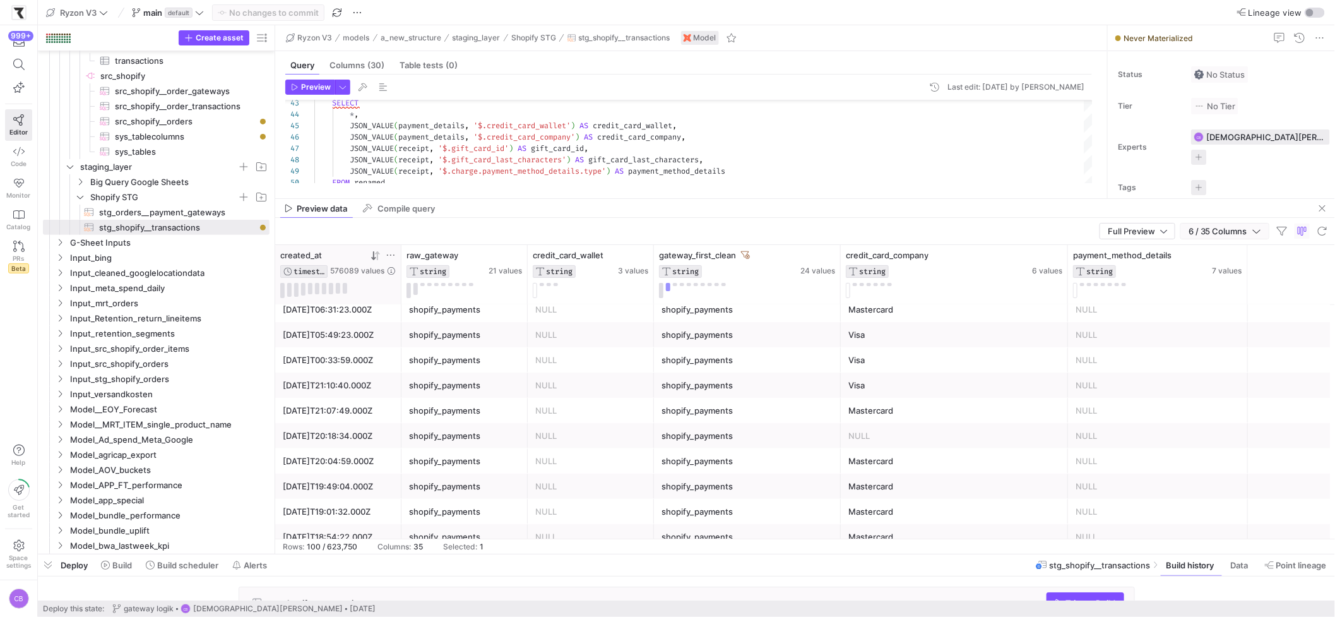
click at [1208, 235] on span "6 / 35 Columns" at bounding box center [1221, 231] width 64 height 10
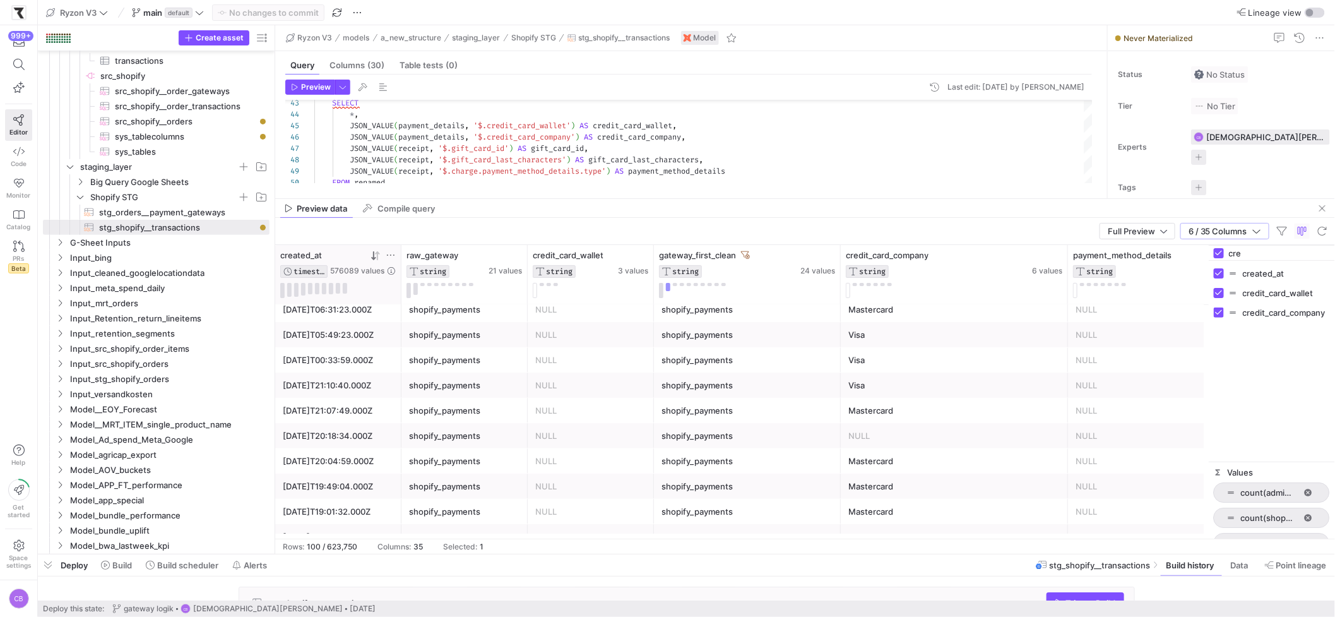
drag, startPoint x: 1242, startPoint y: 256, endPoint x: 1217, endPoint y: 250, distance: 25.9
click at [1217, 250] on div "cre" at bounding box center [1272, 253] width 126 height 15
type input "order"
checkbox input "false"
type input "order_id"
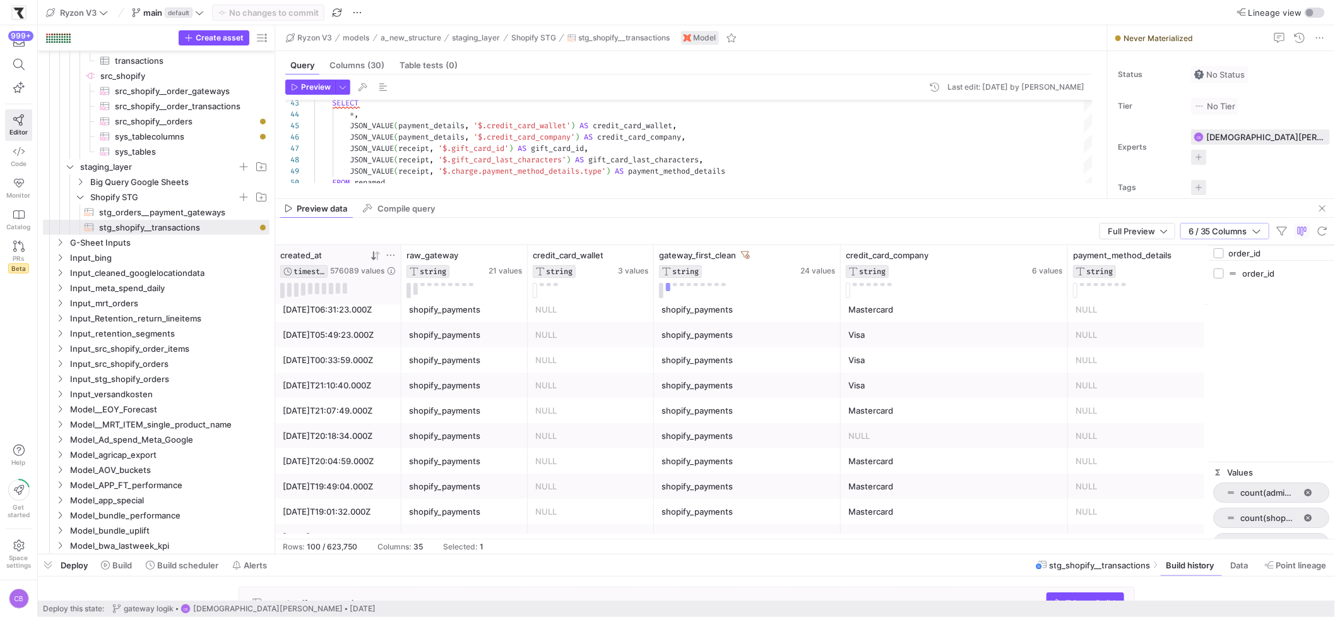
click at [1226, 260] on div "order_id" at bounding box center [1272, 253] width 126 height 15
click at [1224, 269] on input "Press SPACE to toggle visibility (hidden)" at bounding box center [1219, 273] width 10 height 10
checkbox input "true"
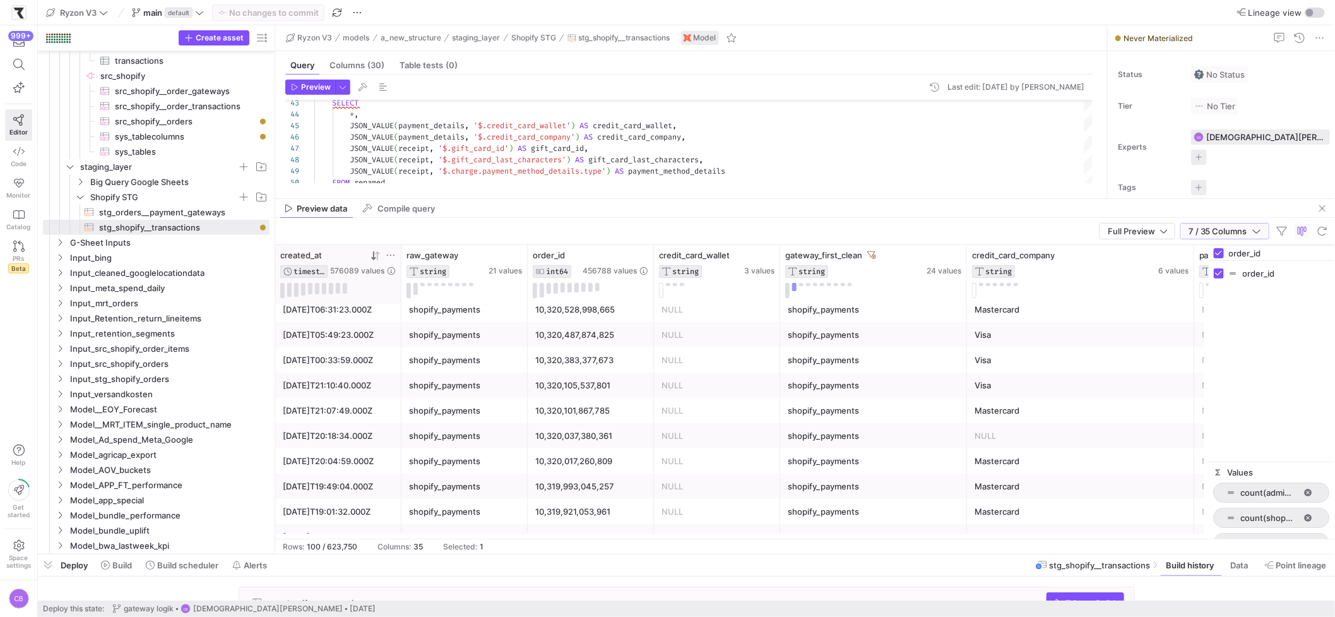
click at [1263, 230] on span "button" at bounding box center [1225, 230] width 88 height 15
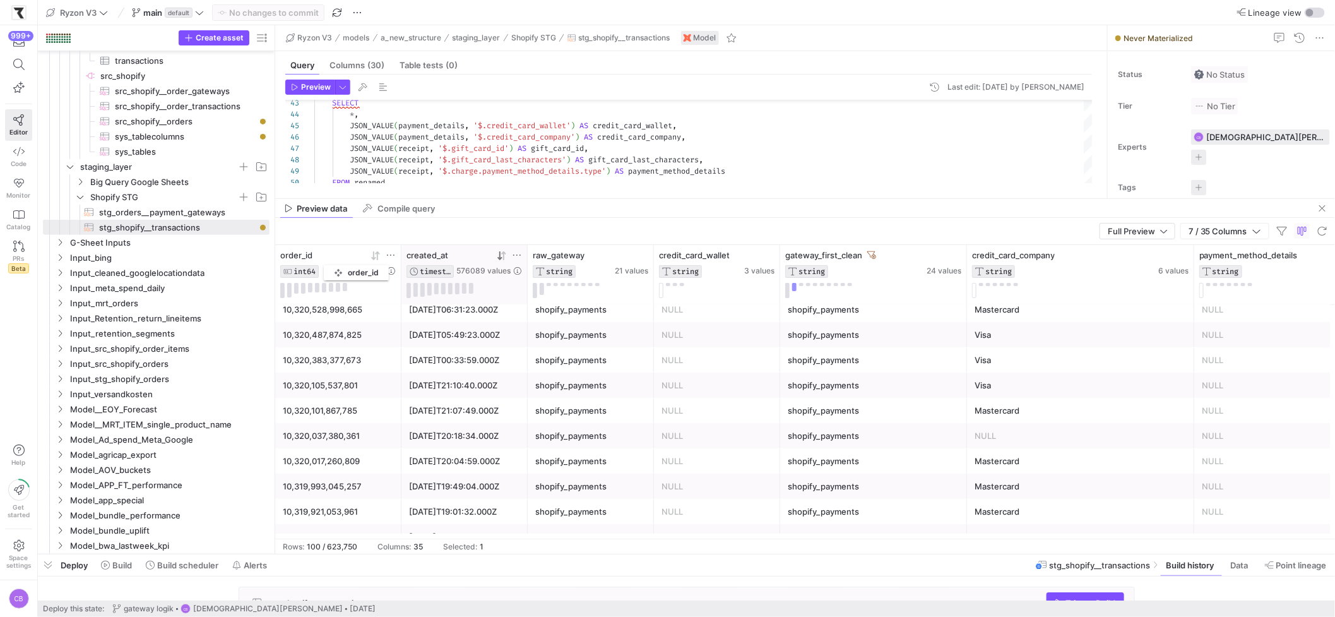
drag, startPoint x: 598, startPoint y: 254, endPoint x: 328, endPoint y: 263, distance: 269.7
click at [328, 263] on div "order_id INT64 456788 values" at bounding box center [338, 264] width 116 height 28
click at [345, 441] on div "10,320,037,380,361" at bounding box center [338, 436] width 111 height 25
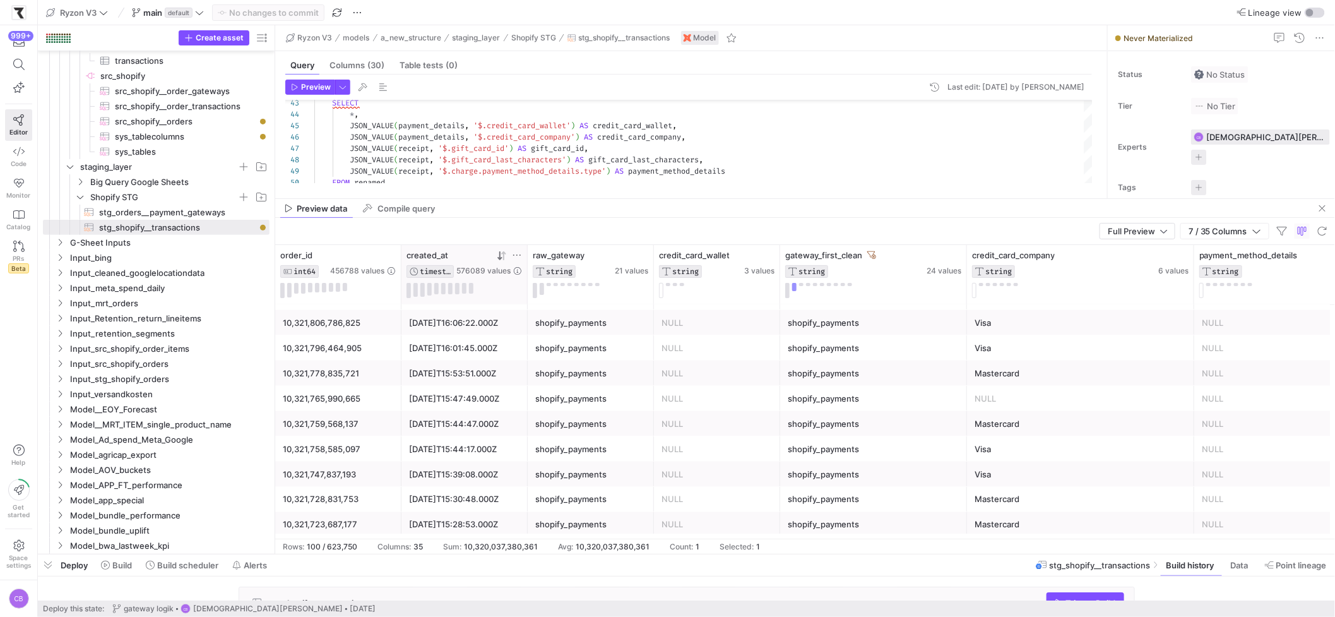
scroll to position [1690, 0]
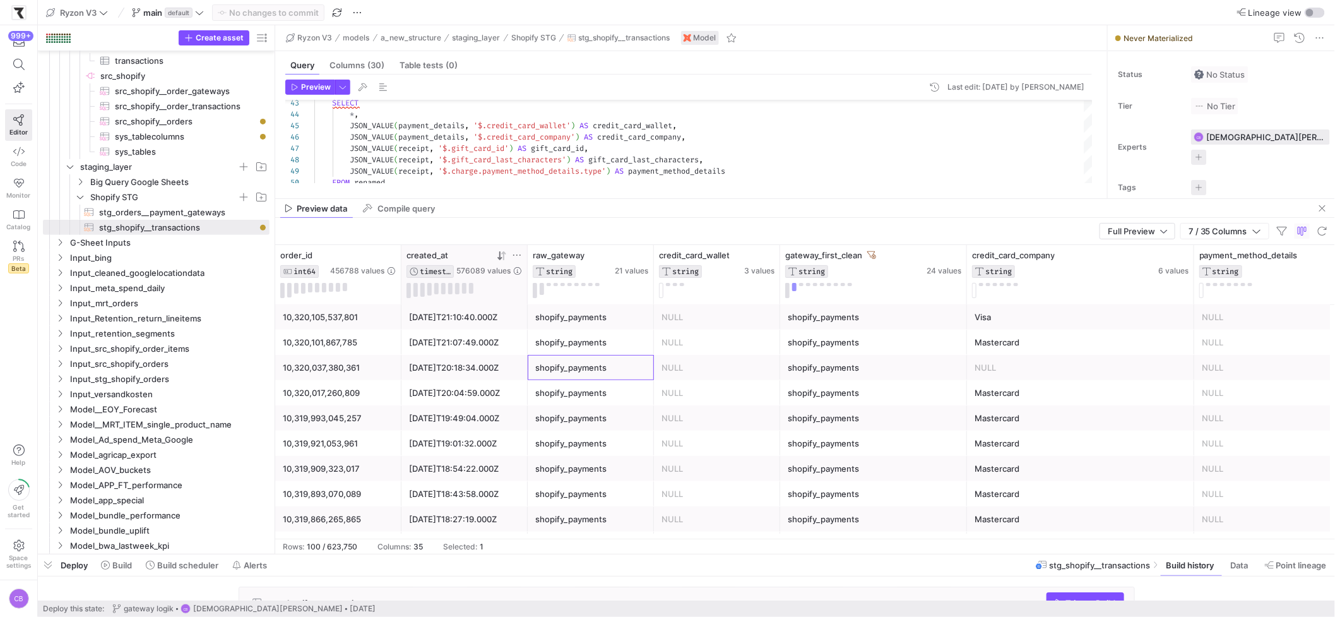
click at [600, 361] on div "shopify_payments" at bounding box center [590, 367] width 111 height 25
click at [841, 361] on div "shopify_payments" at bounding box center [874, 367] width 172 height 25
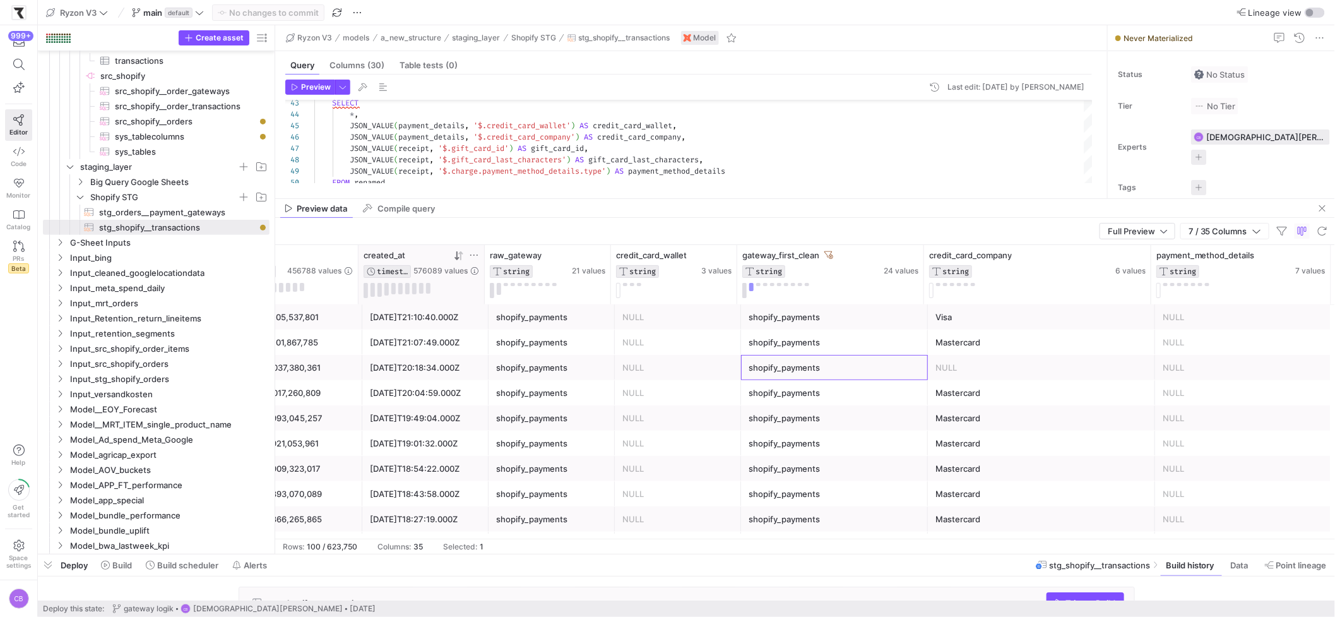
click at [516, 376] on div "shopify_payments" at bounding box center [551, 367] width 111 height 25
click at [672, 367] on div "NULL" at bounding box center [677, 367] width 111 height 25
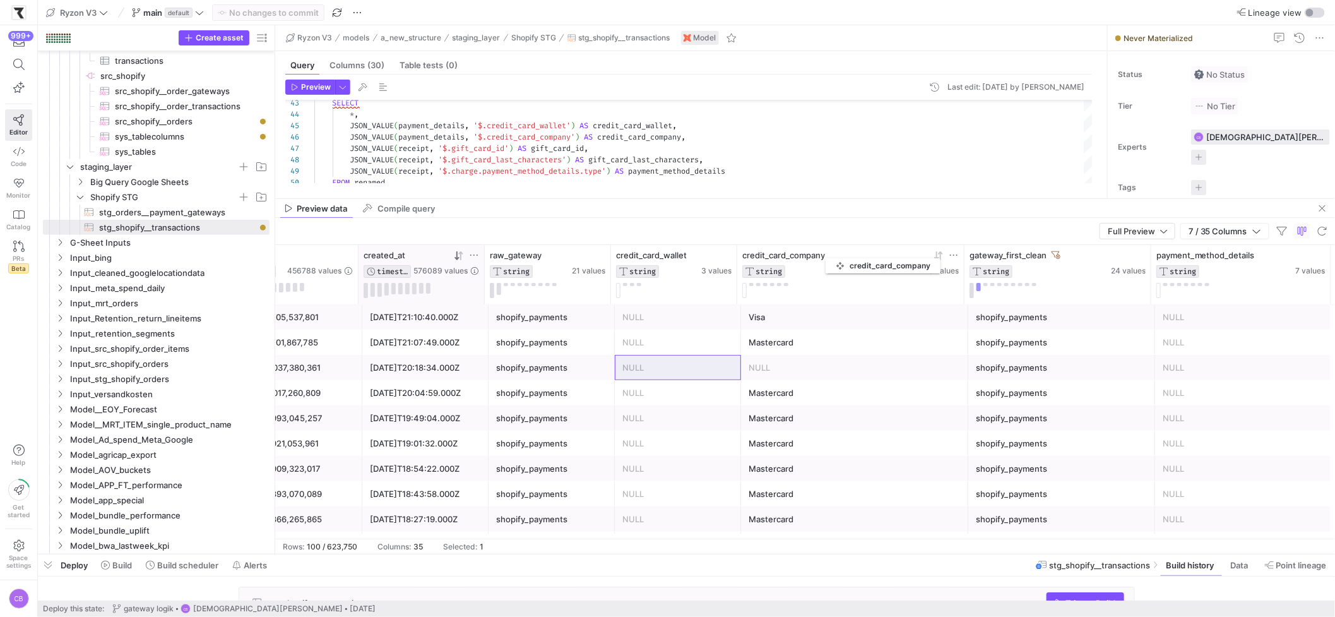
drag, startPoint x: 979, startPoint y: 254, endPoint x: 830, endPoint y: 256, distance: 149.0
click at [830, 256] on div "credit_card_company" at bounding box center [834, 255] width 184 height 10
click at [788, 367] on div "NULL" at bounding box center [855, 367] width 212 height 25
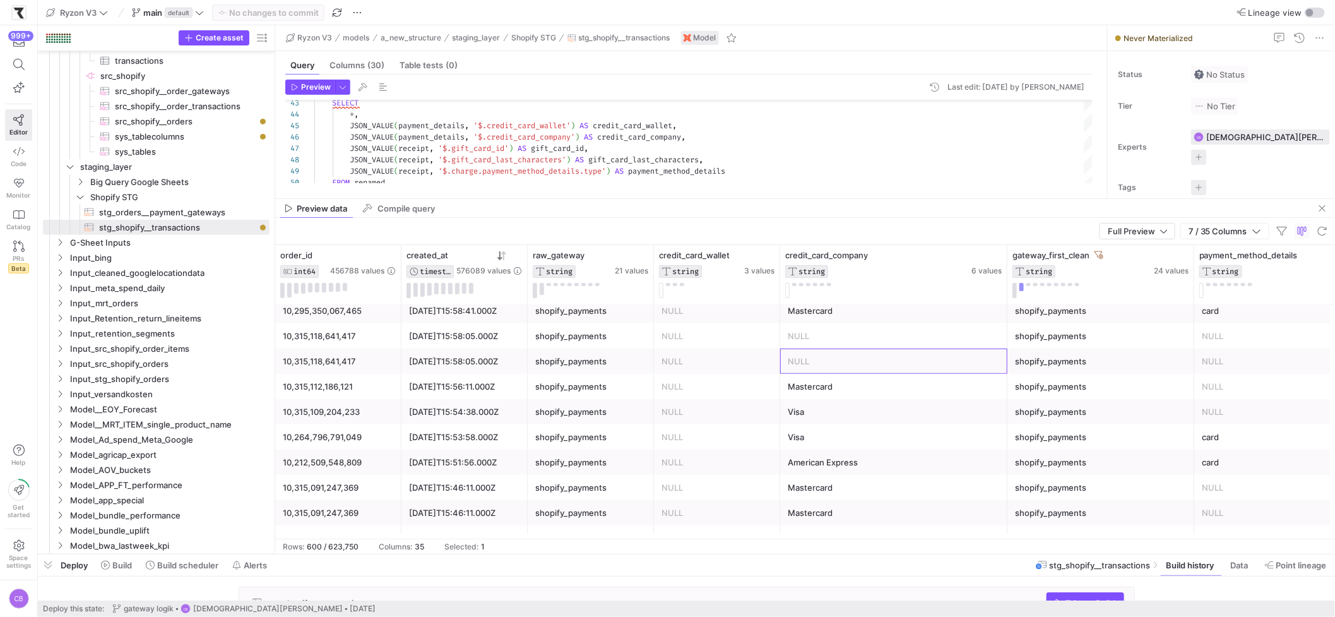
click at [797, 365] on div "NULL" at bounding box center [894, 361] width 212 height 25
click at [340, 360] on div "10,315,118,641,417" at bounding box center [338, 361] width 111 height 25
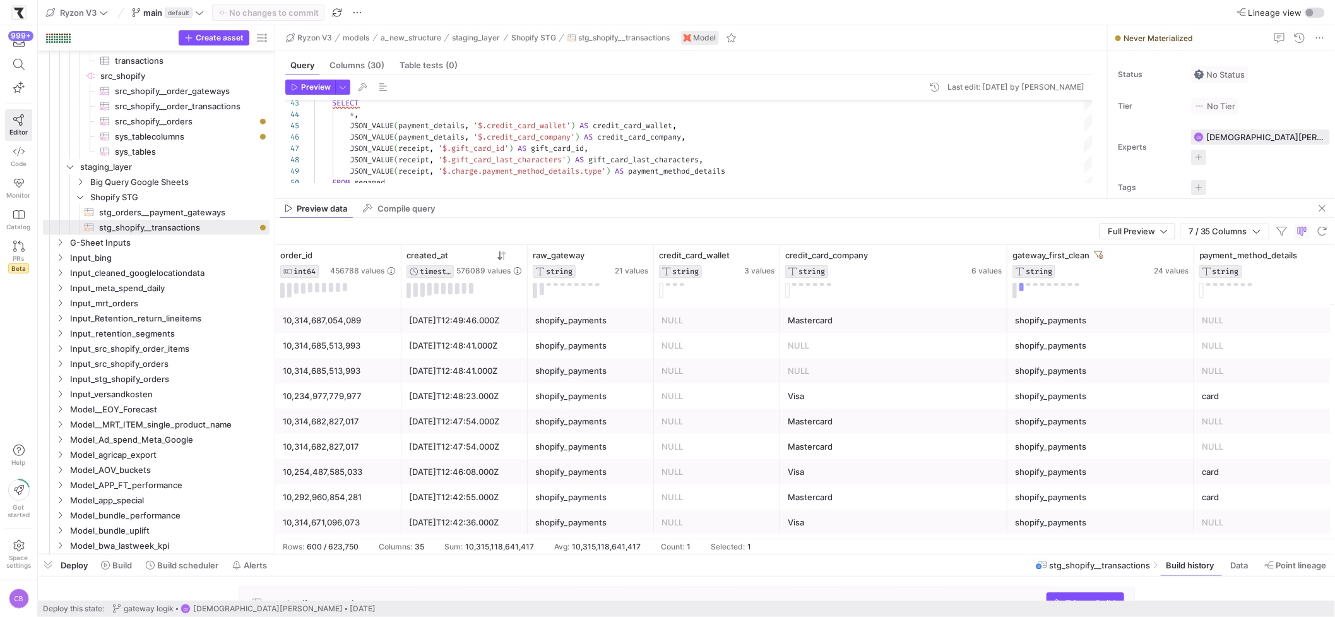
scroll to position [13843, 0]
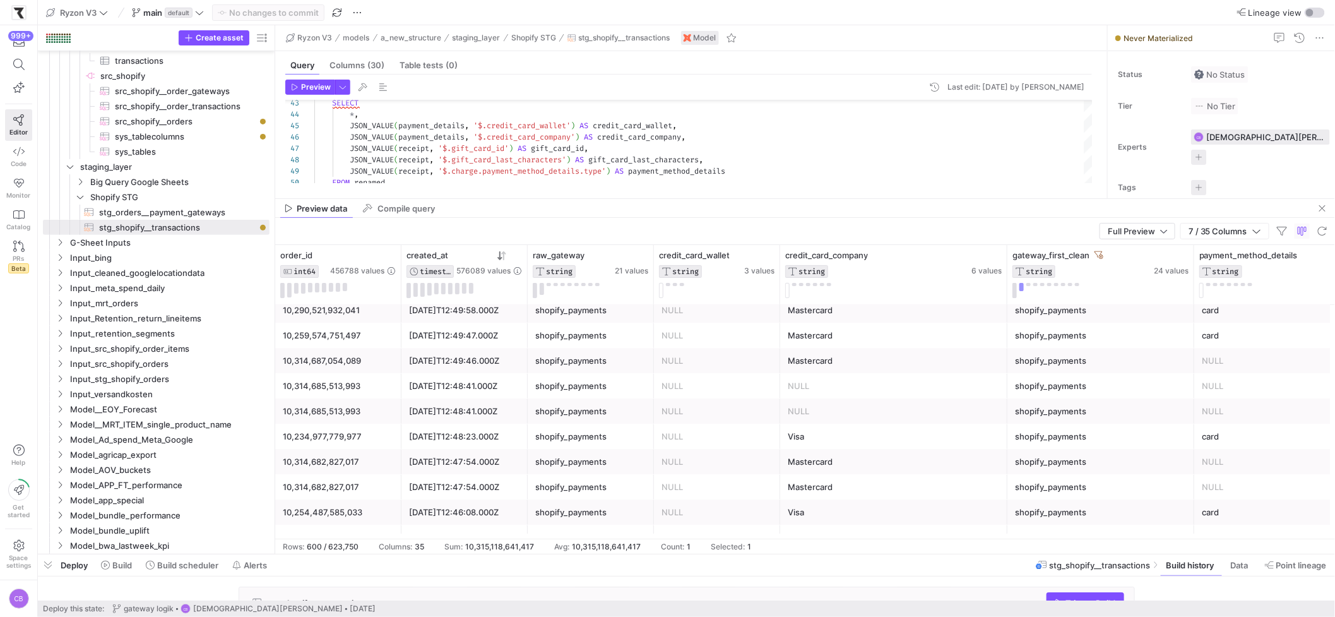
click at [343, 415] on div "10,314,685,513,993" at bounding box center [338, 411] width 111 height 25
click at [521, 199] on div at bounding box center [805, 198] width 1060 height 1
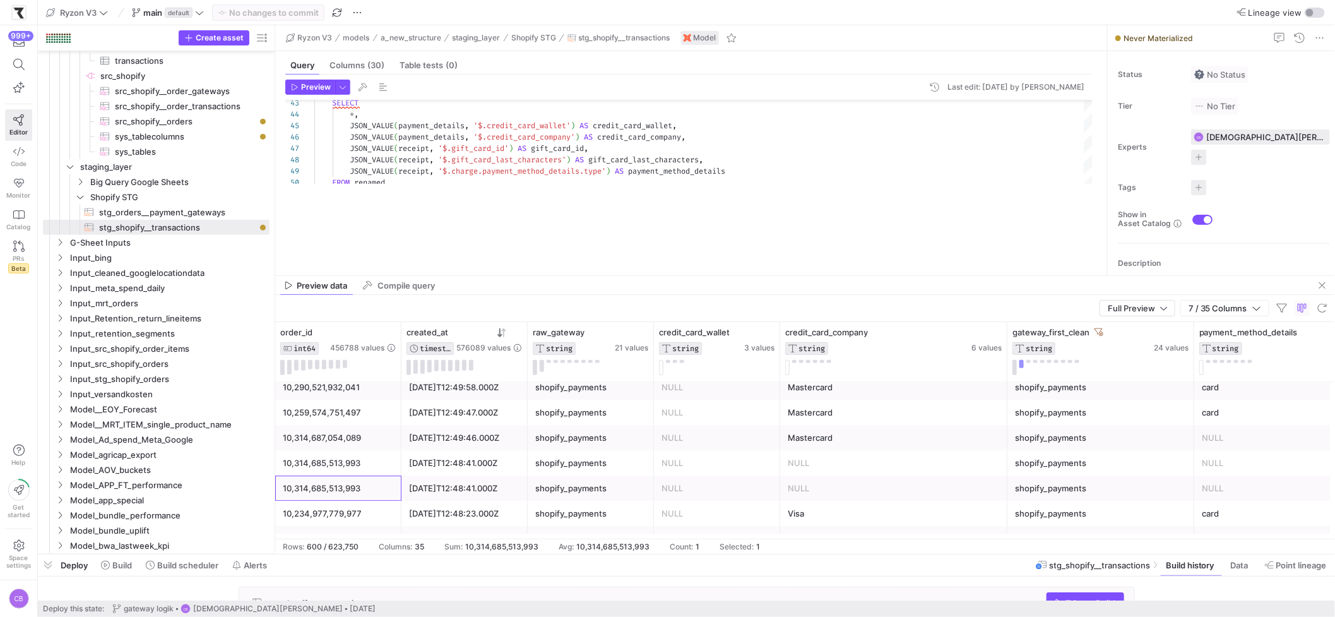
drag, startPoint x: 521, startPoint y: 200, endPoint x: 556, endPoint y: 277, distance: 84.7
click at [556, 277] on as-split "Ryzon V3 models a_new_structure staging_layer Shopify STG stg_shopify__transact…" at bounding box center [805, 289] width 1060 height 528
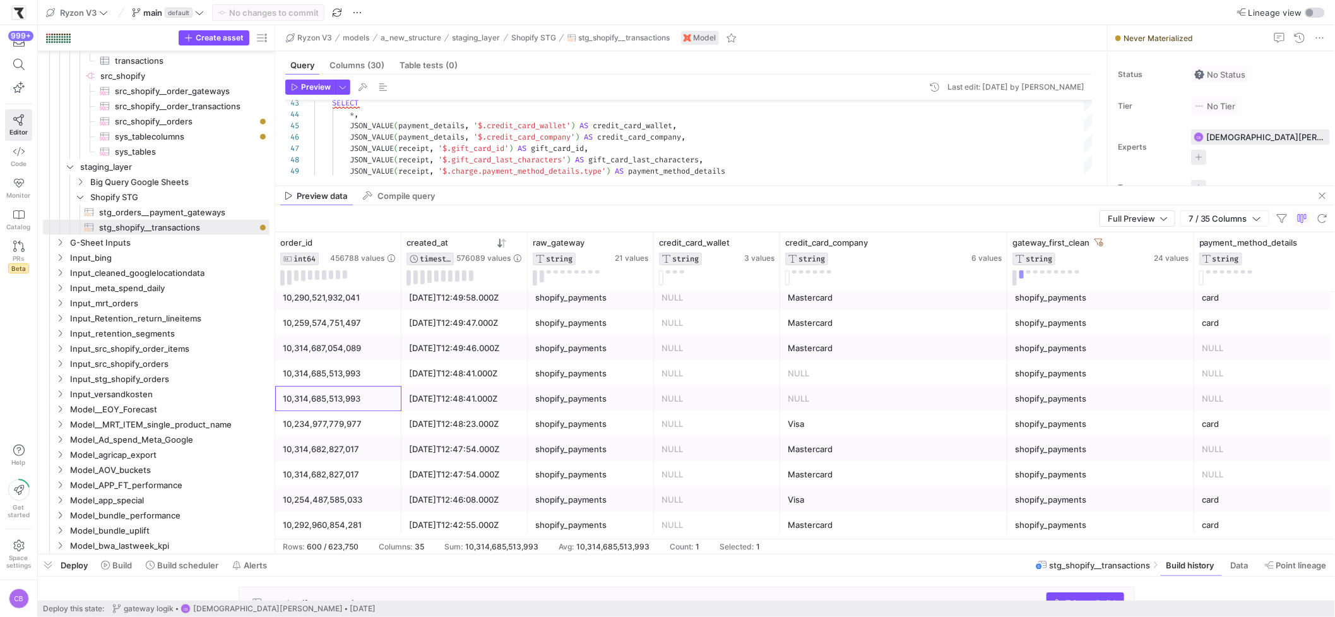
drag, startPoint x: 478, startPoint y: 275, endPoint x: 504, endPoint y: 184, distance: 93.9
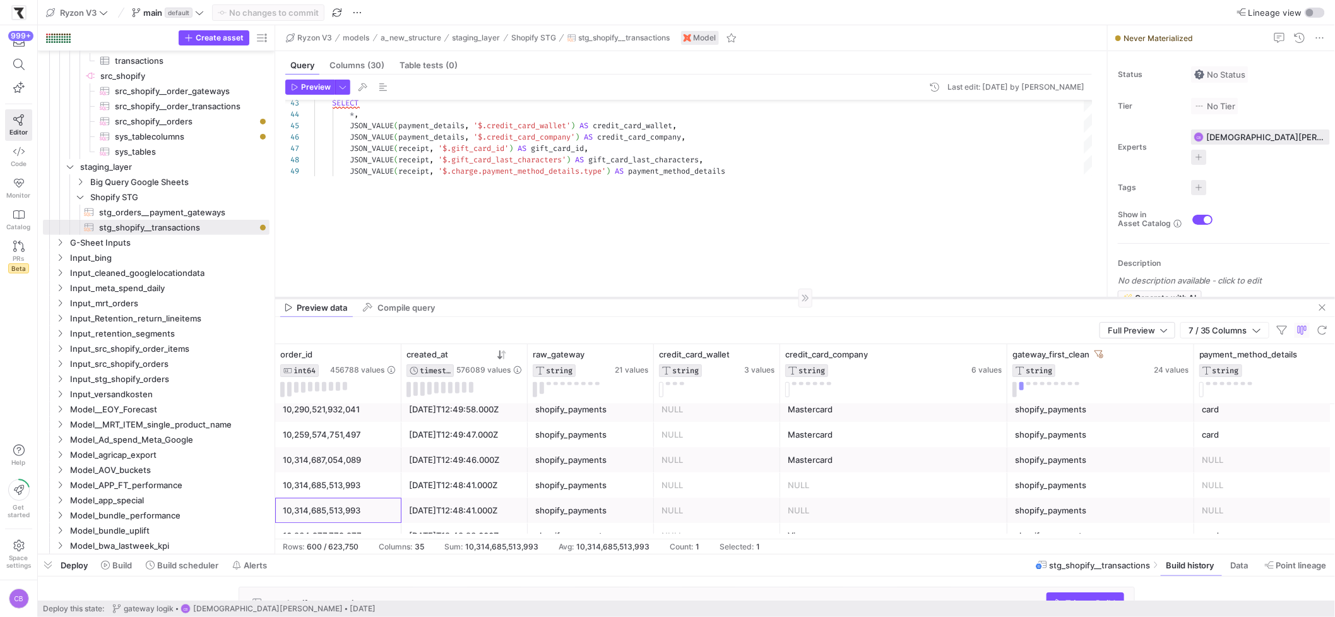
drag, startPoint x: 650, startPoint y: 186, endPoint x: 685, endPoint y: 298, distance: 117.6
click at [685, 298] on div at bounding box center [805, 297] width 1060 height 1
